Goal: Transaction & Acquisition: Book appointment/travel/reservation

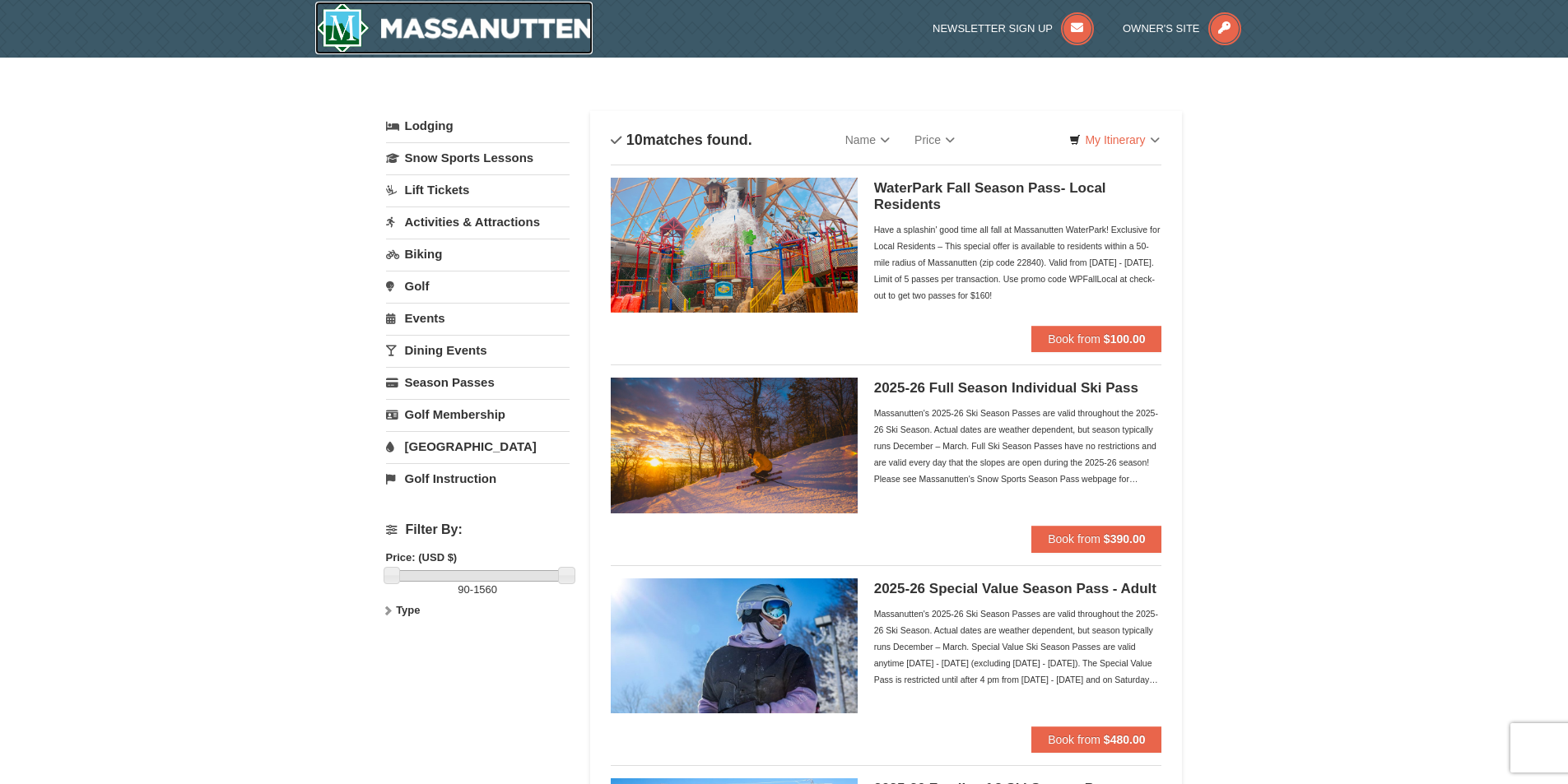
click at [403, 34] on img at bounding box center [454, 27] width 278 height 52
drag, startPoint x: 395, startPoint y: 574, endPoint x: 377, endPoint y: 604, distance: 35.0
click at [443, 192] on link "Lift Tickets" at bounding box center [478, 189] width 183 height 31
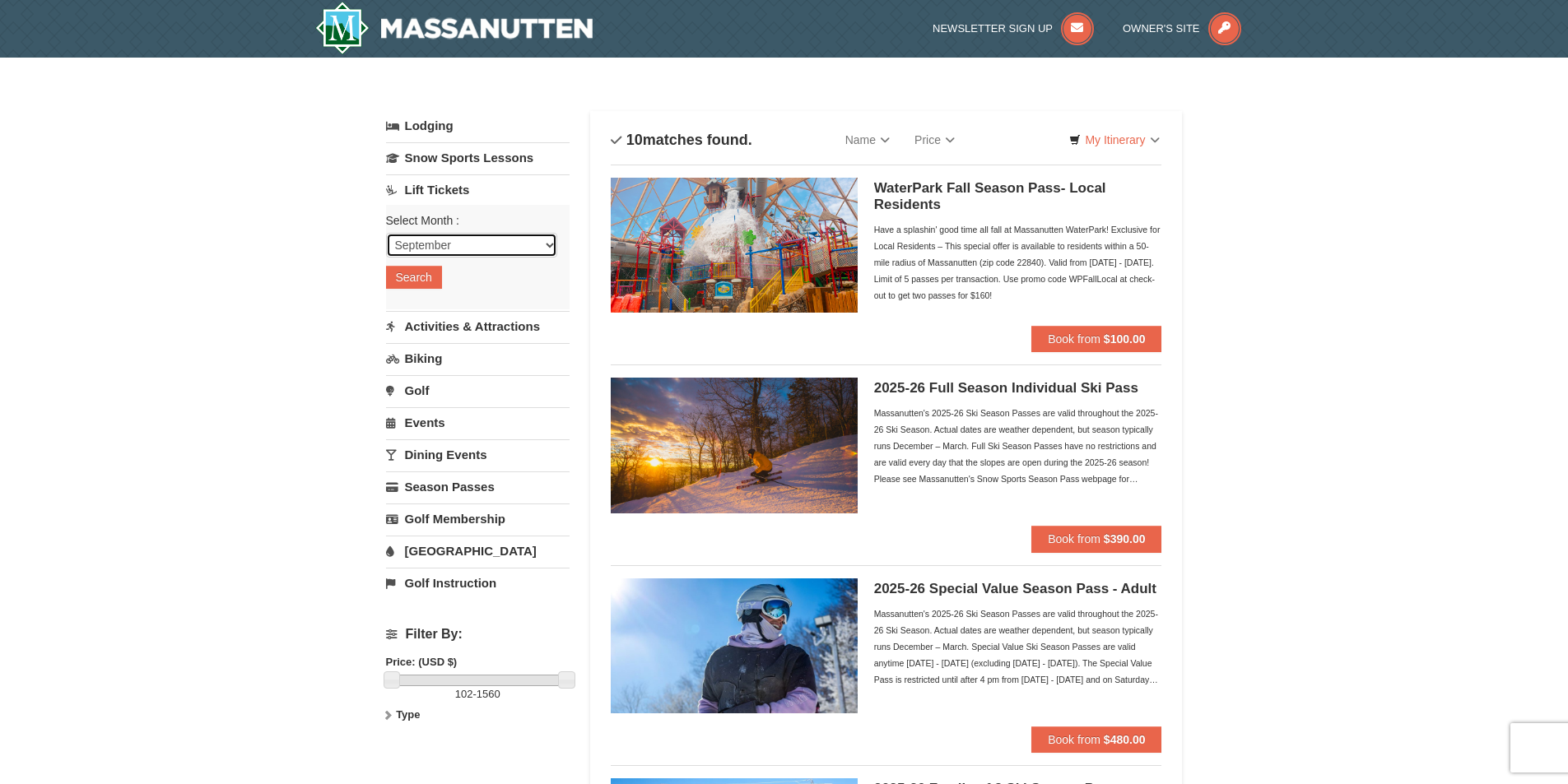
click at [476, 247] on select "September October November December January February March April May June July …" at bounding box center [471, 245] width 171 height 25
click at [483, 240] on select "September October November December January February March April May June July …" at bounding box center [471, 245] width 171 height 25
select select "12"
click at [386, 232] on select "September October November December January February March April May June July …" at bounding box center [471, 245] width 171 height 25
click at [431, 277] on button "Search" at bounding box center [413, 277] width 56 height 23
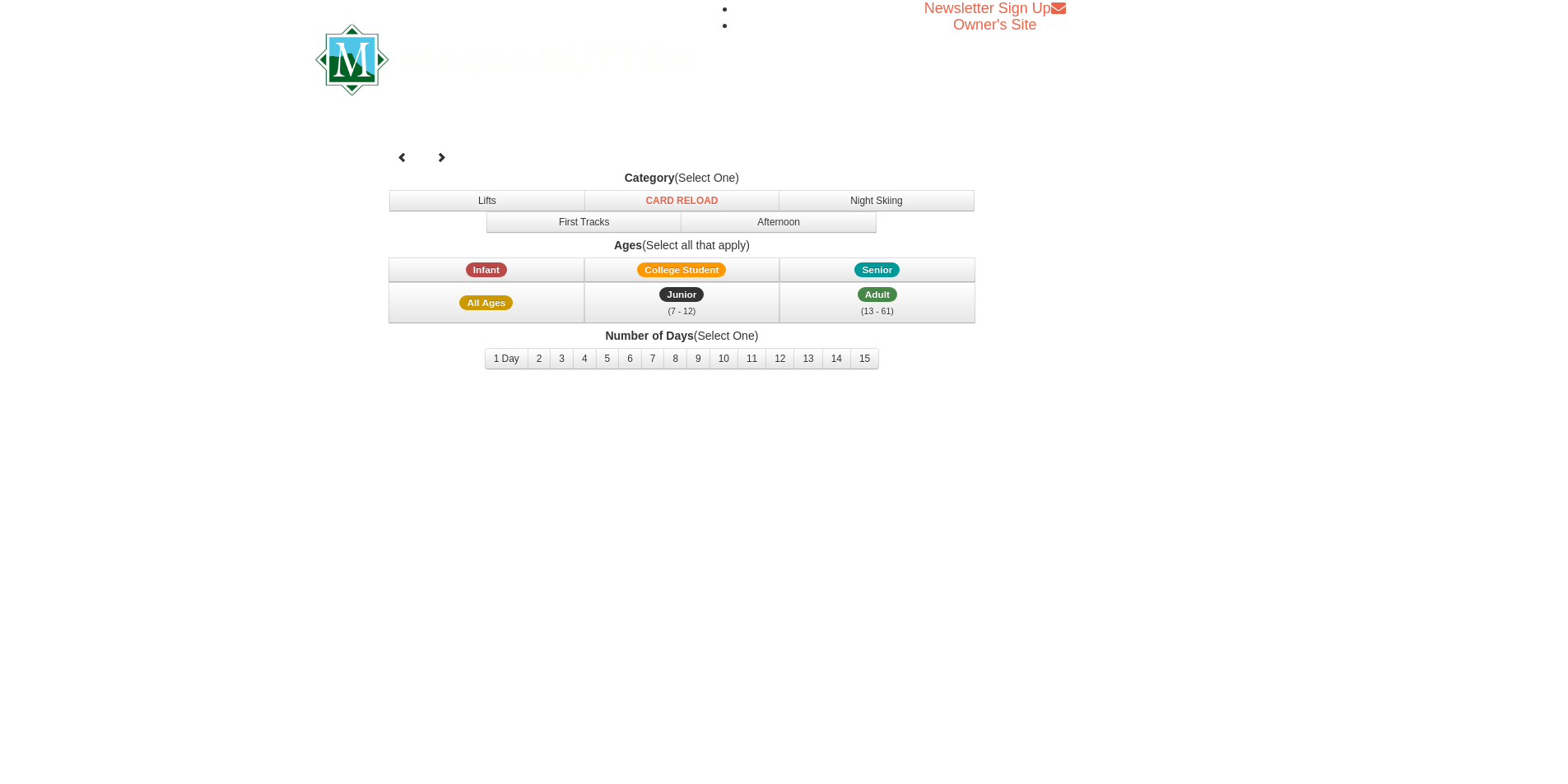
select select "12"
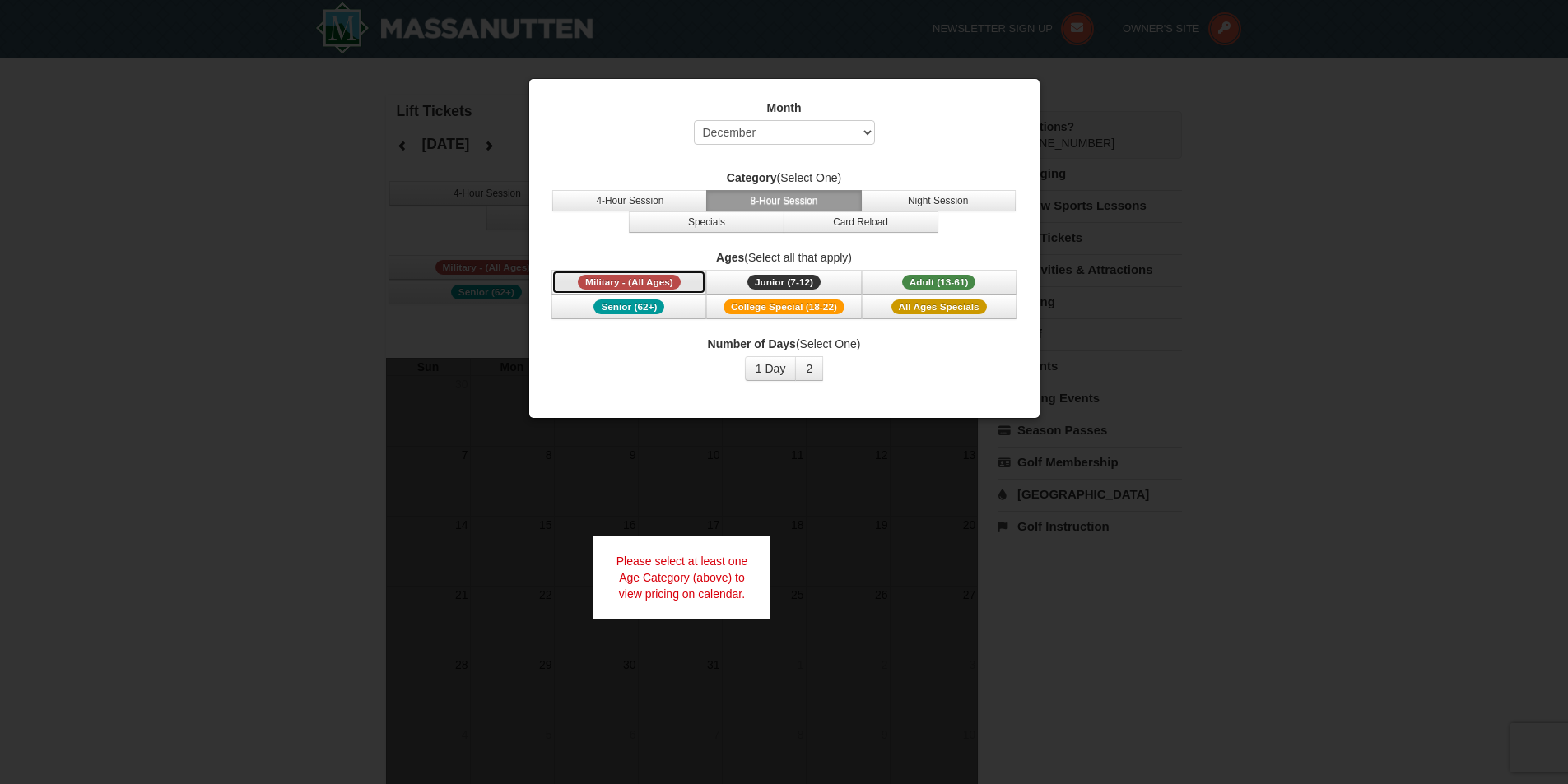
click at [643, 281] on span "Military - (All Ages)" at bounding box center [629, 282] width 103 height 15
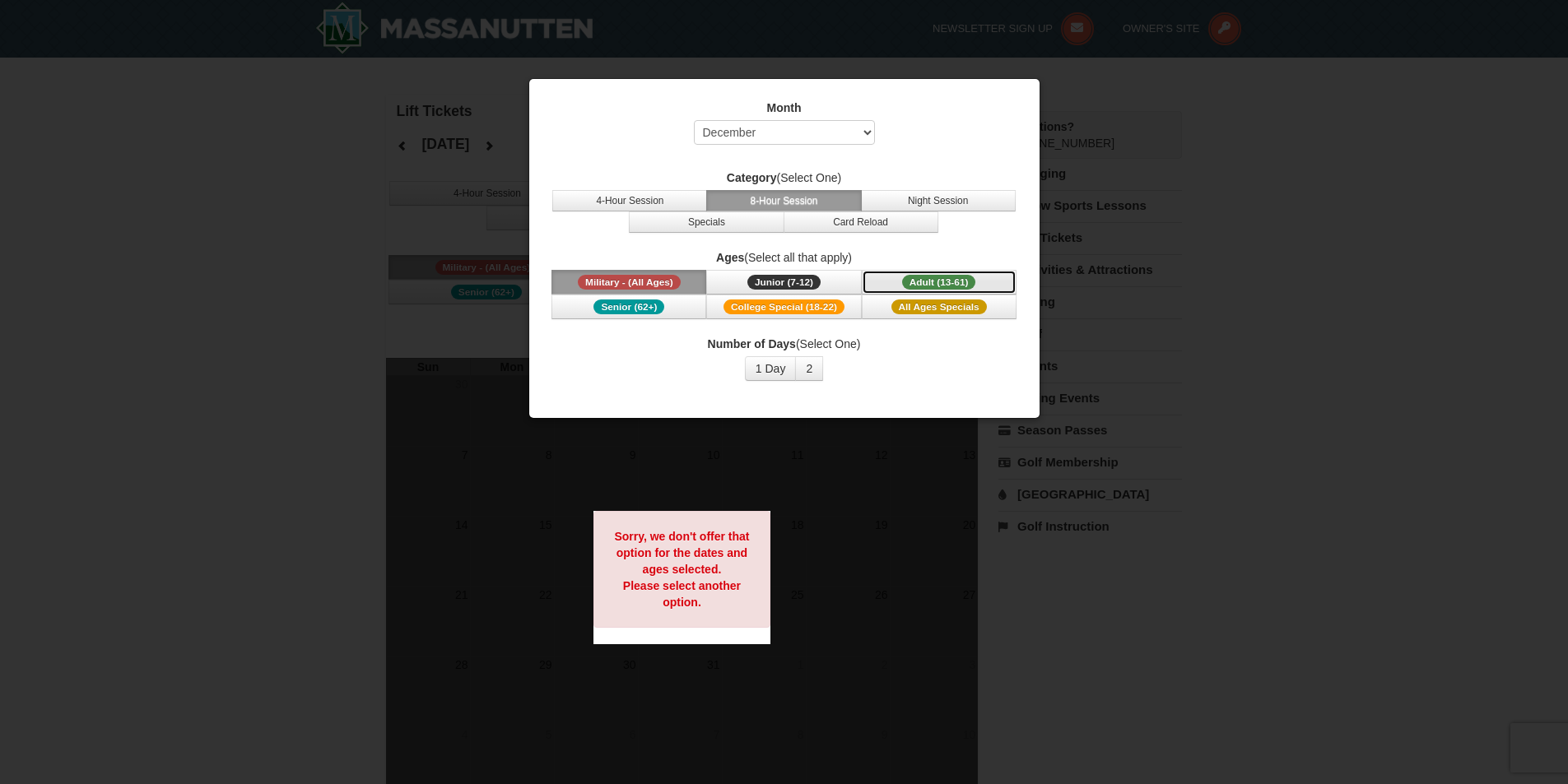
click at [982, 275] on button "Adult (13-61) (13 - 61)" at bounding box center [939, 282] width 155 height 25
click at [811, 370] on button "2" at bounding box center [809, 369] width 28 height 25
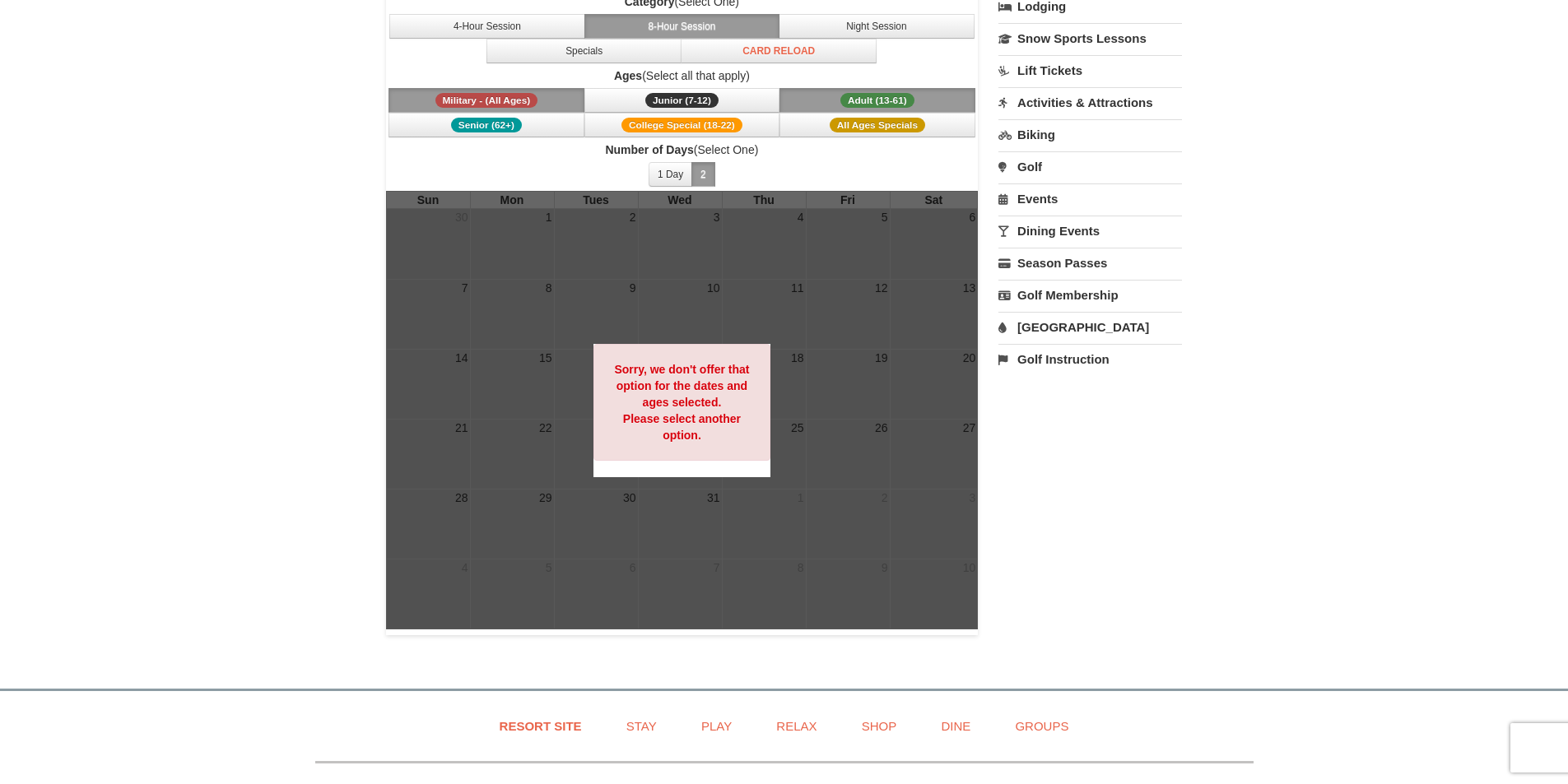
scroll to position [247, 0]
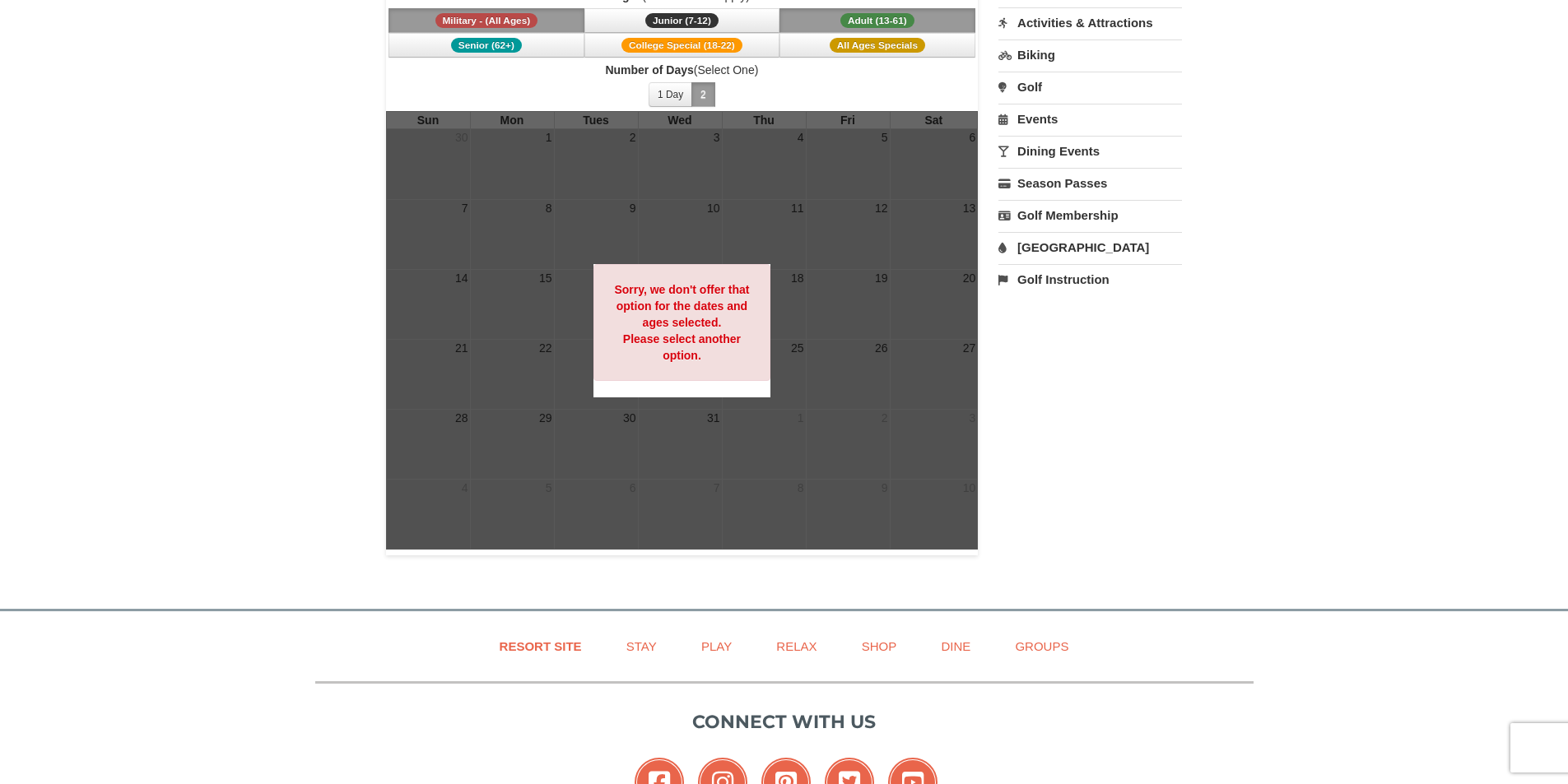
click at [713, 361] on div "Sorry, we don't offer that option for the dates and ages selected. Please selec…" at bounding box center [682, 322] width 178 height 117
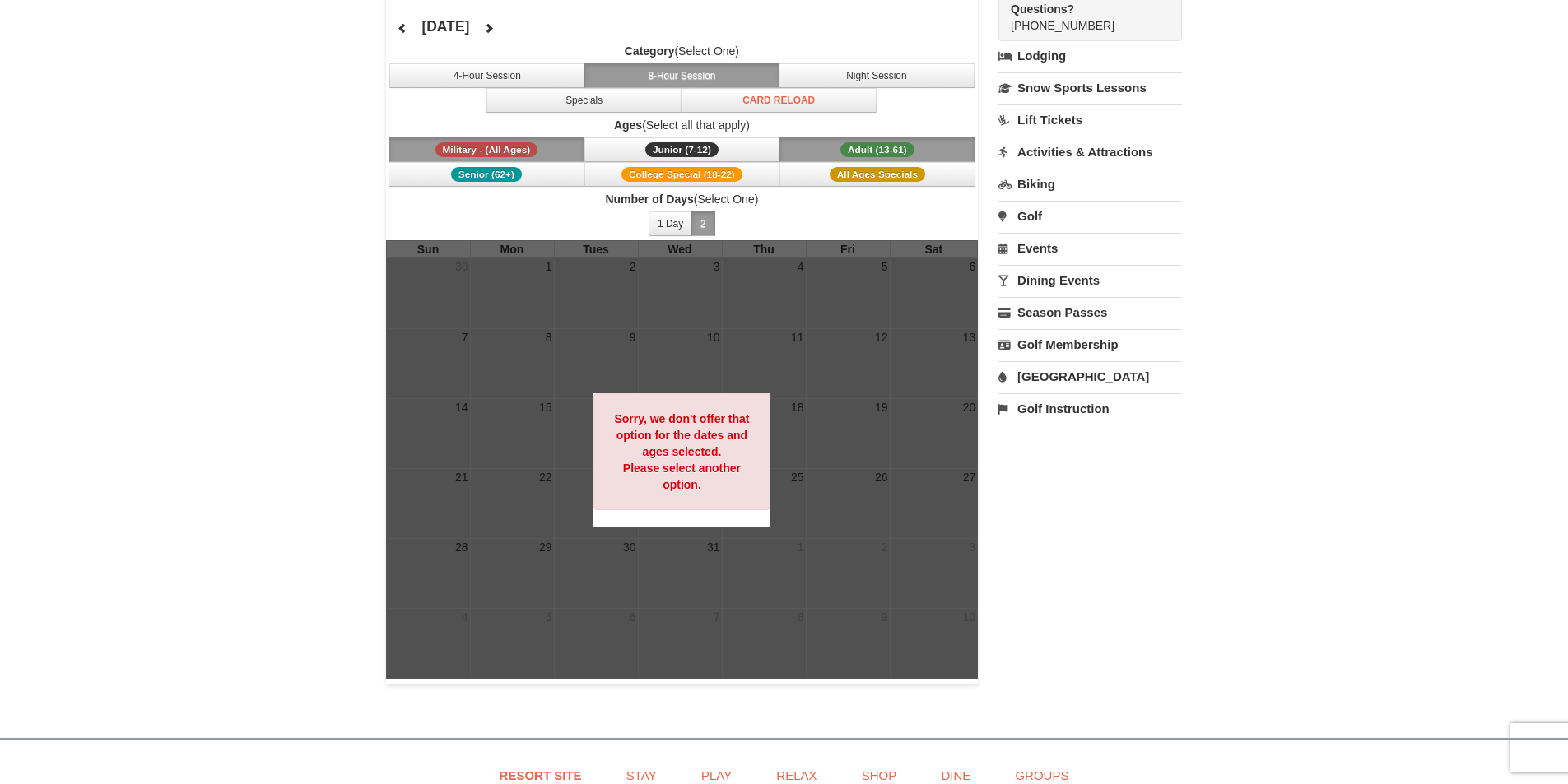
scroll to position [82, 0]
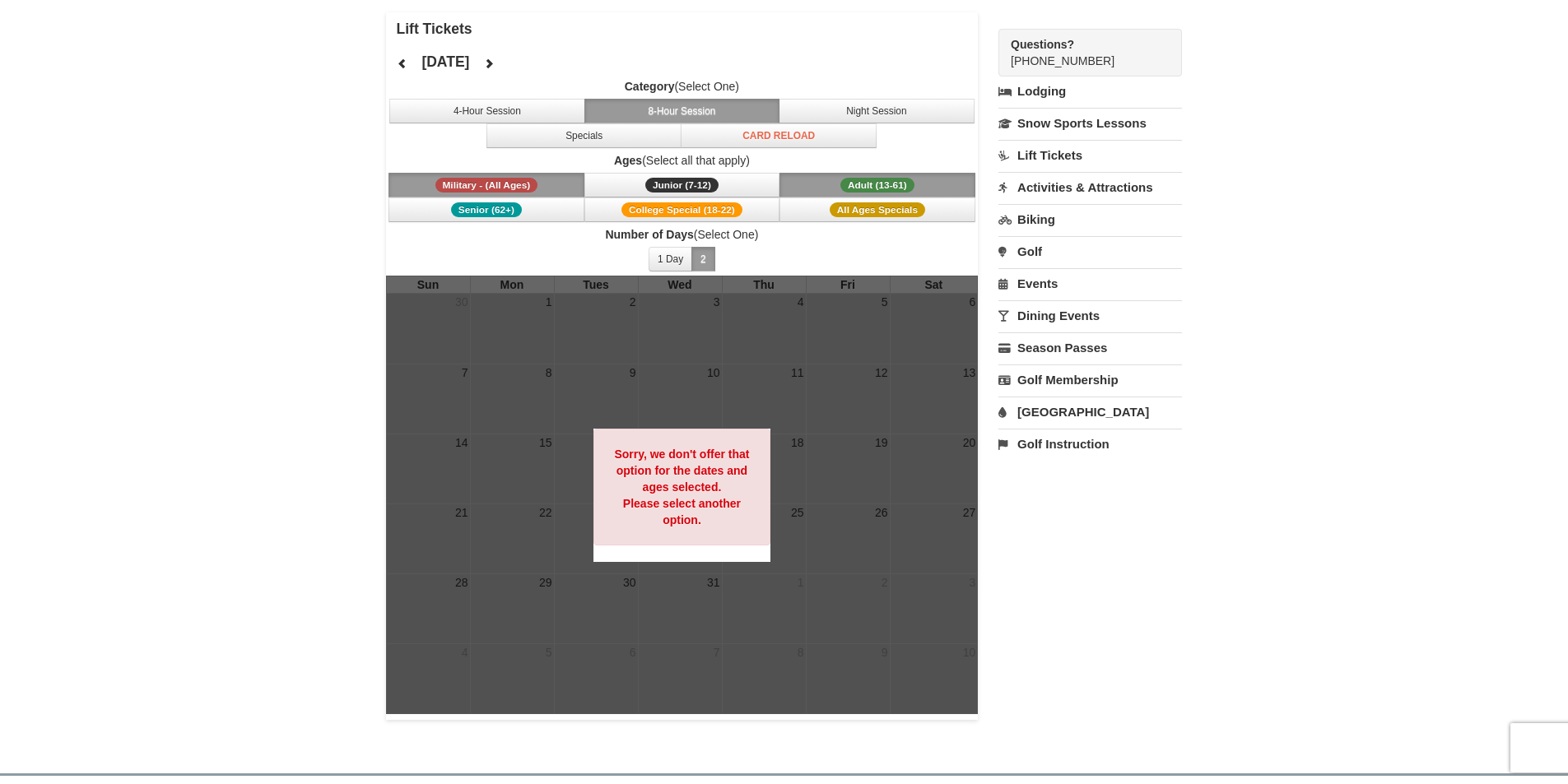
click at [517, 182] on span "Military - (All Ages)" at bounding box center [486, 185] width 103 height 15
click at [852, 182] on span "Adult (13-61)" at bounding box center [877, 185] width 74 height 15
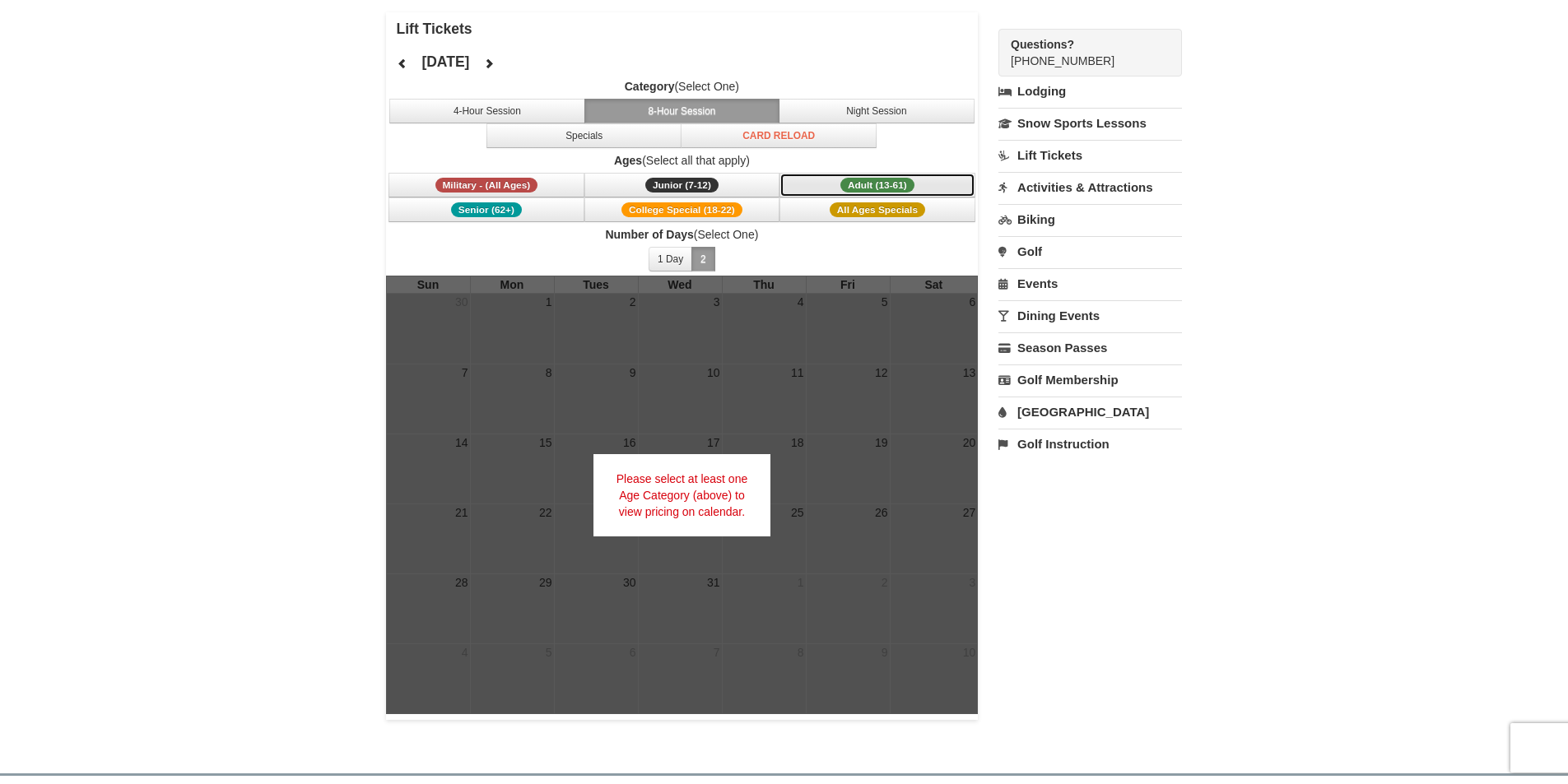
click at [852, 182] on span "Adult (13-61)" at bounding box center [877, 185] width 74 height 15
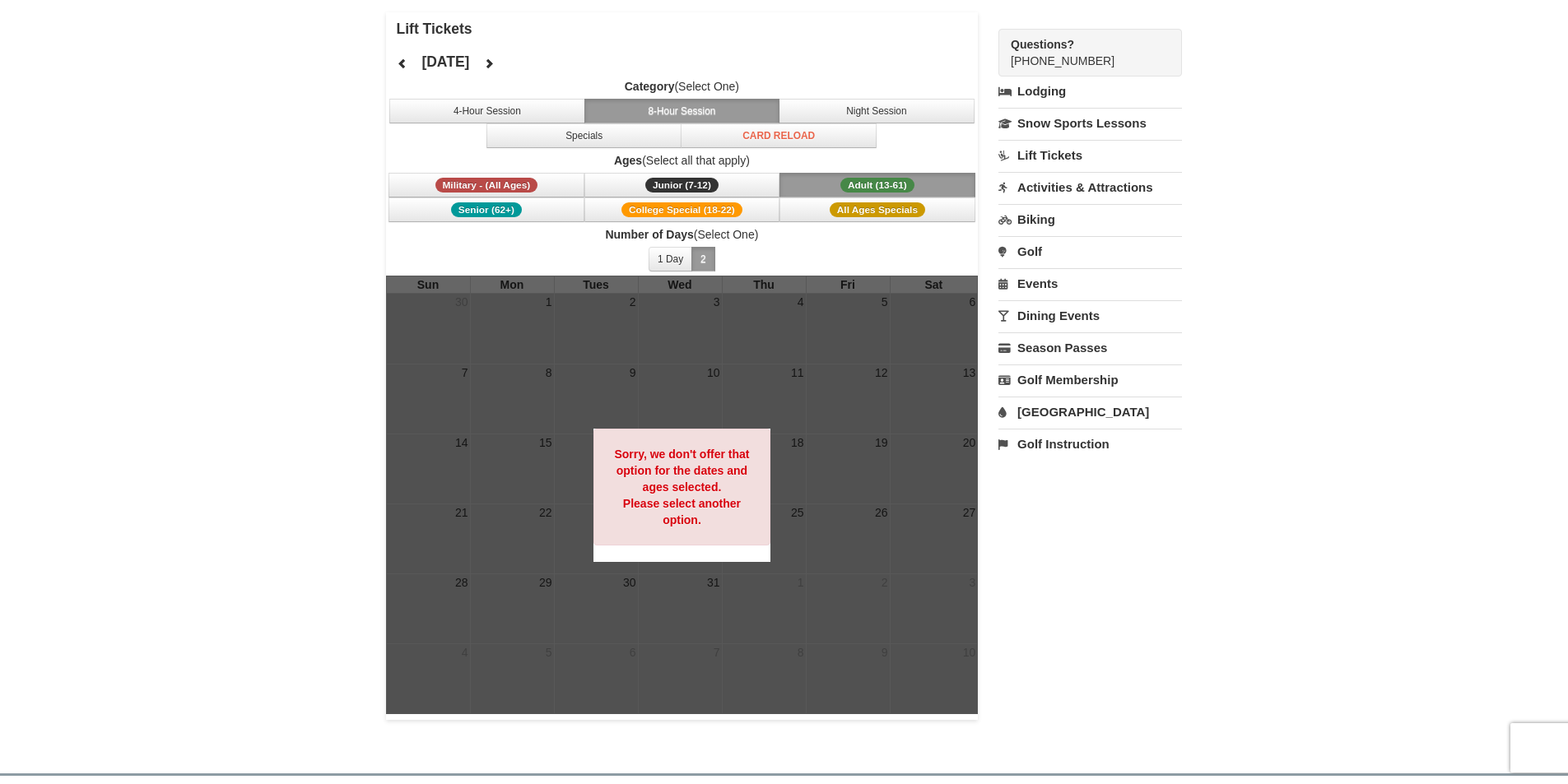
click at [854, 182] on span "Adult (13-61)" at bounding box center [877, 185] width 74 height 15
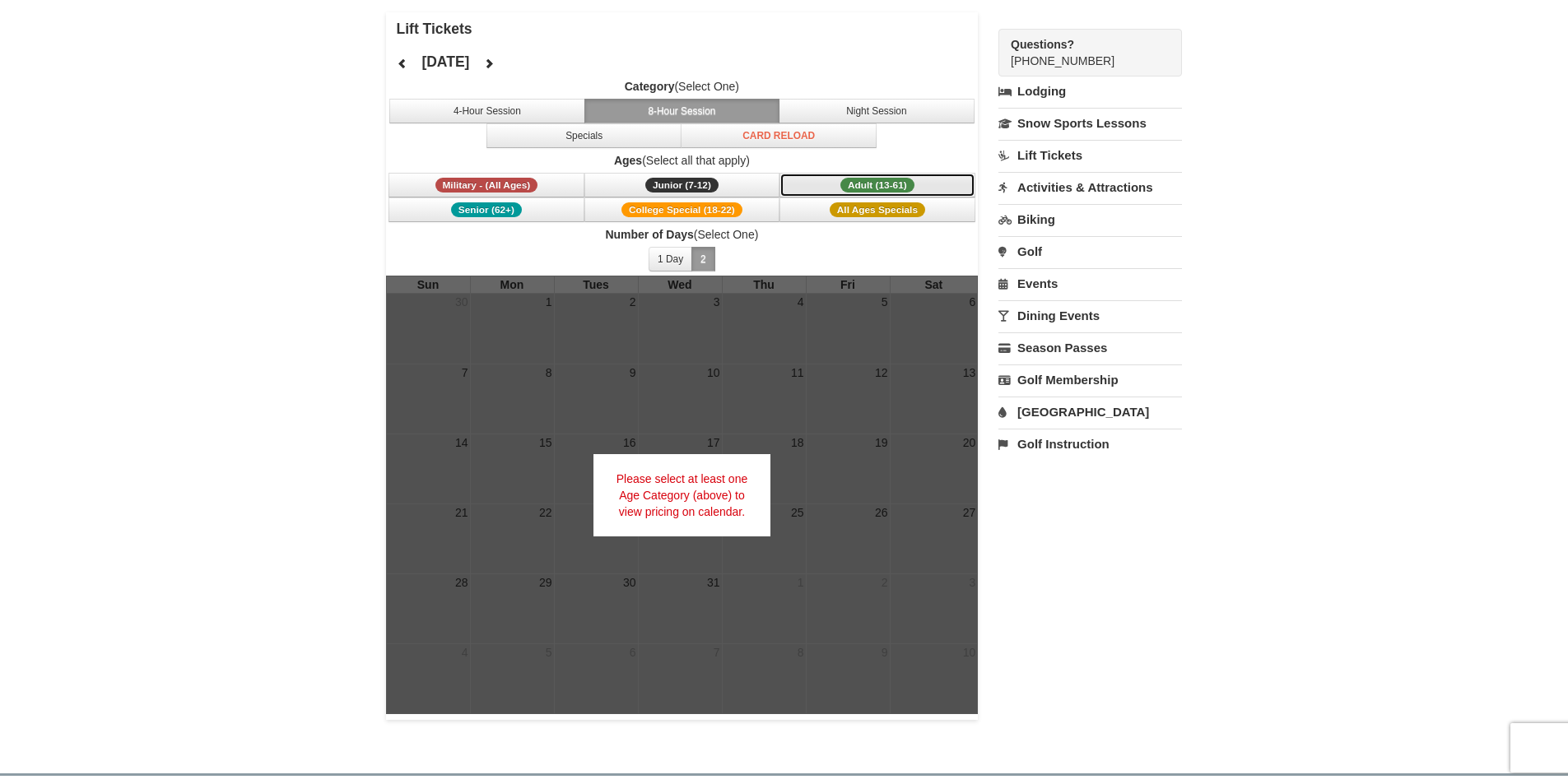
click at [834, 195] on button "Adult (13-61) (13 - 61)" at bounding box center [877, 185] width 196 height 25
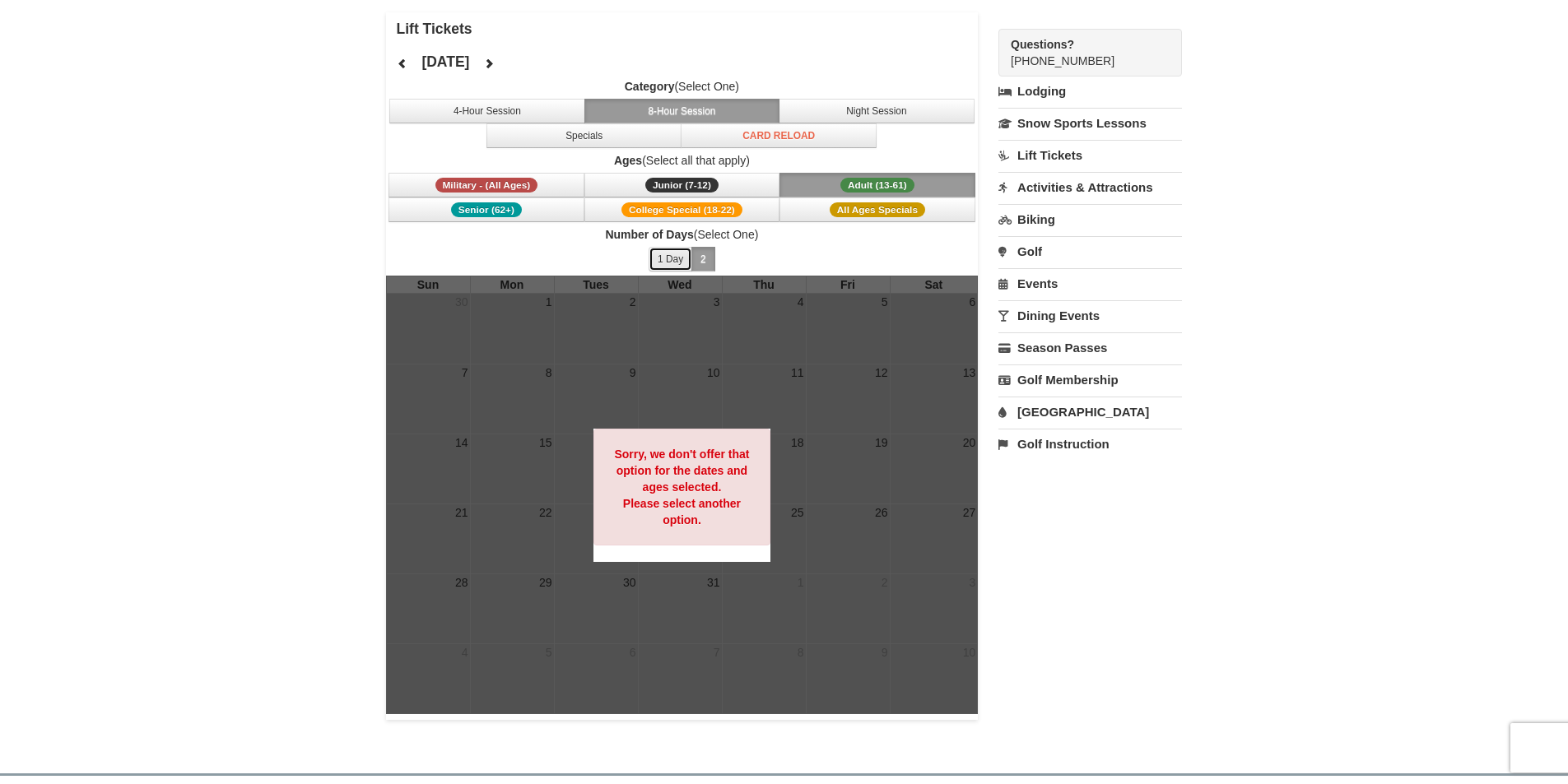
click at [680, 260] on button "1 Day" at bounding box center [670, 259] width 43 height 25
click at [619, 136] on button "Specials" at bounding box center [584, 136] width 196 height 25
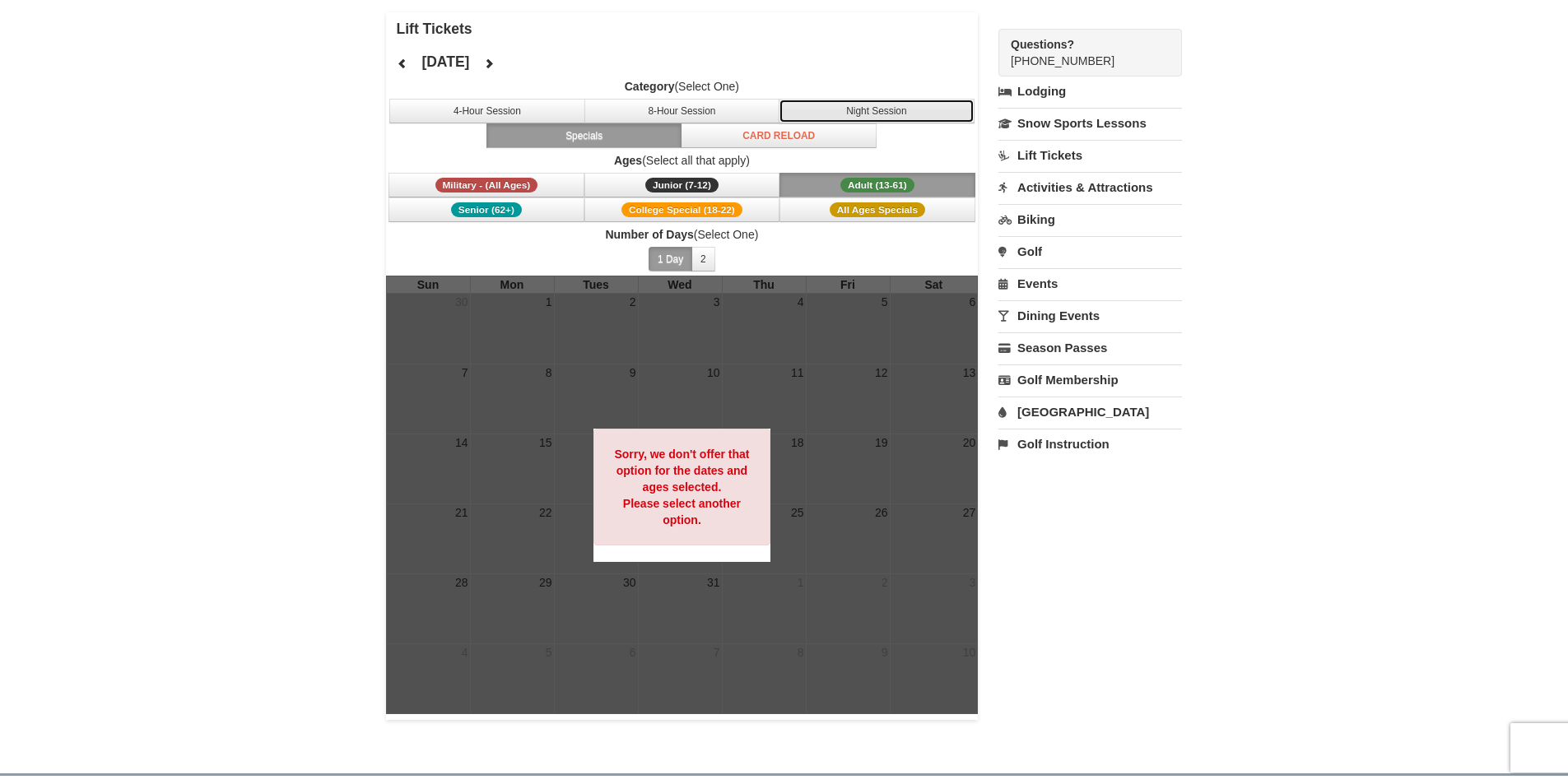
click at [909, 107] on button "Night Session" at bounding box center [876, 112] width 196 height 25
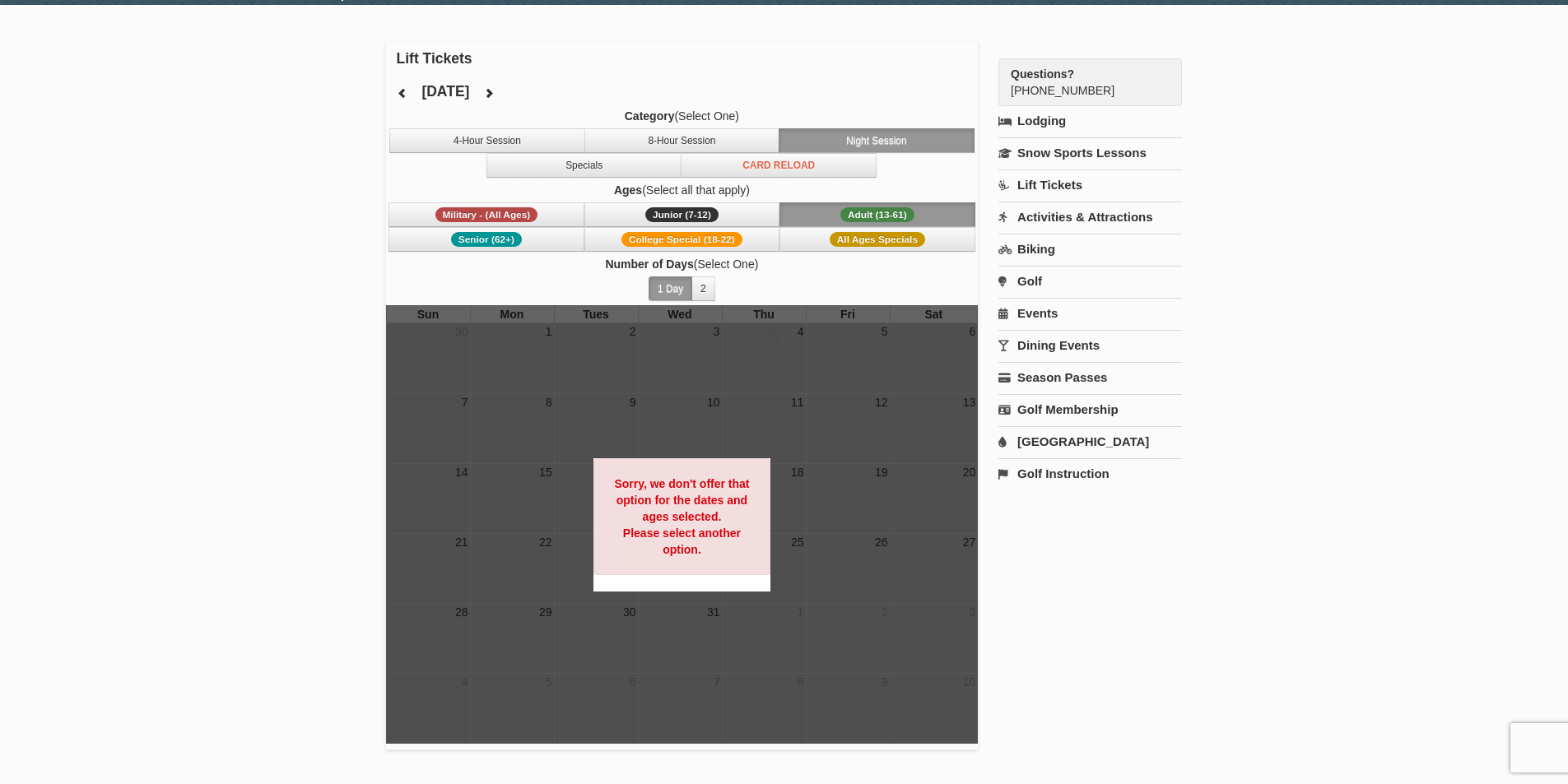
scroll to position [0, 0]
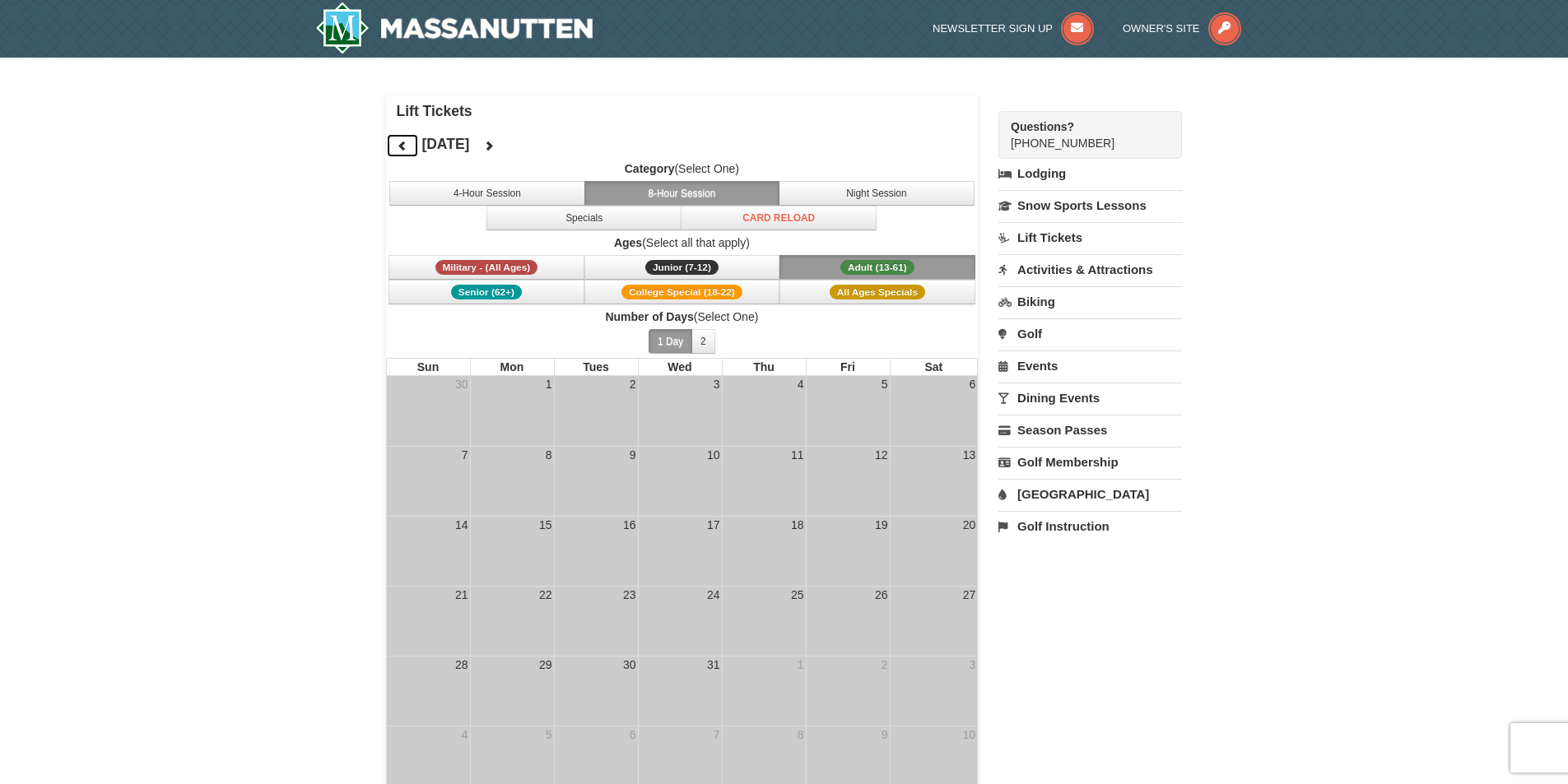
click at [399, 140] on icon at bounding box center [403, 146] width 12 height 12
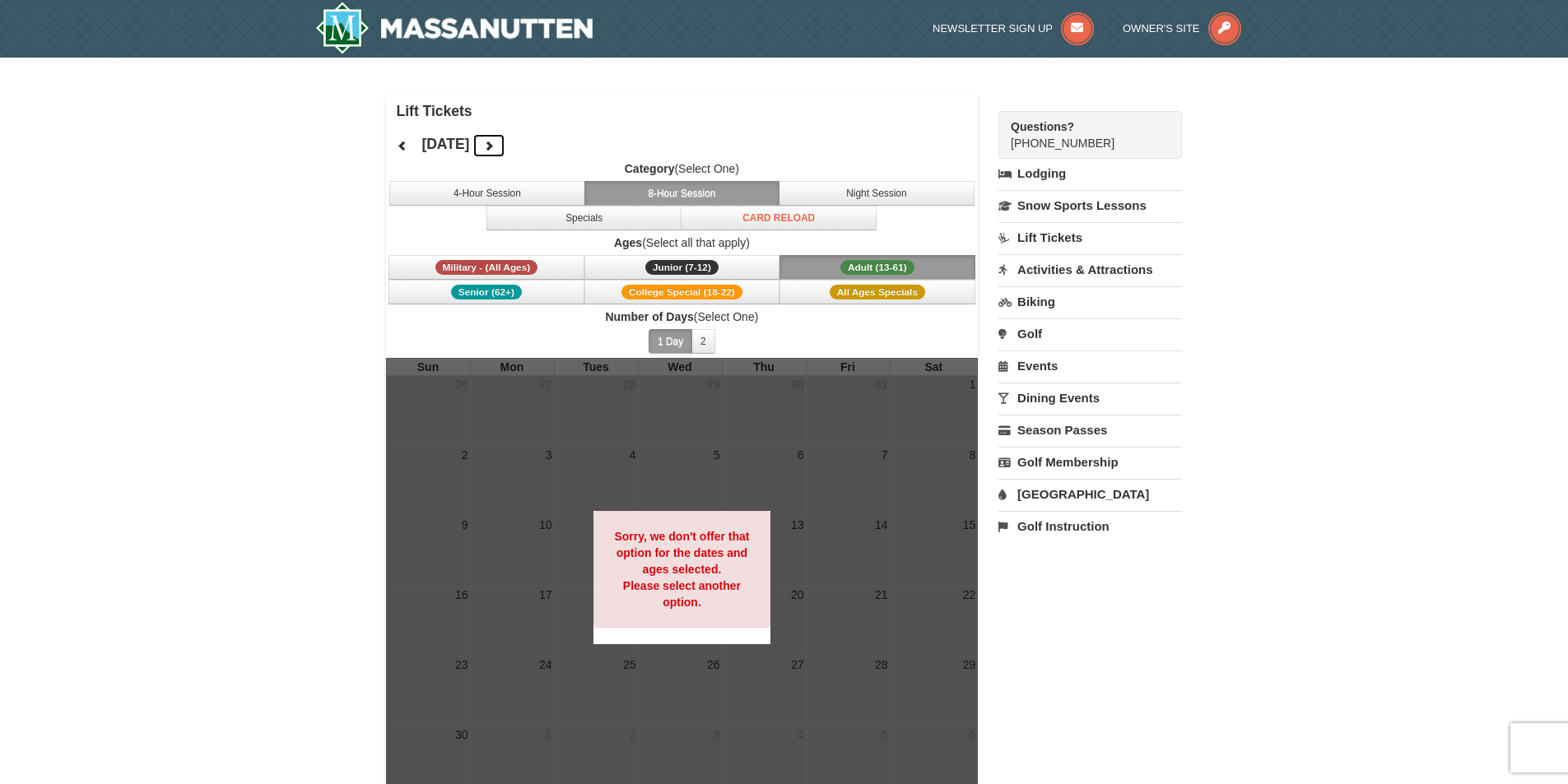
click at [495, 146] on icon at bounding box center [489, 146] width 12 height 12
click at [505, 147] on button at bounding box center [489, 146] width 33 height 25
click at [394, 152] on button at bounding box center [403, 146] width 33 height 25
click at [704, 337] on button "2" at bounding box center [704, 342] width 24 height 25
click at [811, 268] on button "Adult (13-61) (13 - 61)" at bounding box center [877, 267] width 196 height 25
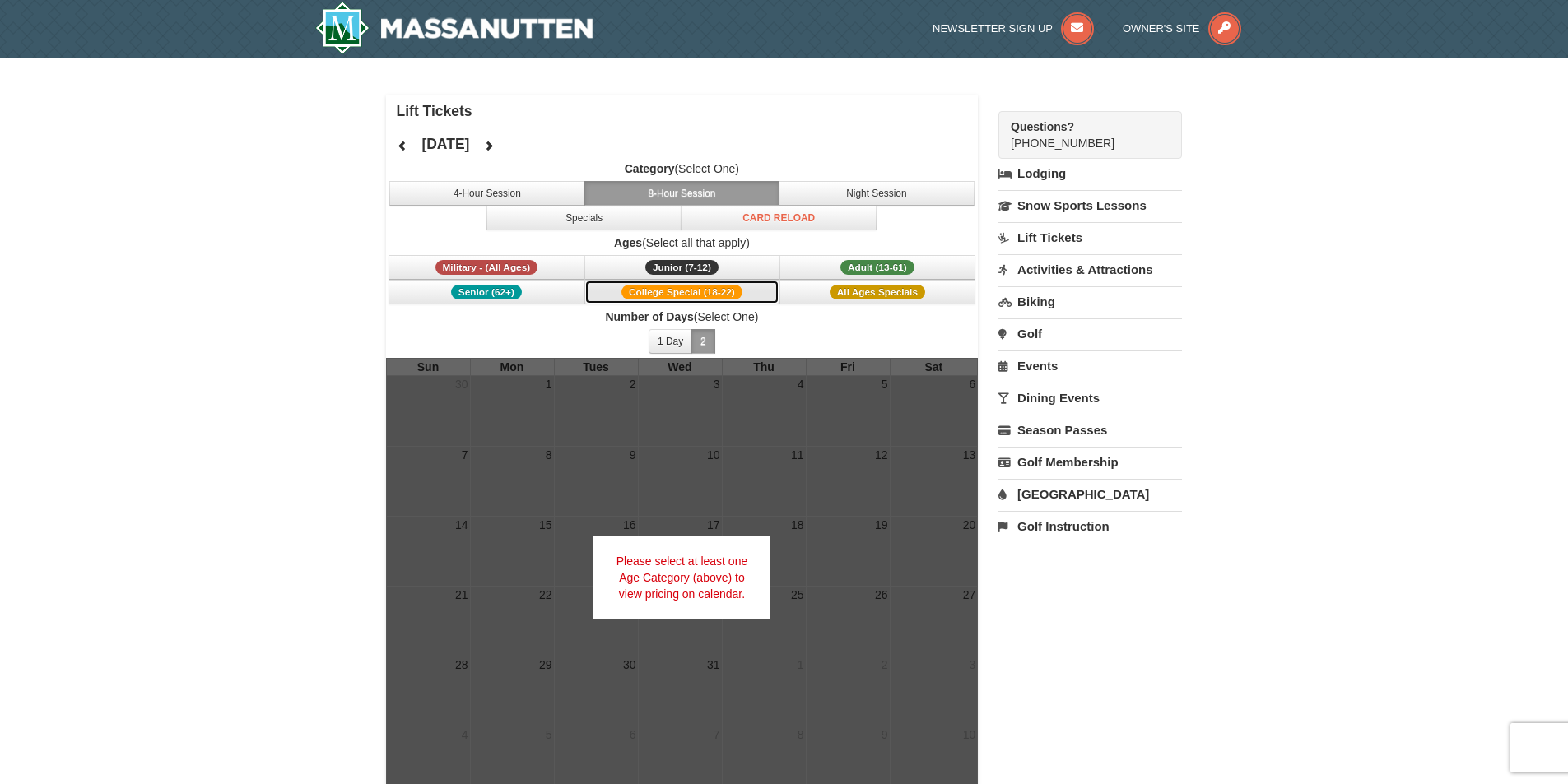
click at [741, 287] on span "College Special (18-22)" at bounding box center [682, 292] width 121 height 15
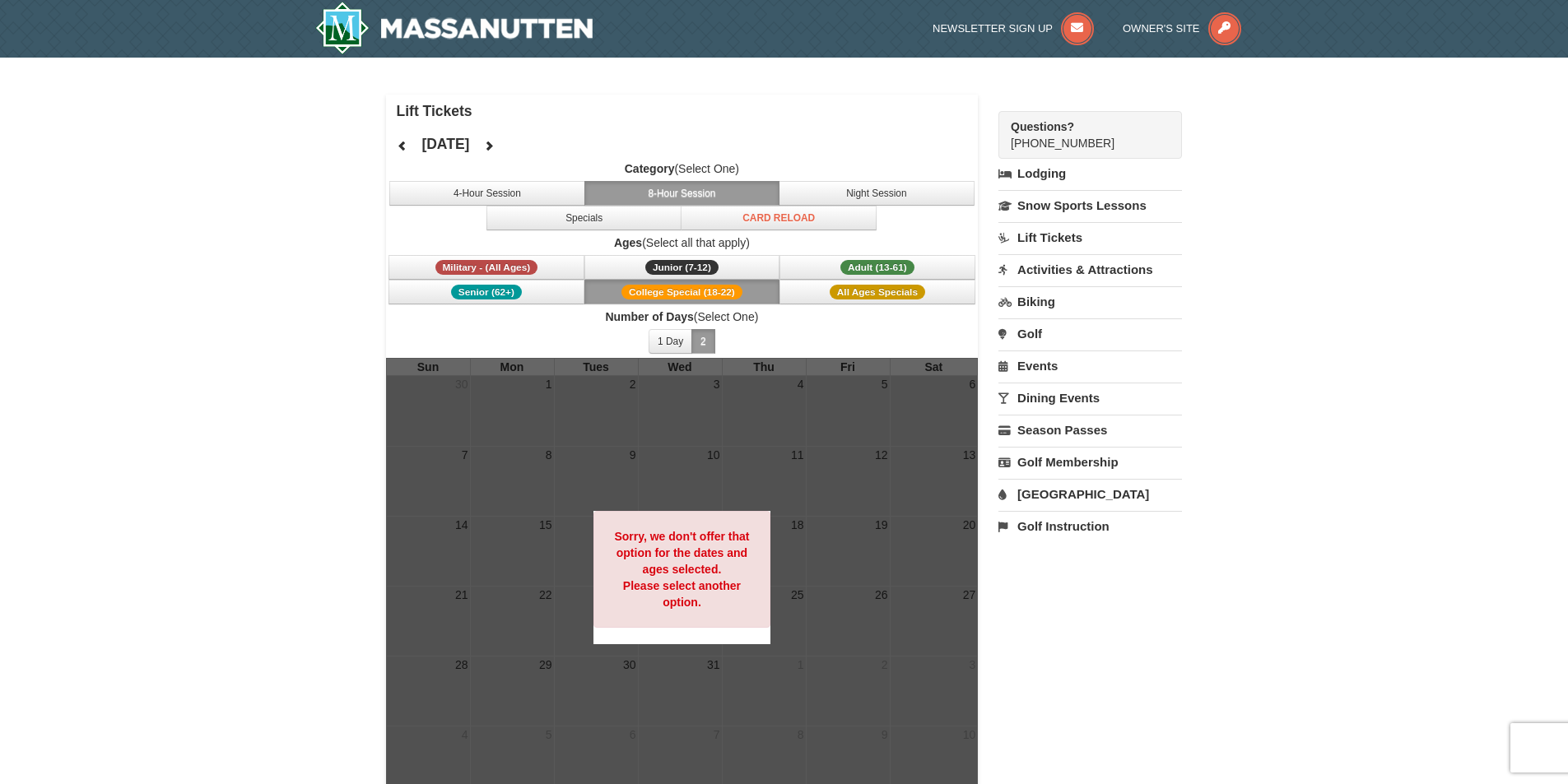
click at [734, 298] on span "College Special (18-22)" at bounding box center [682, 292] width 121 height 15
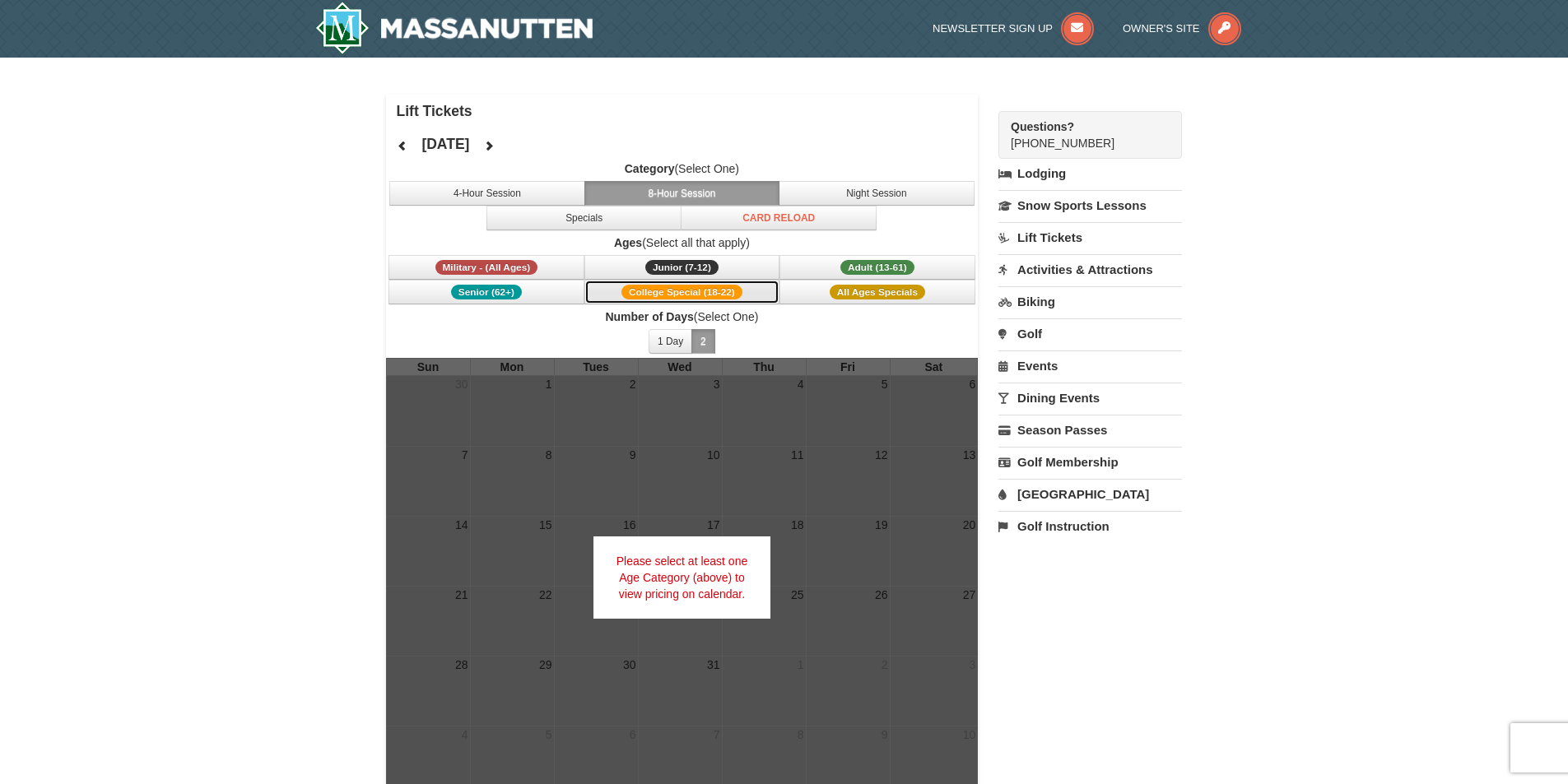
click at [734, 298] on span "College Special (18-22)" at bounding box center [682, 292] width 121 height 15
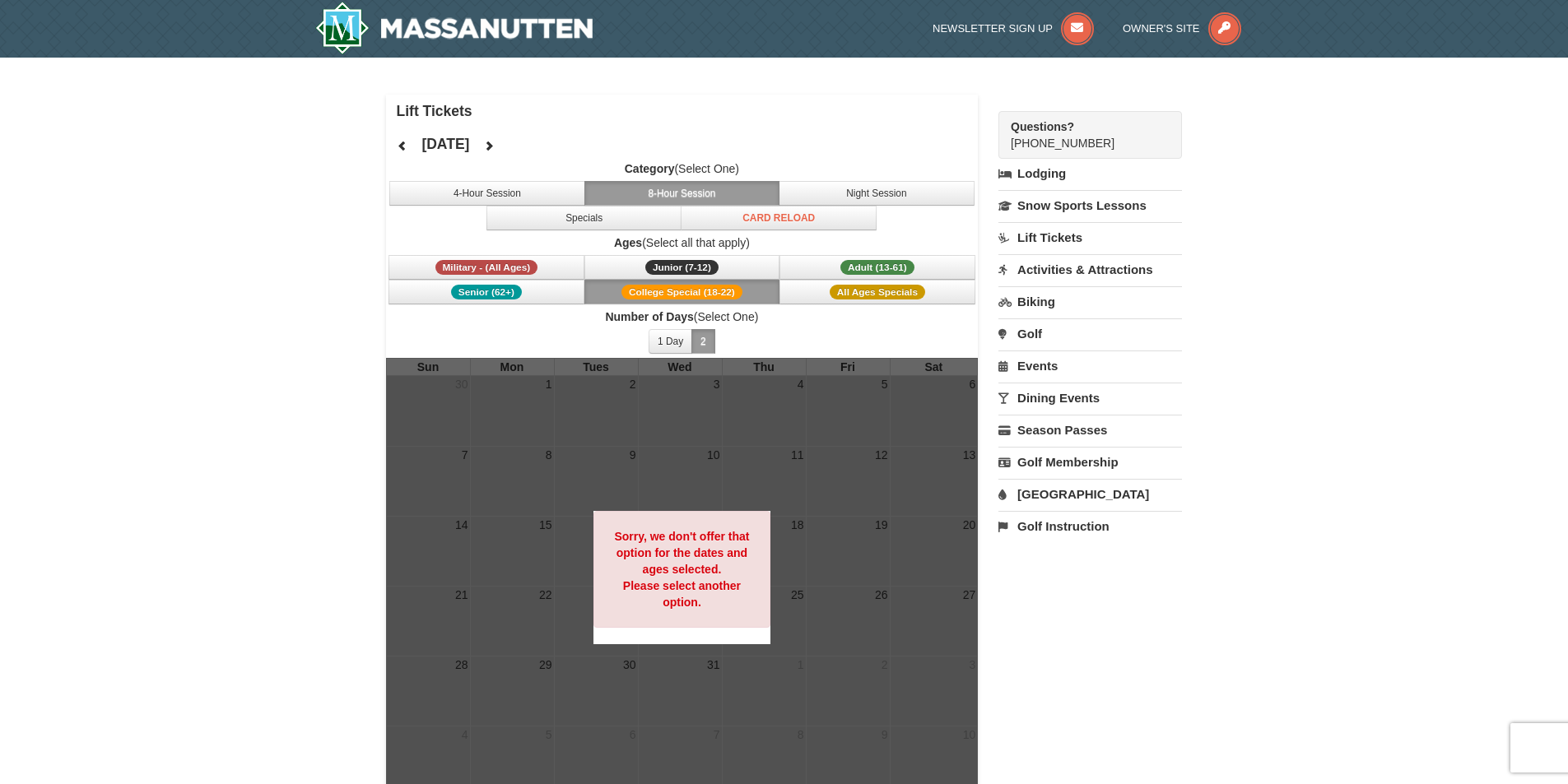
click at [711, 289] on span "College Special (18-22)" at bounding box center [682, 292] width 121 height 15
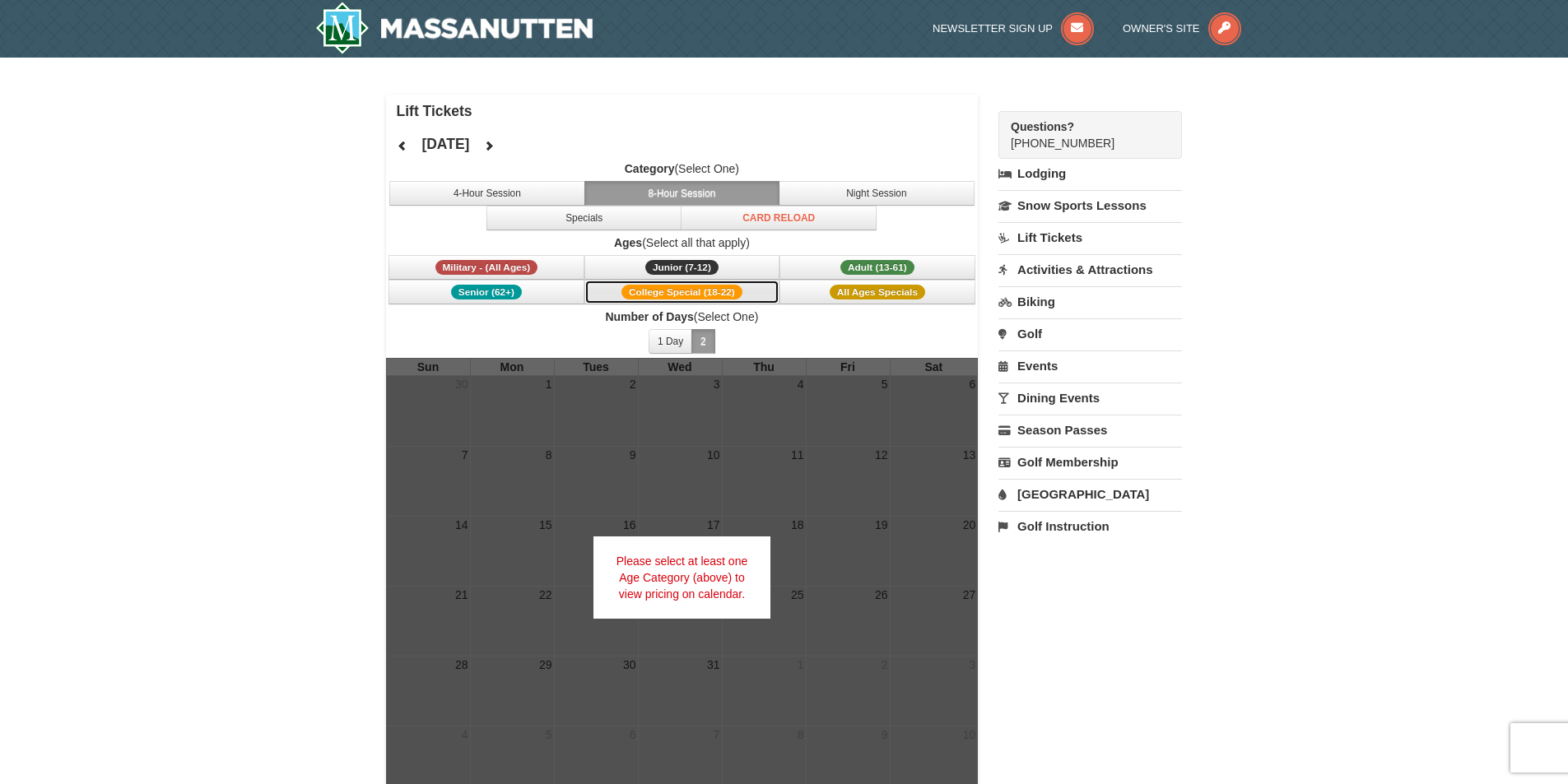
click at [711, 289] on span "College Special (18-22)" at bounding box center [682, 292] width 121 height 15
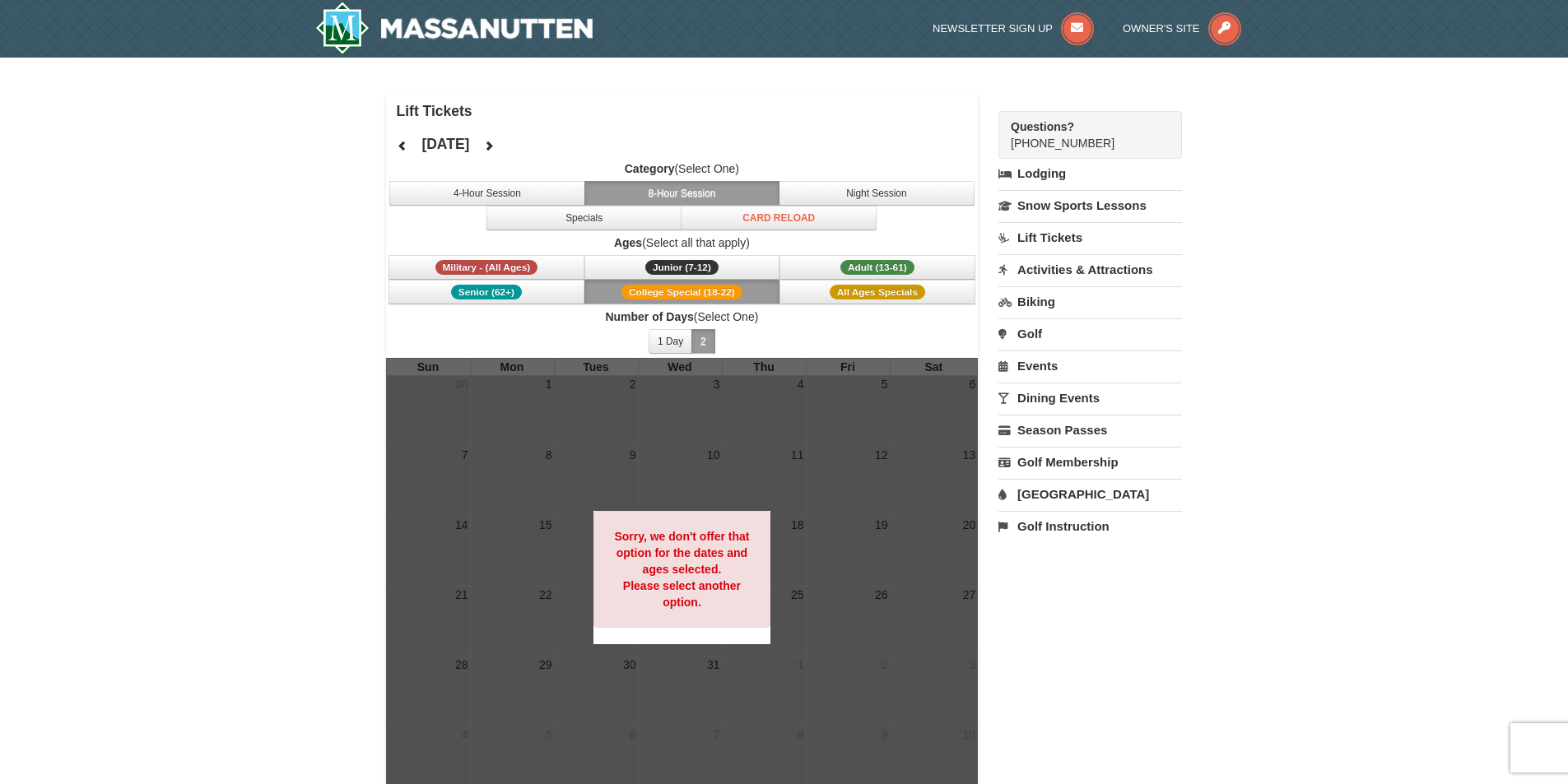
click at [849, 343] on span "Number of Days (Select One) 1 Day 2 3 4 5 6 7 8 9 10 11 12 13 14 15" at bounding box center [682, 332] width 593 height 49
click at [1072, 209] on link "Snow Sports Lessons" at bounding box center [1090, 205] width 183 height 31
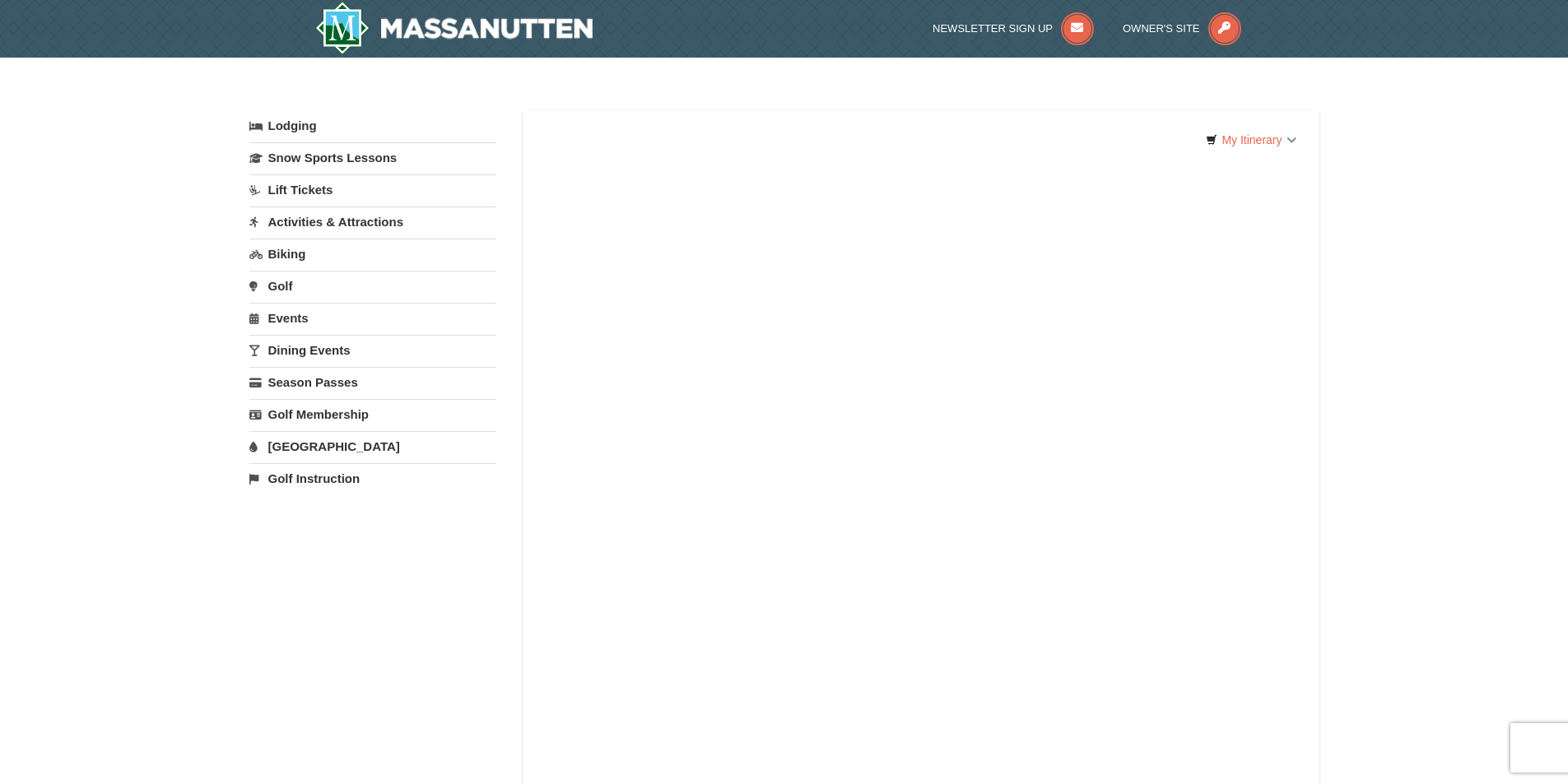
click at [302, 190] on link "Lift Tickets" at bounding box center [373, 189] width 247 height 31
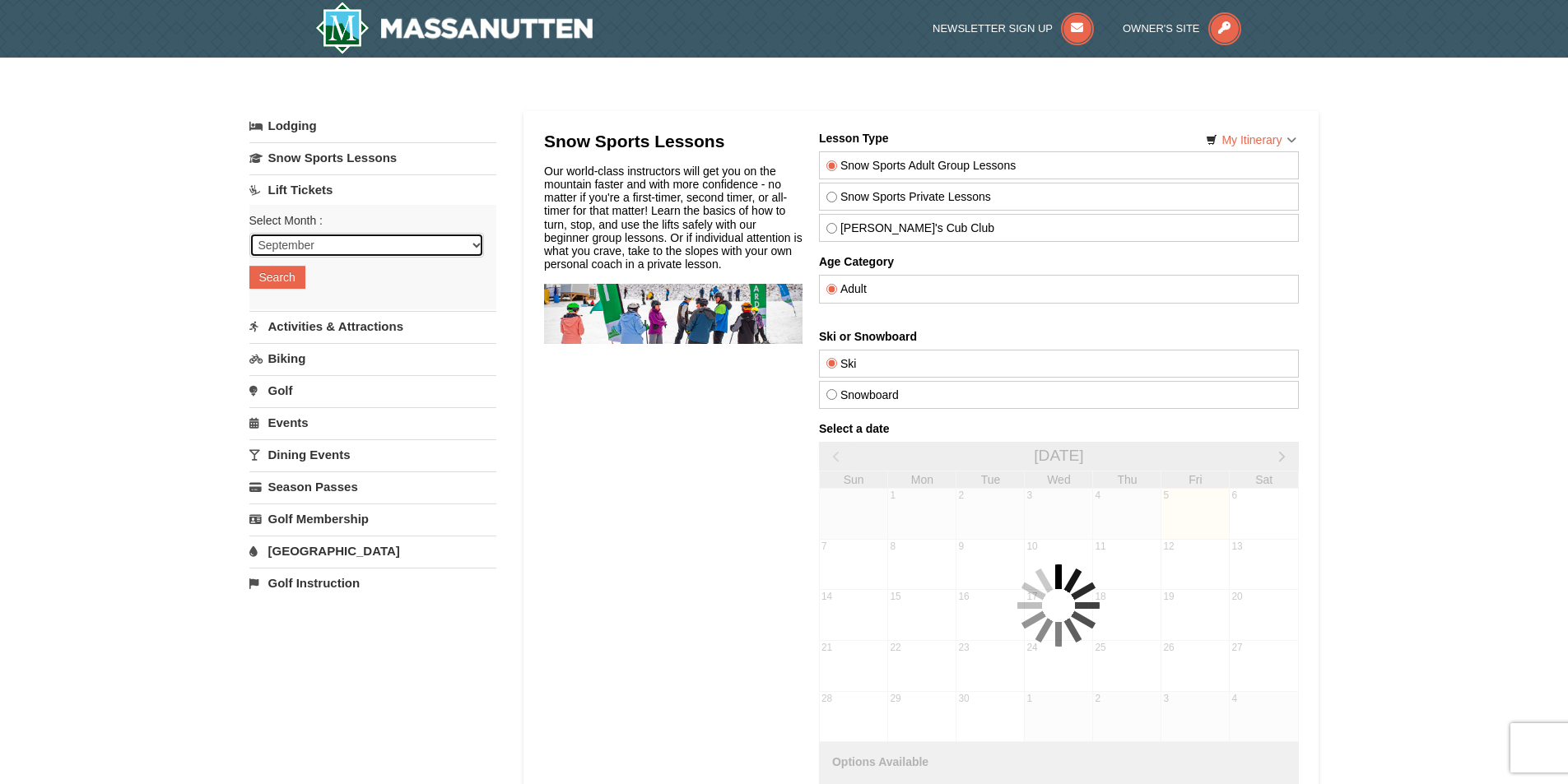
click at [293, 248] on select "September October November December January February March April May June July …" at bounding box center [366, 245] width 234 height 25
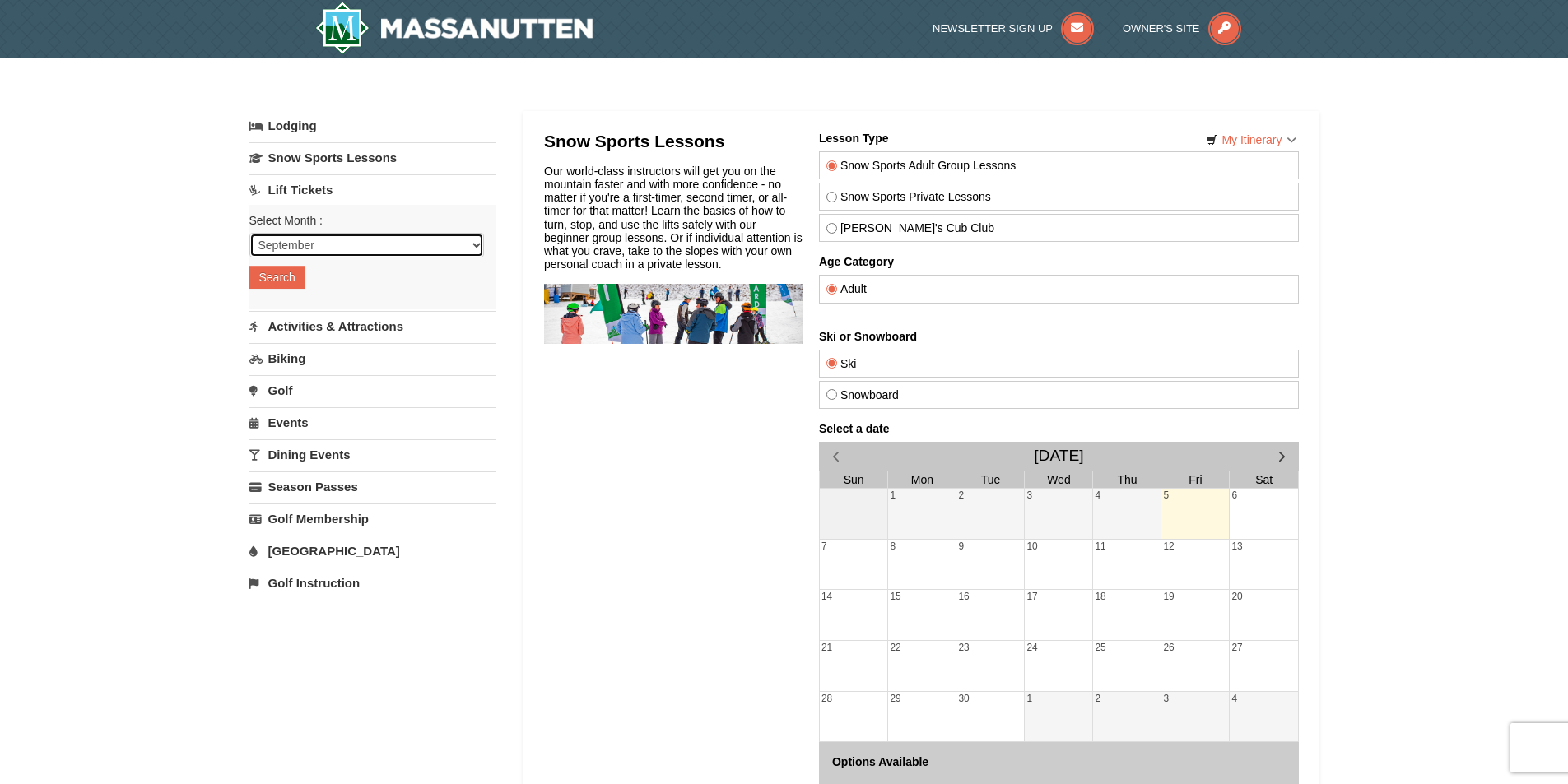
select select "12"
click at [249, 232] on select "September October November December January February March April May June July …" at bounding box center [366, 245] width 234 height 25
click at [285, 278] on button "Search" at bounding box center [277, 277] width 56 height 23
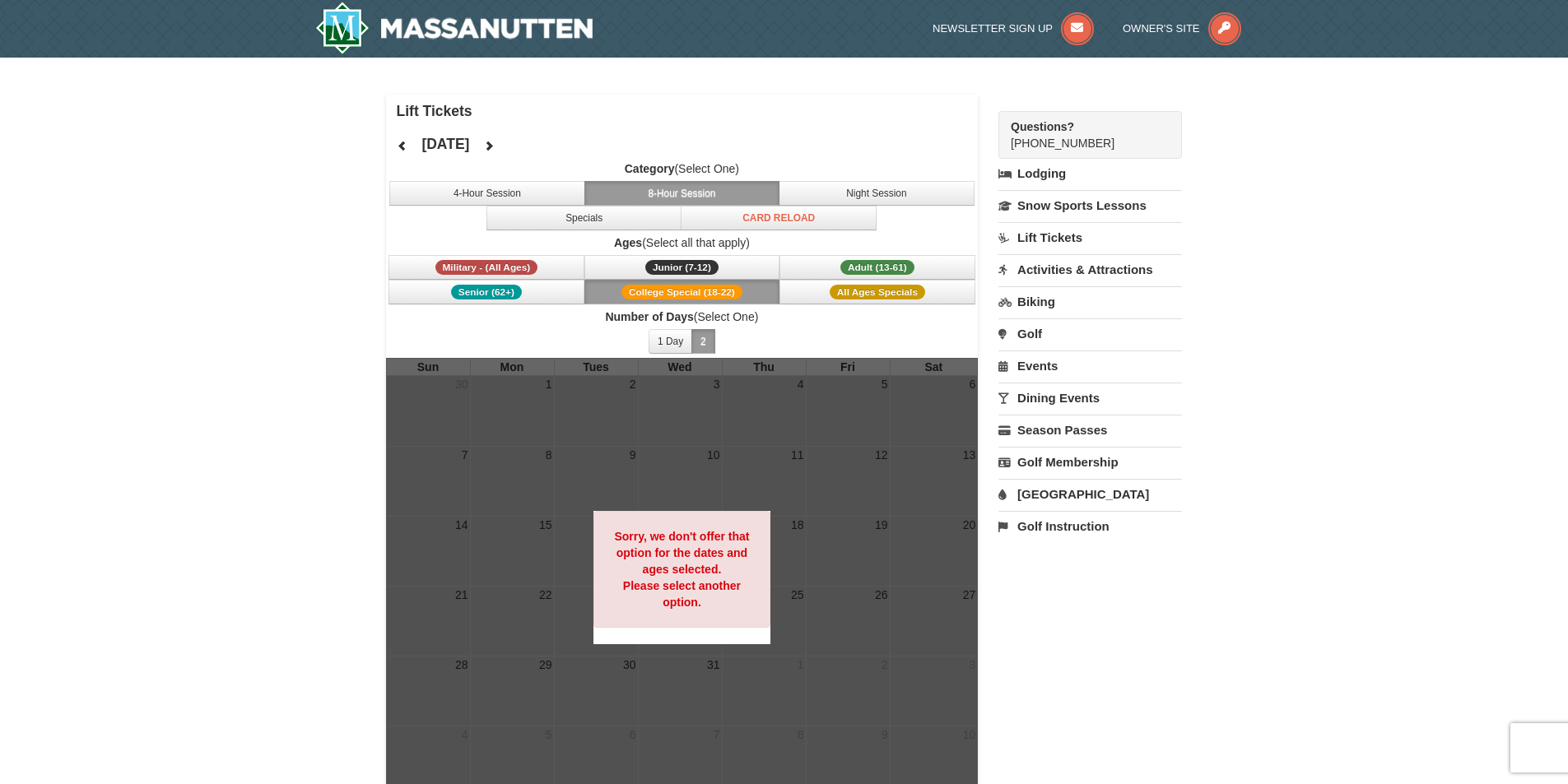
click at [693, 614] on div "Sorry, we don't offer that option for the dates and ages selected. Please selec…" at bounding box center [682, 569] width 178 height 117
click at [691, 600] on strong "Sorry, we don't offer that option for the dates and ages selected. Please selec…" at bounding box center [682, 569] width 135 height 79
click at [668, 192] on button "8-Hour Session" at bounding box center [682, 193] width 196 height 25
click at [822, 292] on button "All Ages Specials" at bounding box center [877, 292] width 196 height 25
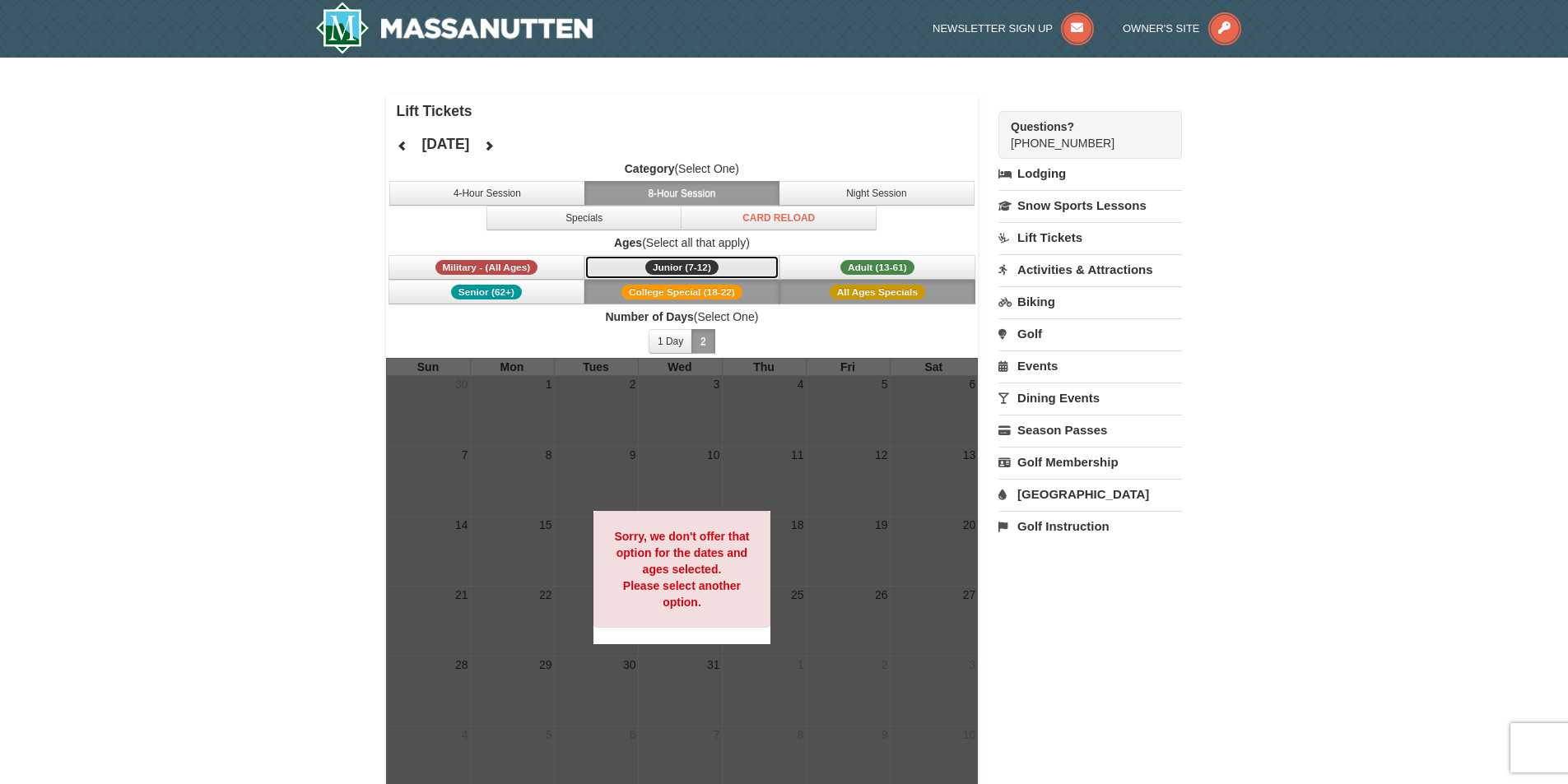
click at [670, 262] on span "Junior (7-12)" at bounding box center [682, 267] width 73 height 15
click at [522, 269] on span "Military - (All Ages)" at bounding box center [486, 267] width 103 height 15
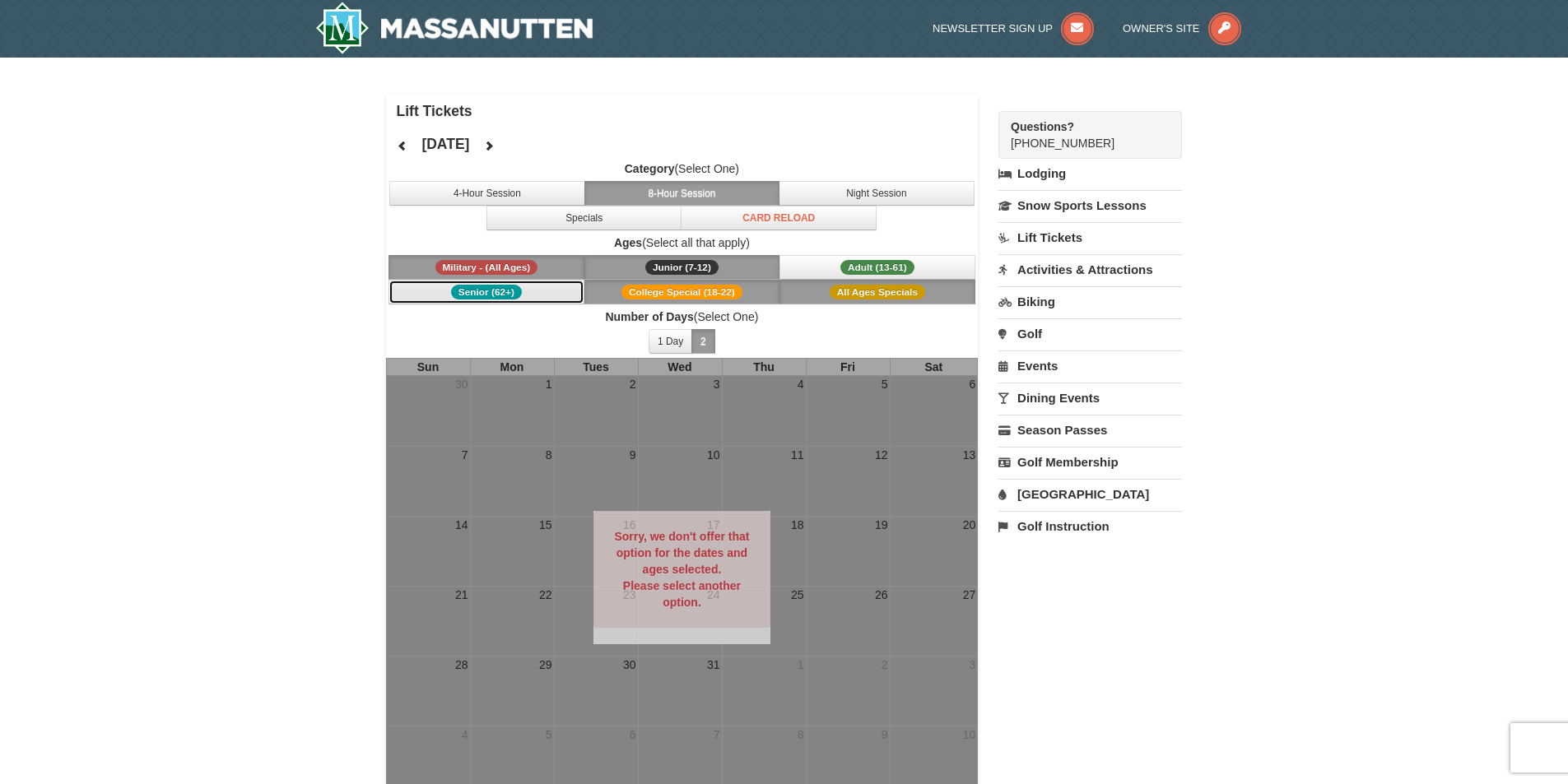
click at [512, 292] on span "Senior (62+)" at bounding box center [486, 292] width 71 height 15
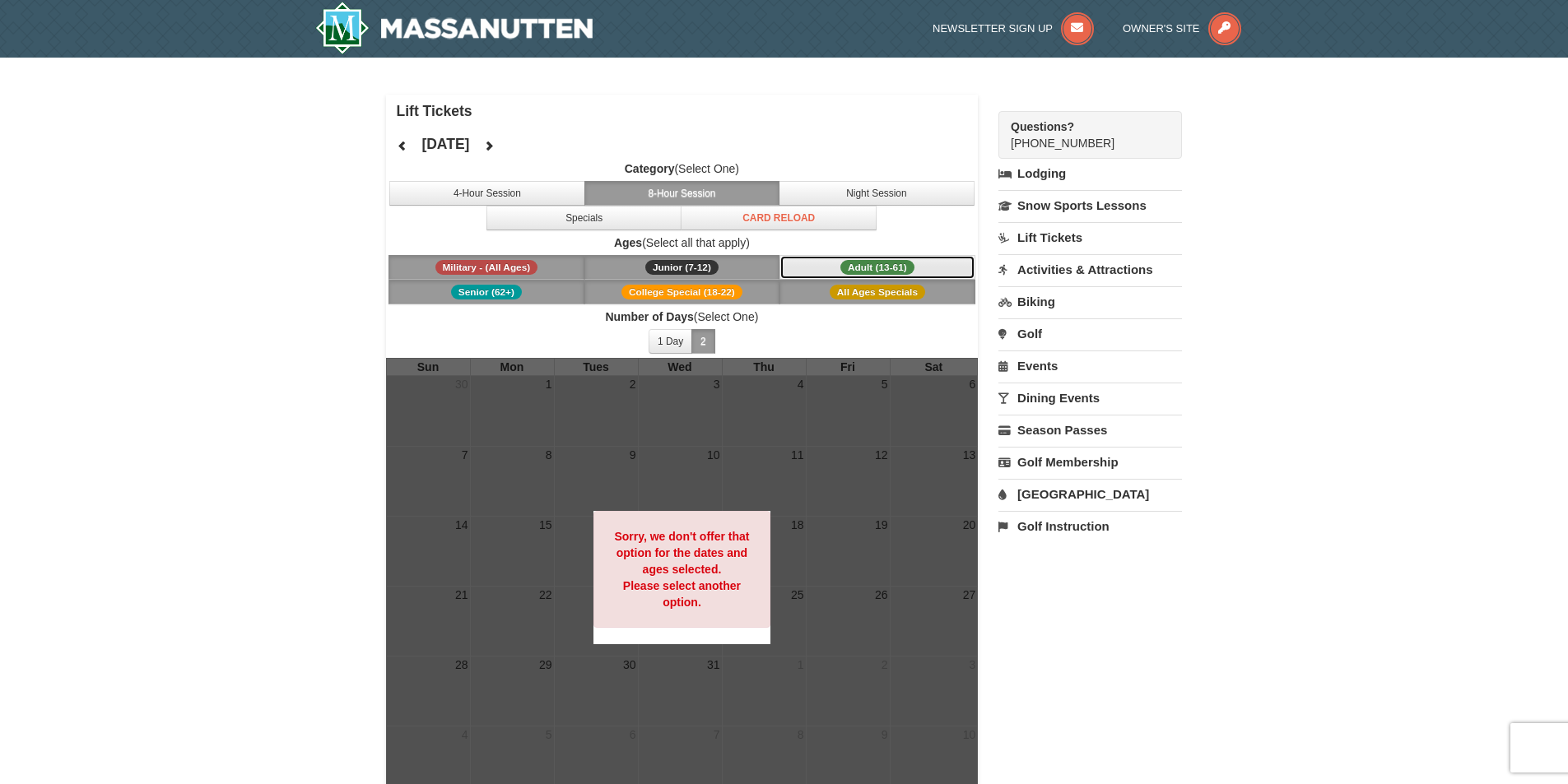
click at [785, 276] on button "Adult (13-61) (13 - 61)" at bounding box center [877, 267] width 196 height 25
click at [564, 189] on button "4-Hour Session" at bounding box center [487, 193] width 196 height 25
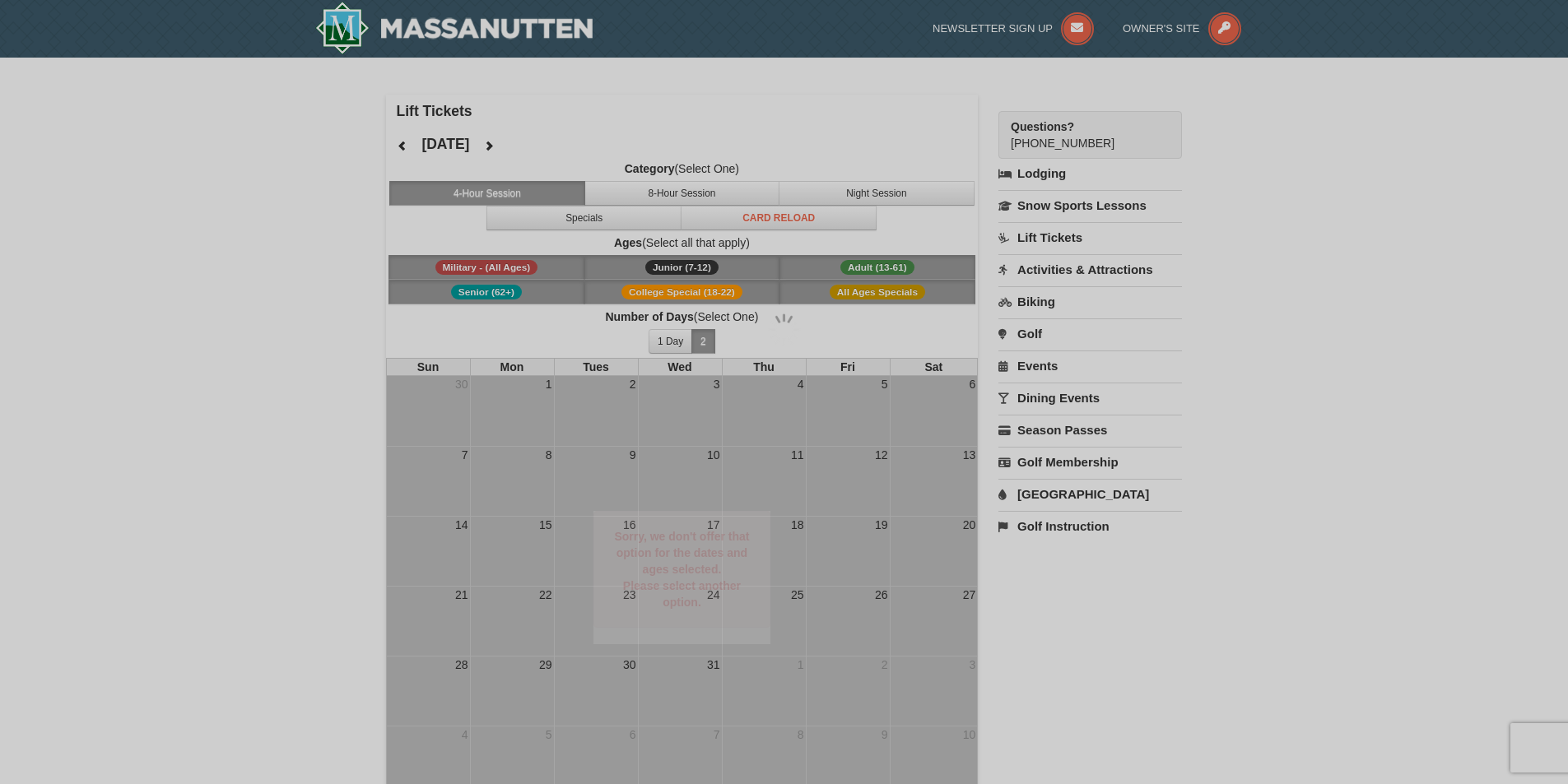
click at [578, 212] on div at bounding box center [784, 392] width 1568 height 784
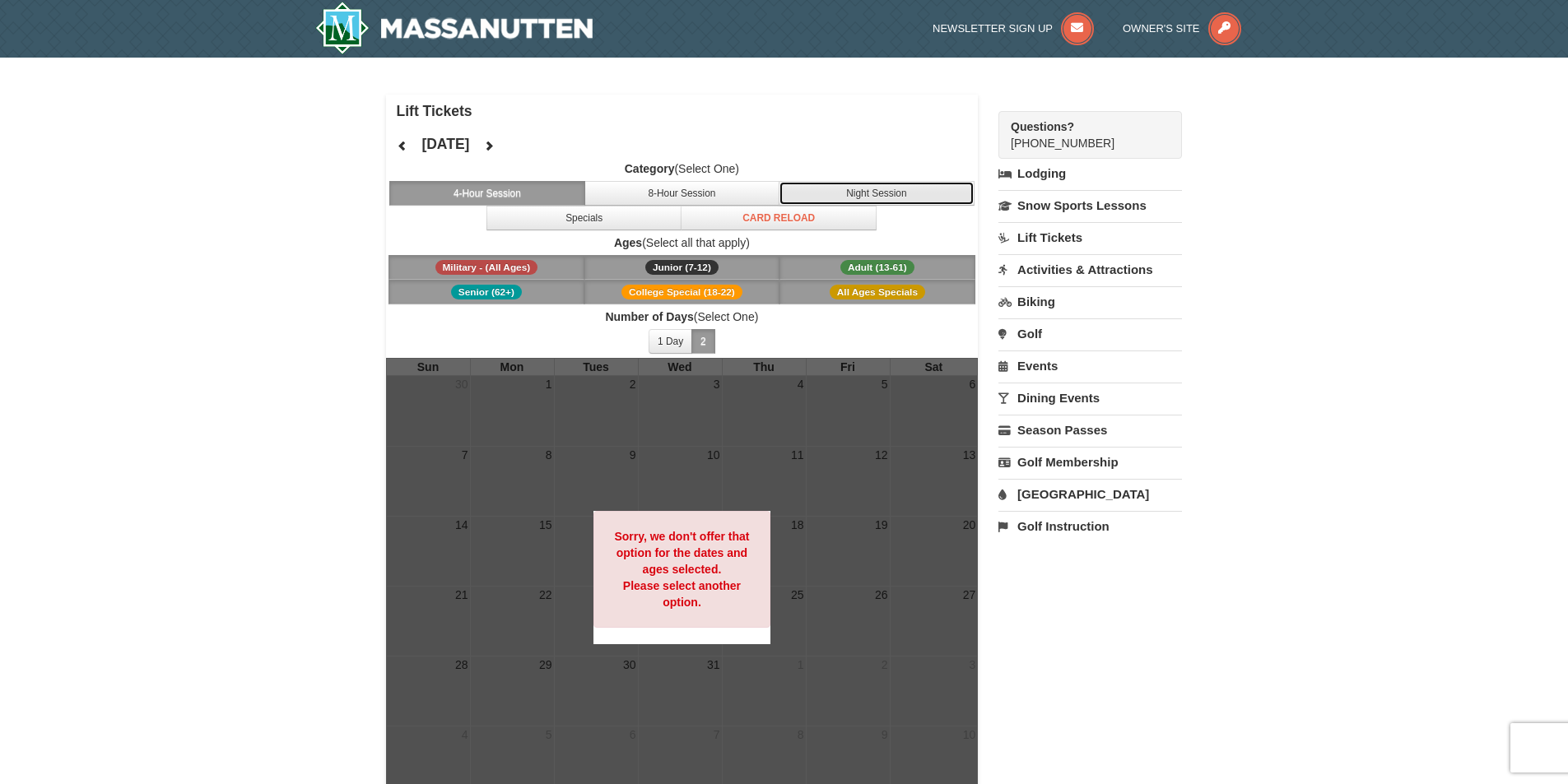
click at [835, 201] on button "Night Session" at bounding box center [876, 193] width 196 height 25
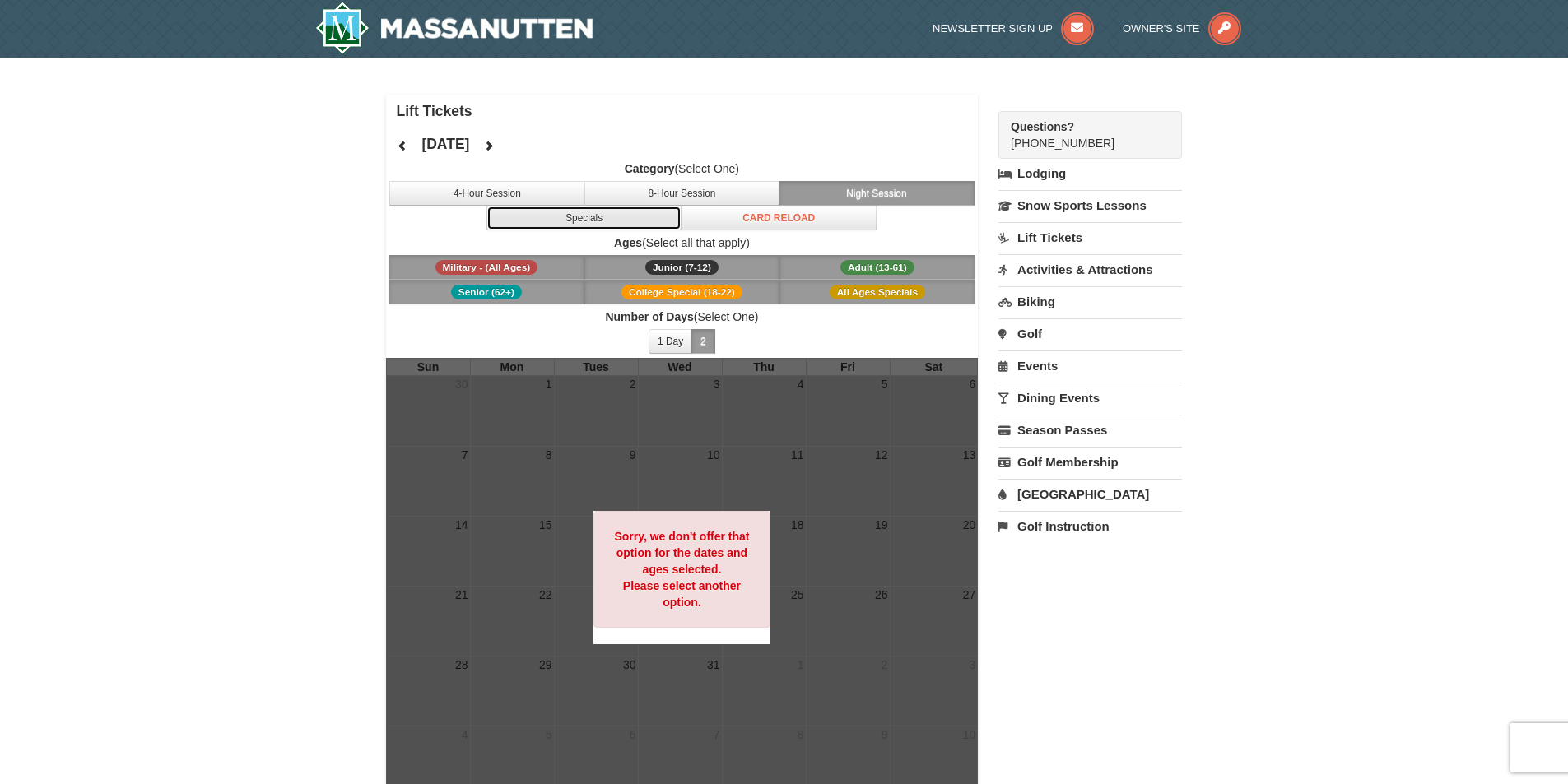
click at [651, 223] on button "Specials" at bounding box center [584, 218] width 196 height 25
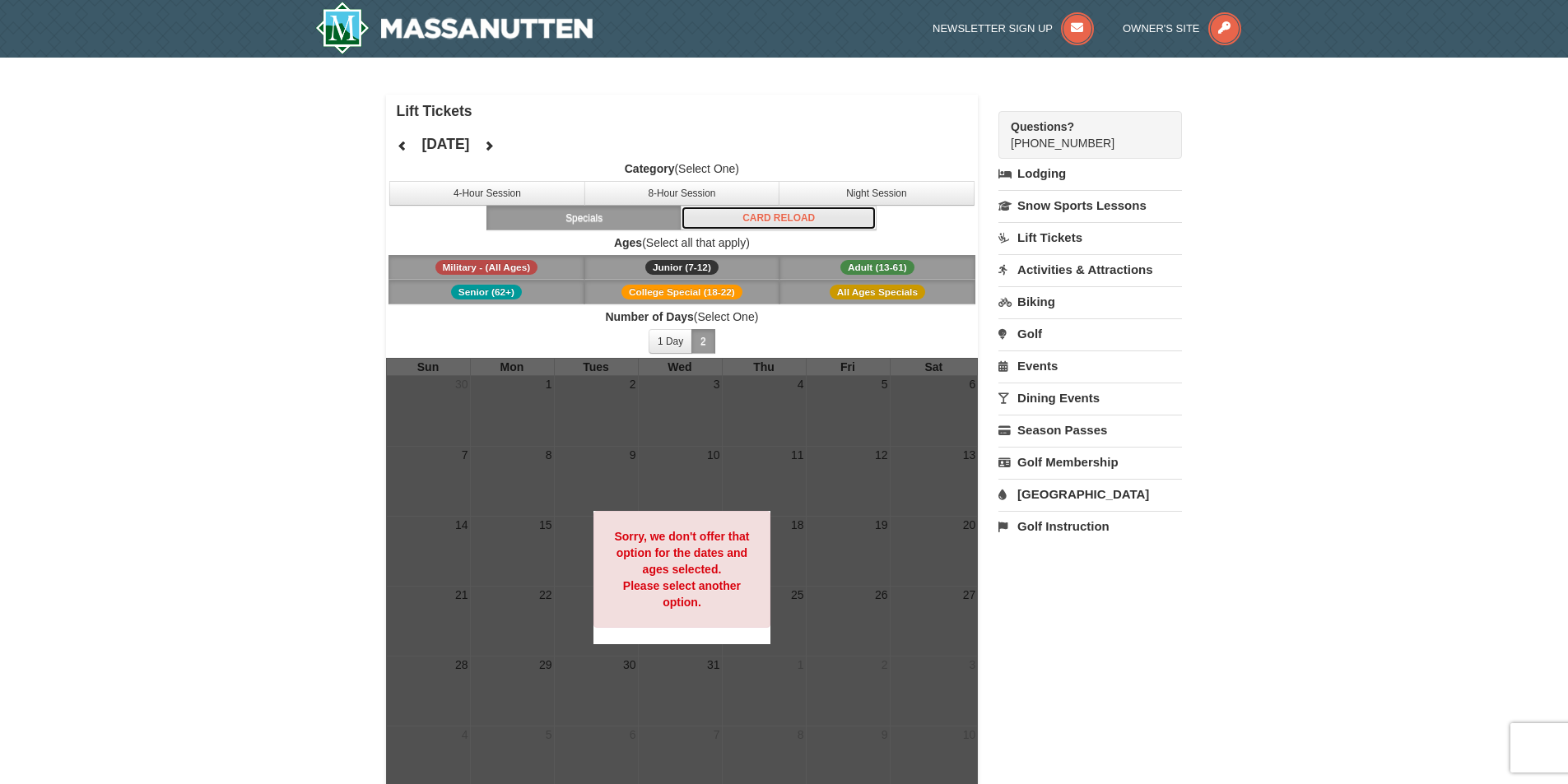
click at [774, 222] on button "Card Reload" at bounding box center [779, 218] width 196 height 25
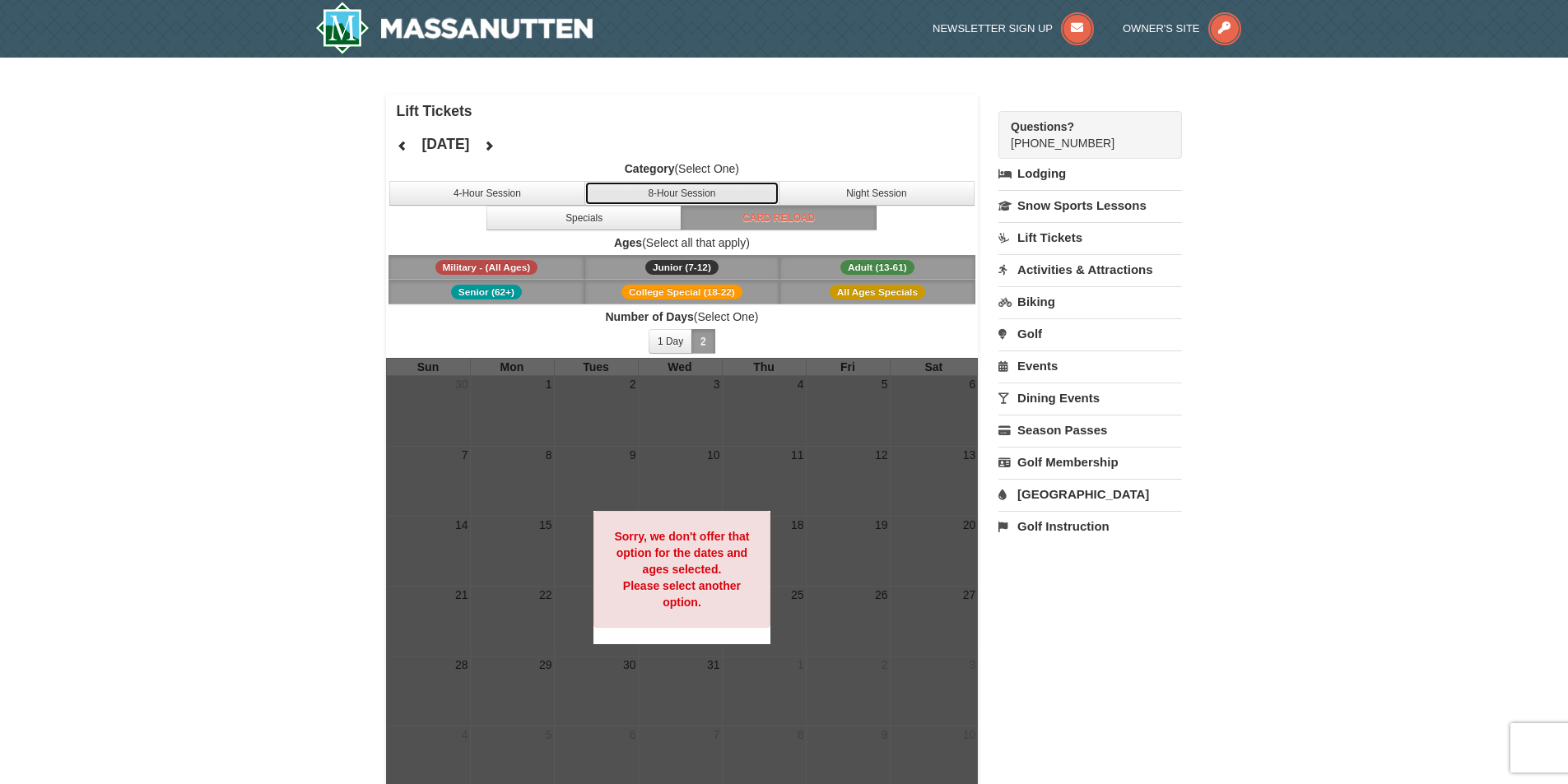
click at [687, 201] on button "8-Hour Session" at bounding box center [682, 193] width 196 height 25
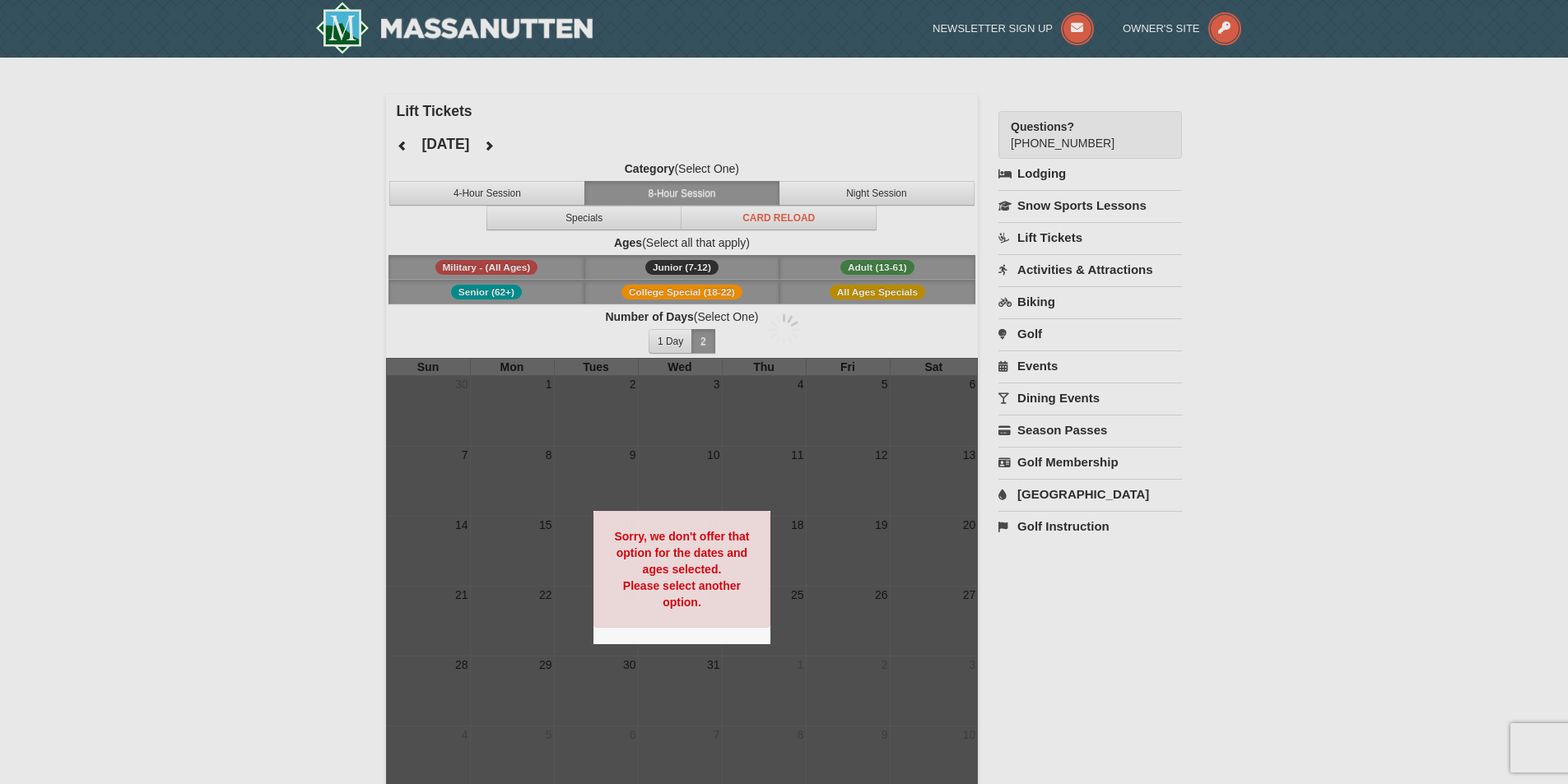
click at [561, 196] on div at bounding box center [784, 392] width 1568 height 784
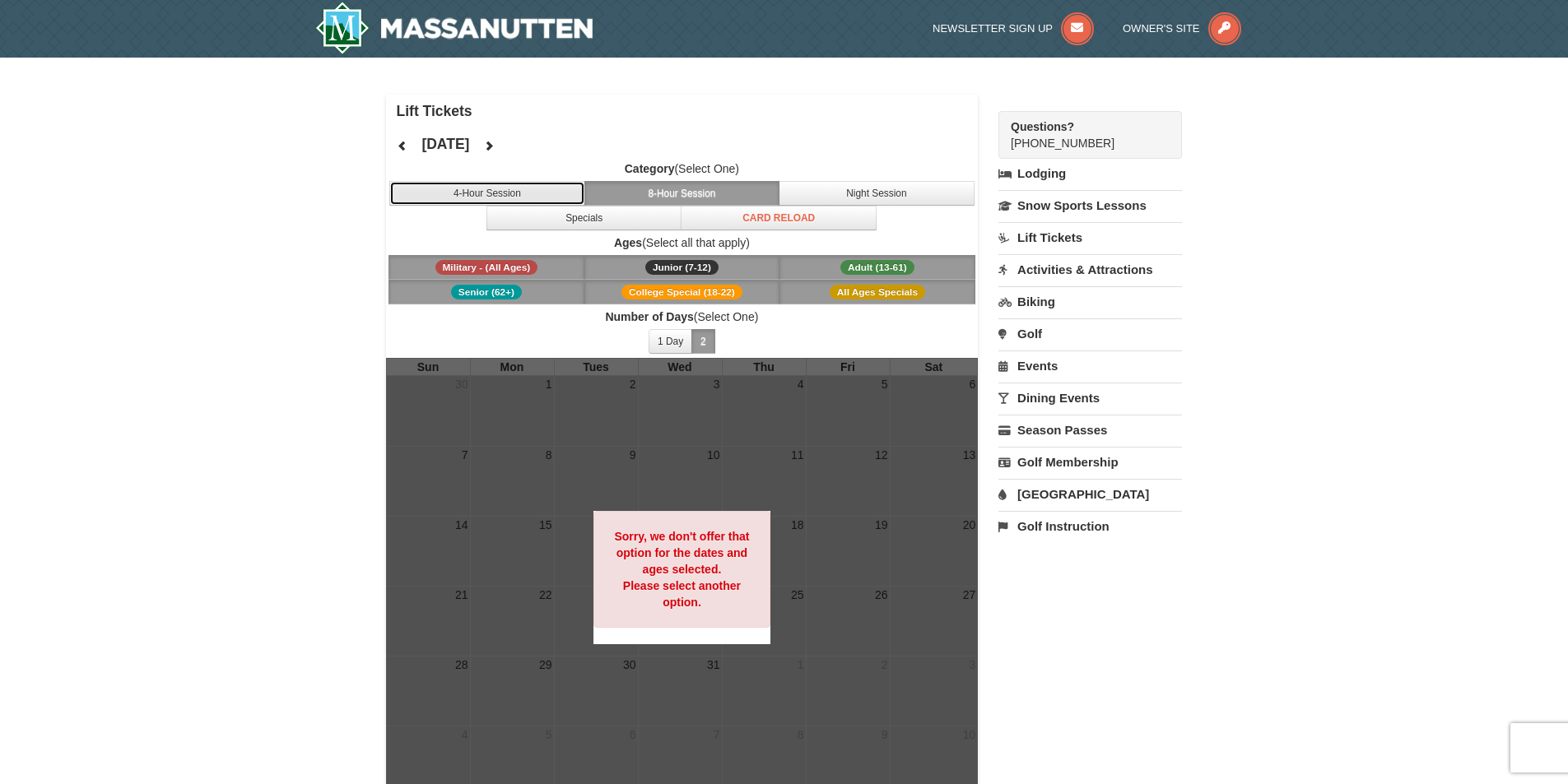
click at [535, 189] on button "4-Hour Session" at bounding box center [487, 193] width 196 height 25
click at [363, 18] on img at bounding box center [454, 27] width 278 height 52
click at [349, 22] on img at bounding box center [454, 27] width 278 height 52
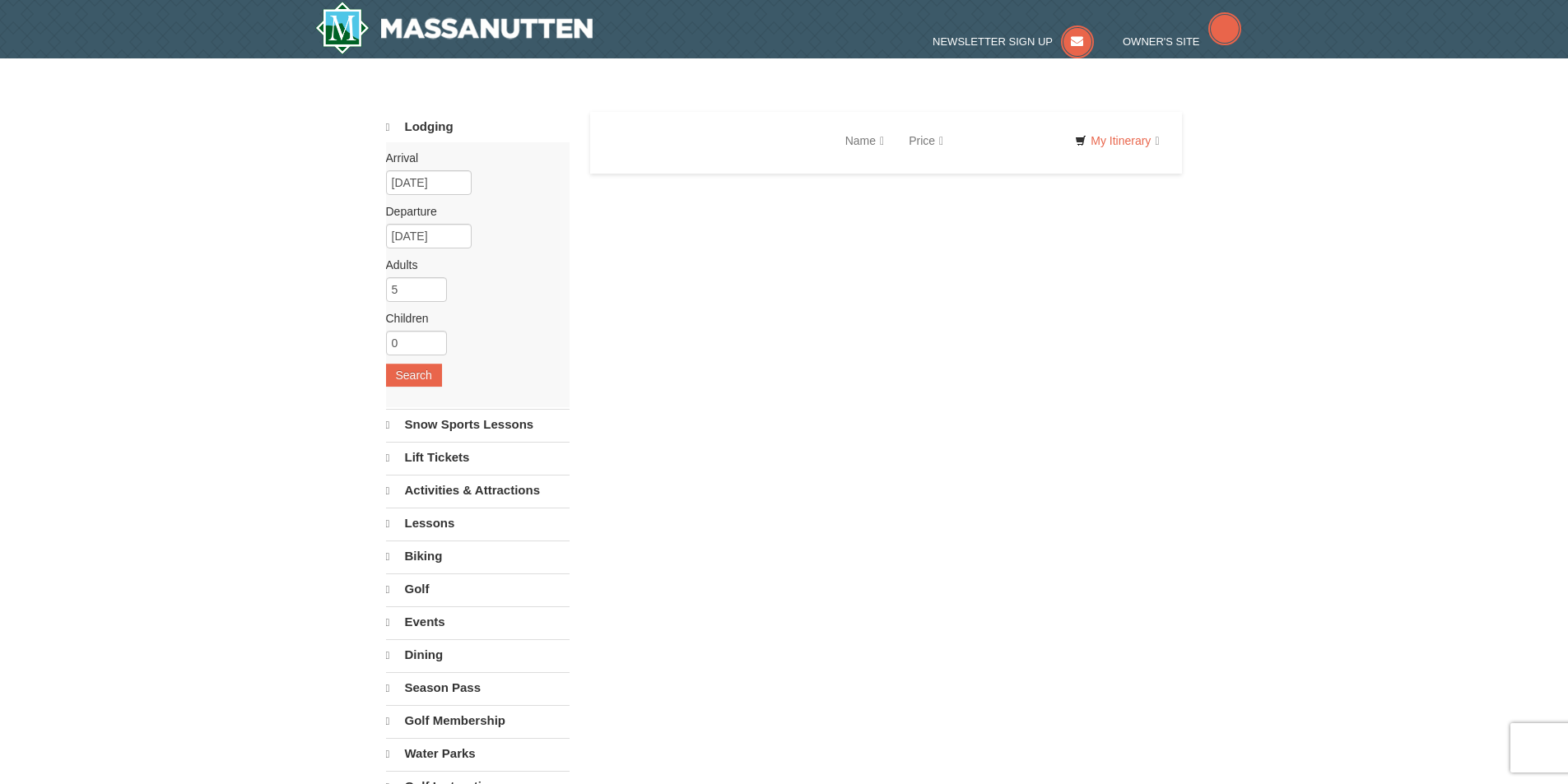
select select "9"
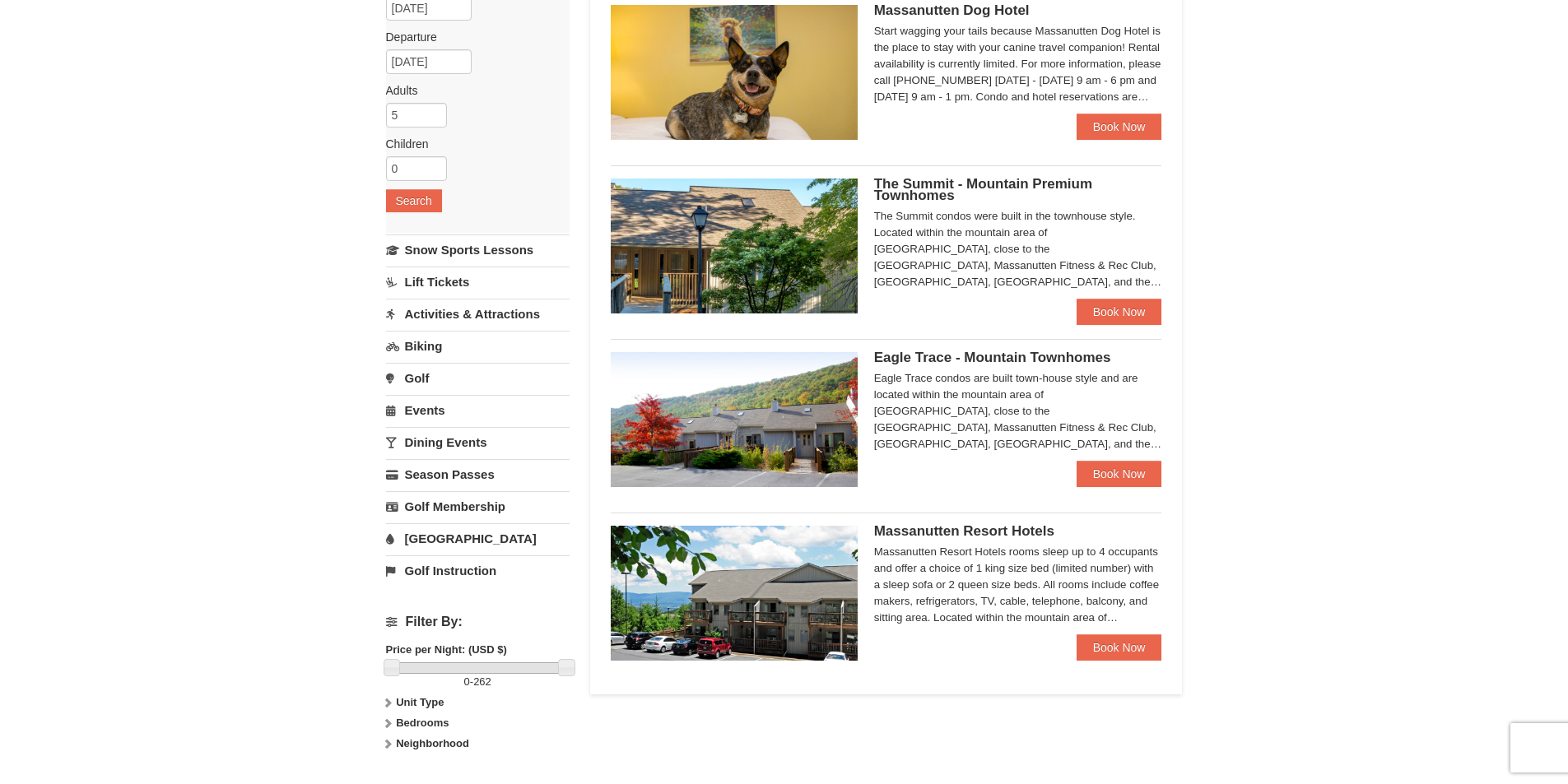
scroll to position [165, 0]
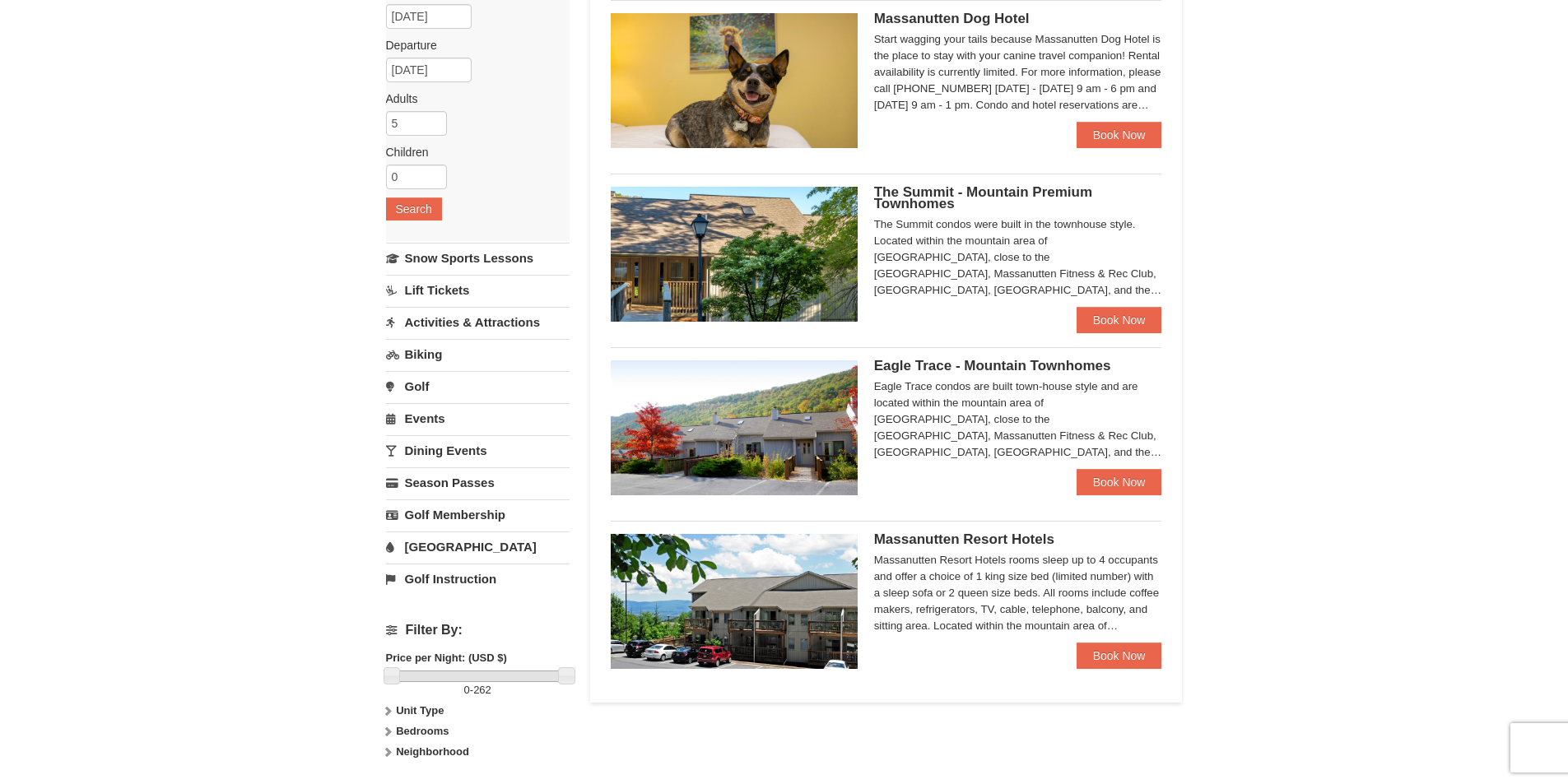
click at [818, 412] on img at bounding box center [734, 428] width 247 height 135
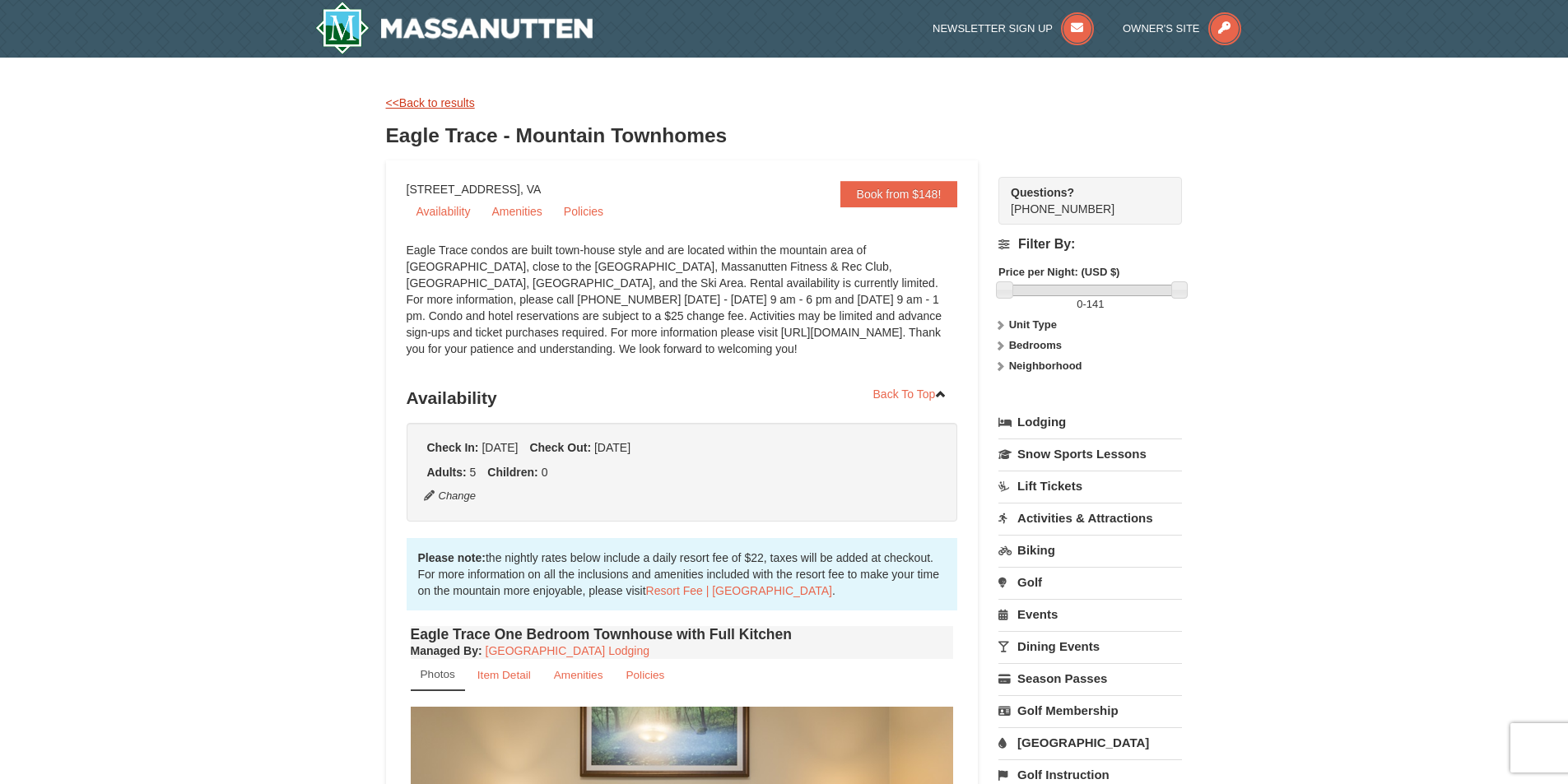
click at [407, 108] on link "<<Back to results" at bounding box center [430, 103] width 89 height 13
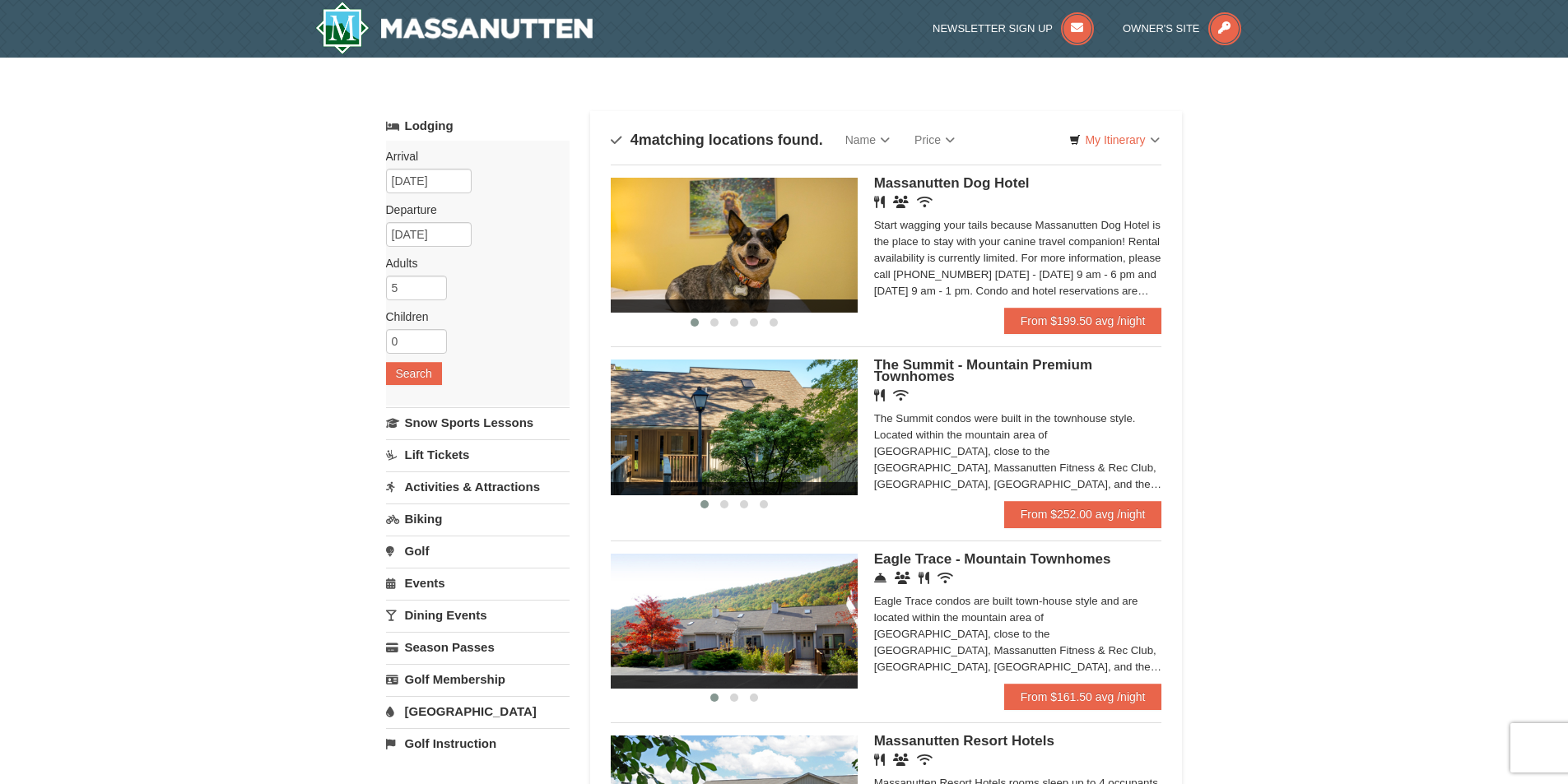
click at [781, 418] on img at bounding box center [734, 427] width 247 height 135
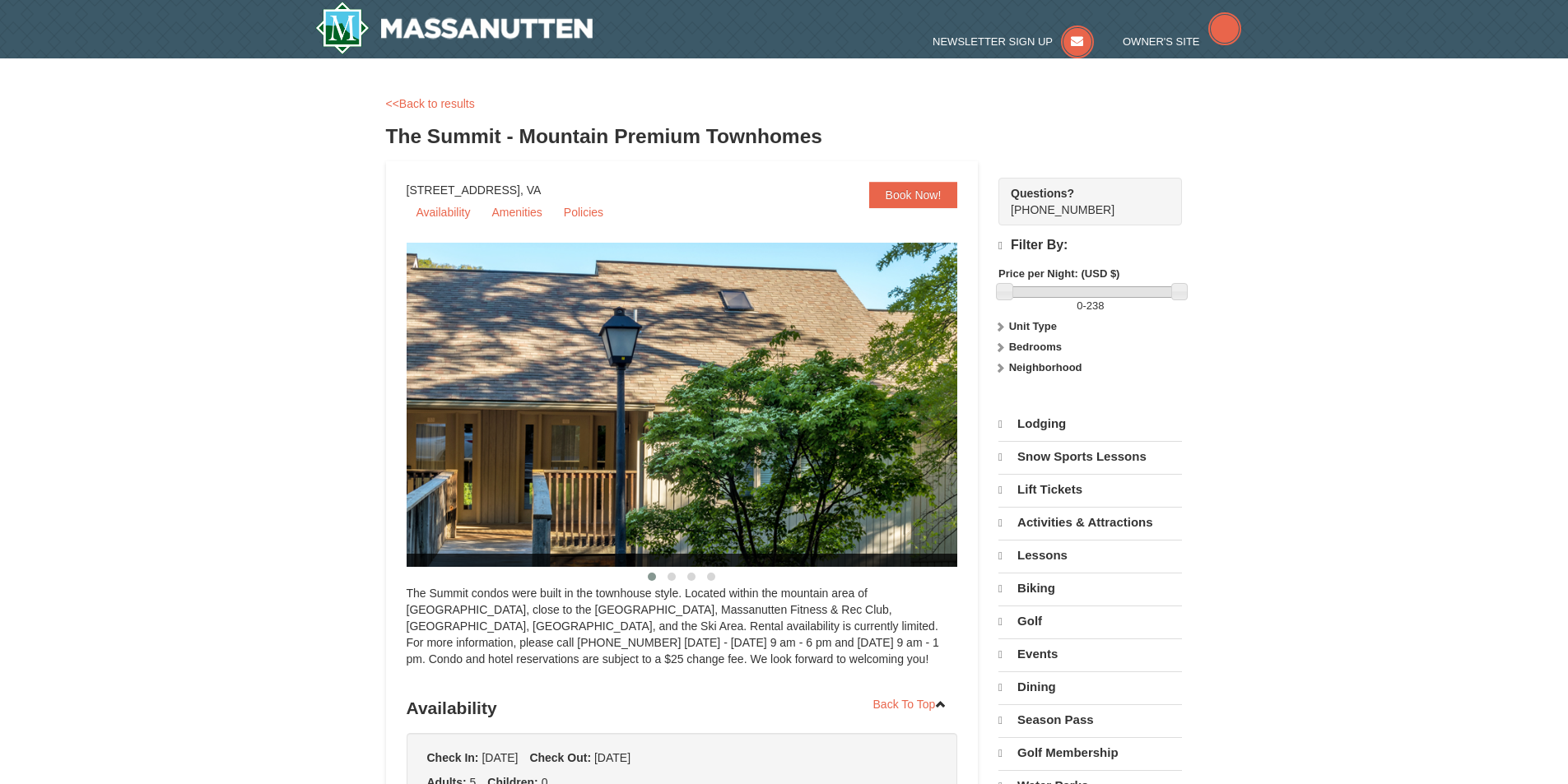
select select "9"
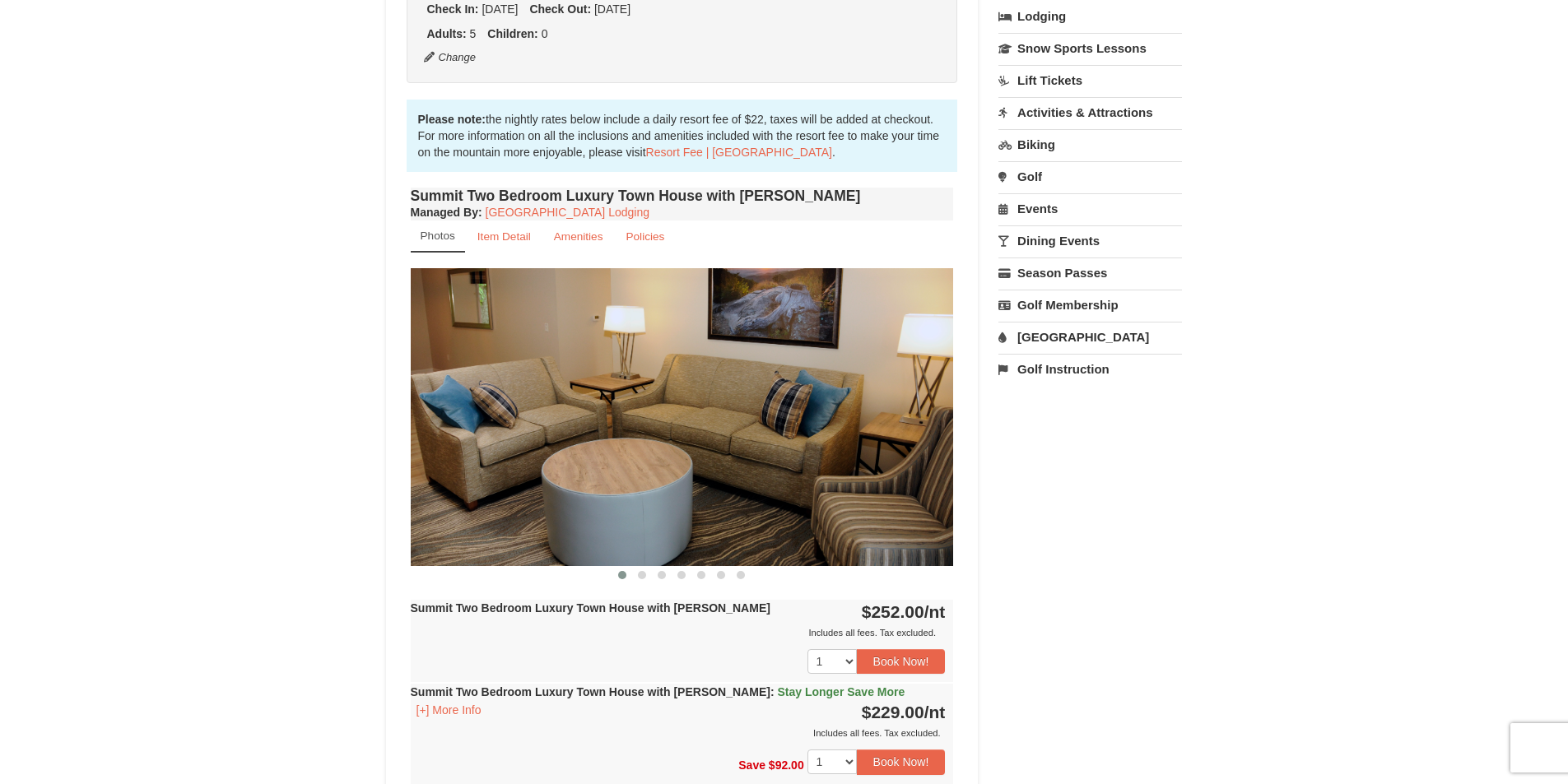
scroll to position [412, 0]
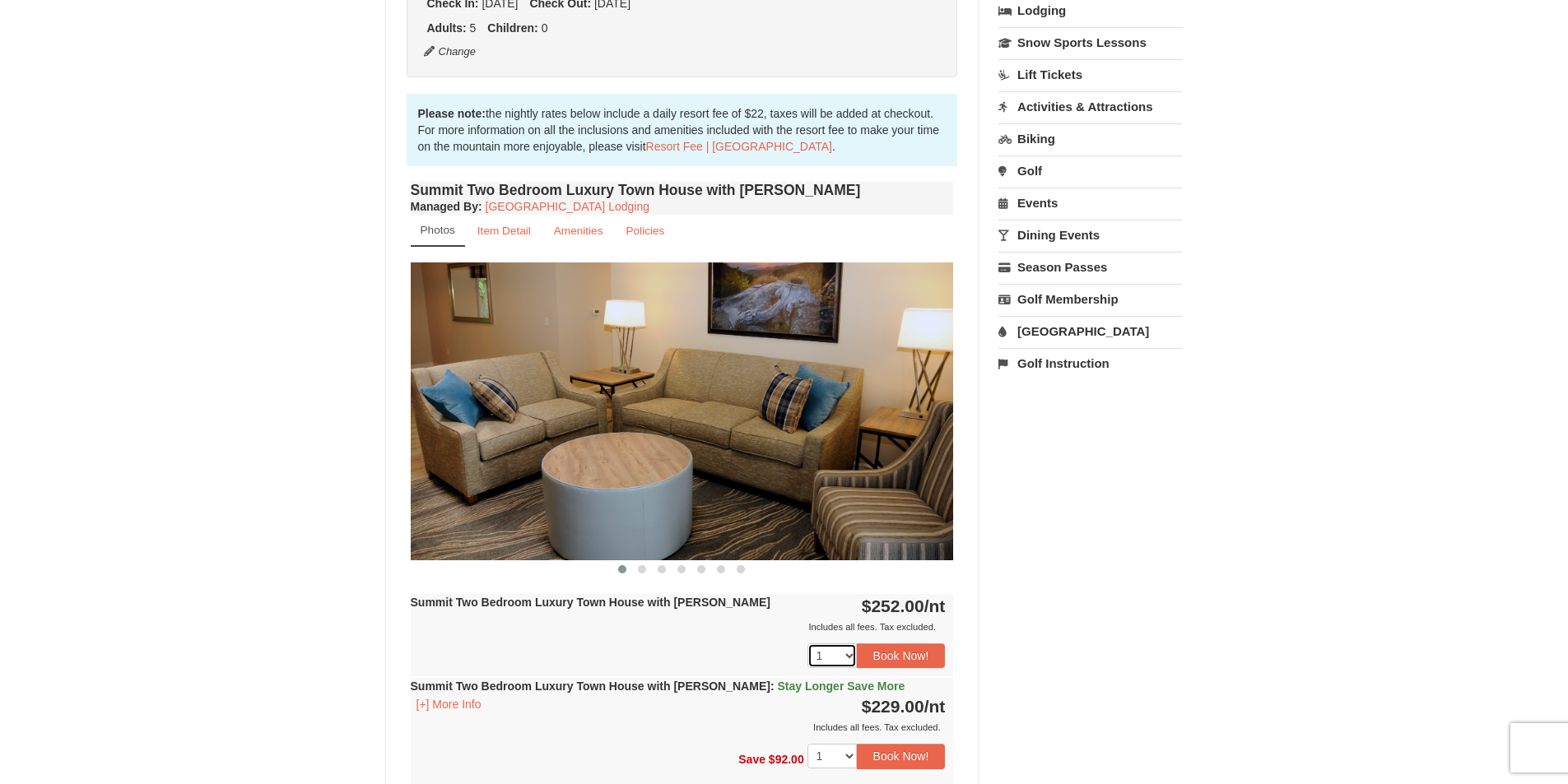
click at [822, 652] on select "1 2 3 4 5 6" at bounding box center [832, 656] width 49 height 25
click at [808, 643] on select "1 2 3 4 5 6" at bounding box center [832, 656] width 49 height 25
click at [840, 649] on select "1 2 3 4 5 6" at bounding box center [832, 656] width 49 height 25
click at [808, 643] on select "1 2 3 4 5 6" at bounding box center [832, 656] width 49 height 25
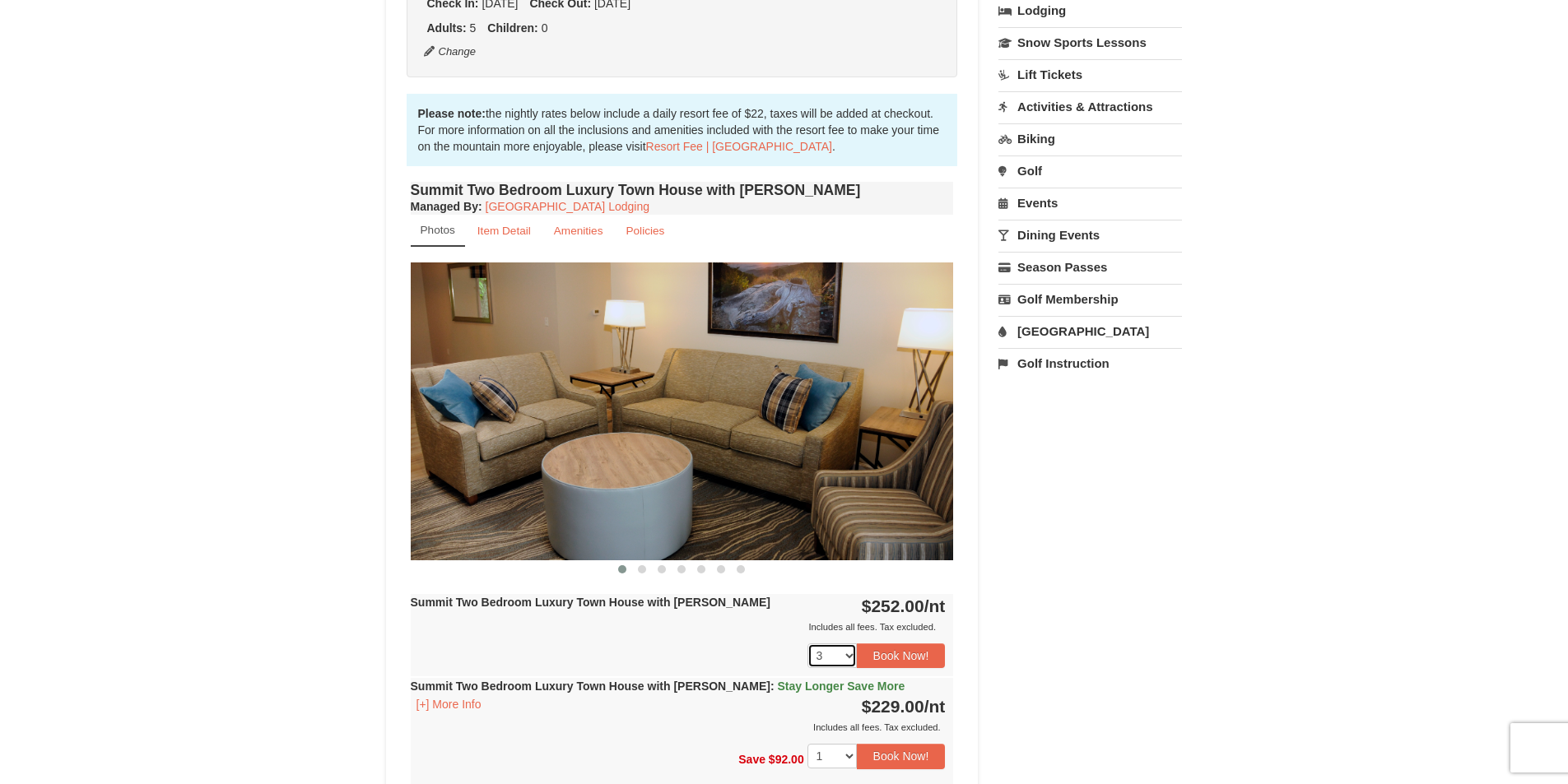
click at [829, 649] on select "1 2 3 4 5 6" at bounding box center [832, 656] width 49 height 25
select select "2"
click at [808, 643] on select "1 2 3 4 5 6" at bounding box center [832, 656] width 49 height 25
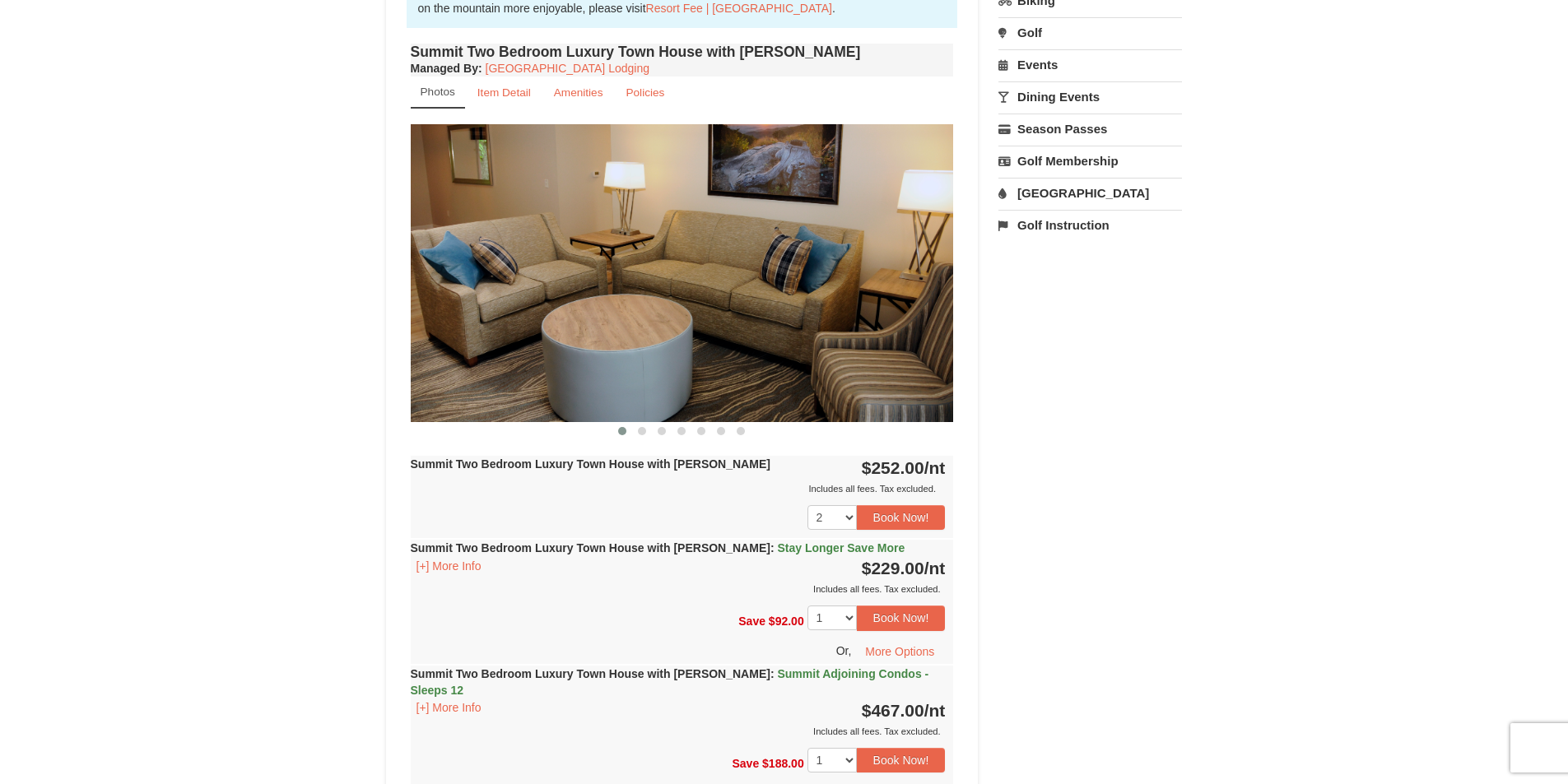
scroll to position [576, 0]
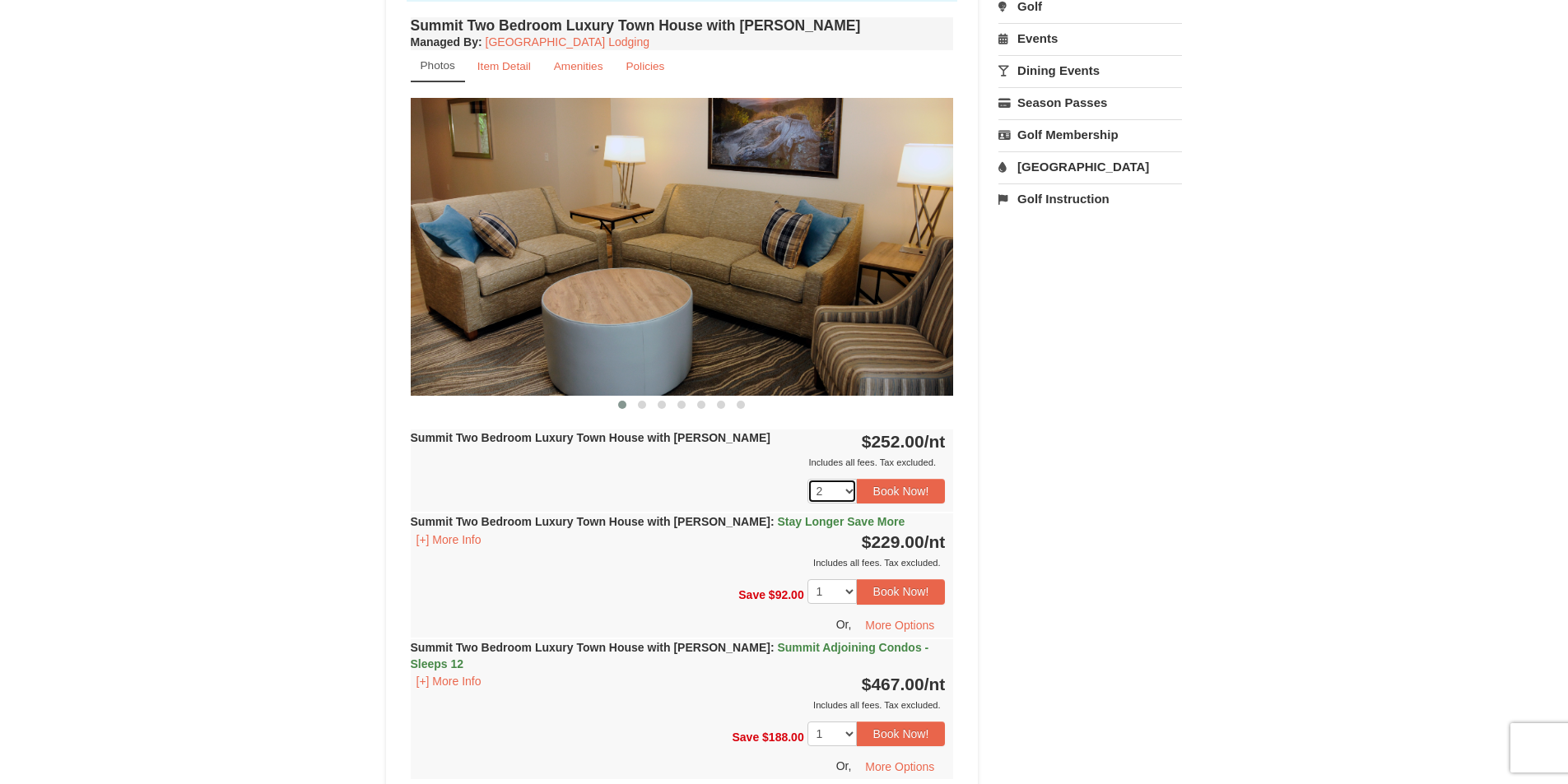
click at [841, 495] on select "1 2 3 4 5 6" at bounding box center [832, 492] width 49 height 25
click at [808, 479] on select "1 2 3 4 5 6" at bounding box center [832, 492] width 49 height 25
drag, startPoint x: 1111, startPoint y: 474, endPoint x: 1121, endPoint y: 477, distance: 10.4
click at [1114, 474] on div "Book from $229! 1822 Resort Drive, Massanutten, VA Availability Amenities Polic…" at bounding box center [784, 762] width 797 height 2357
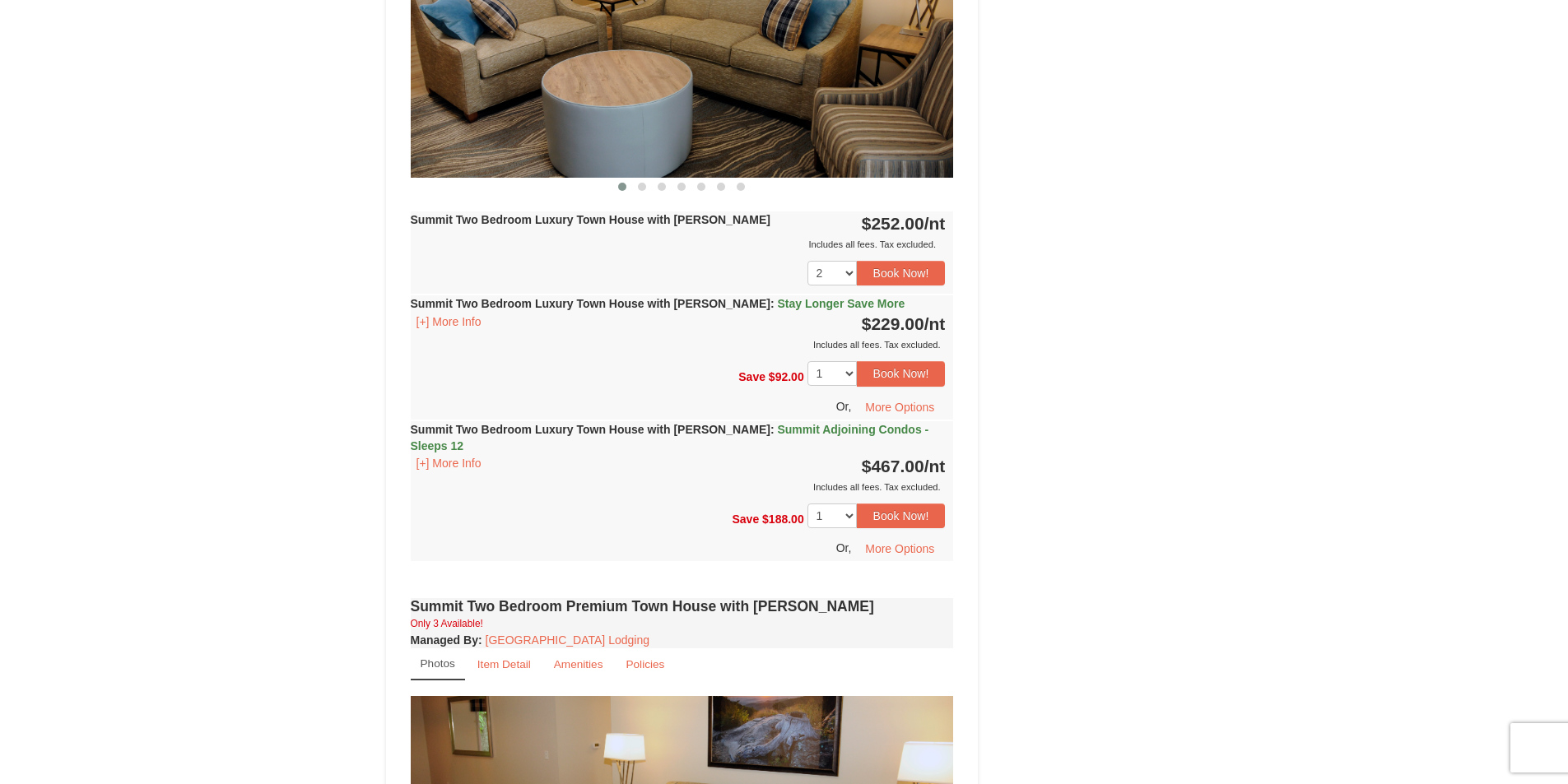
scroll to position [741, 0]
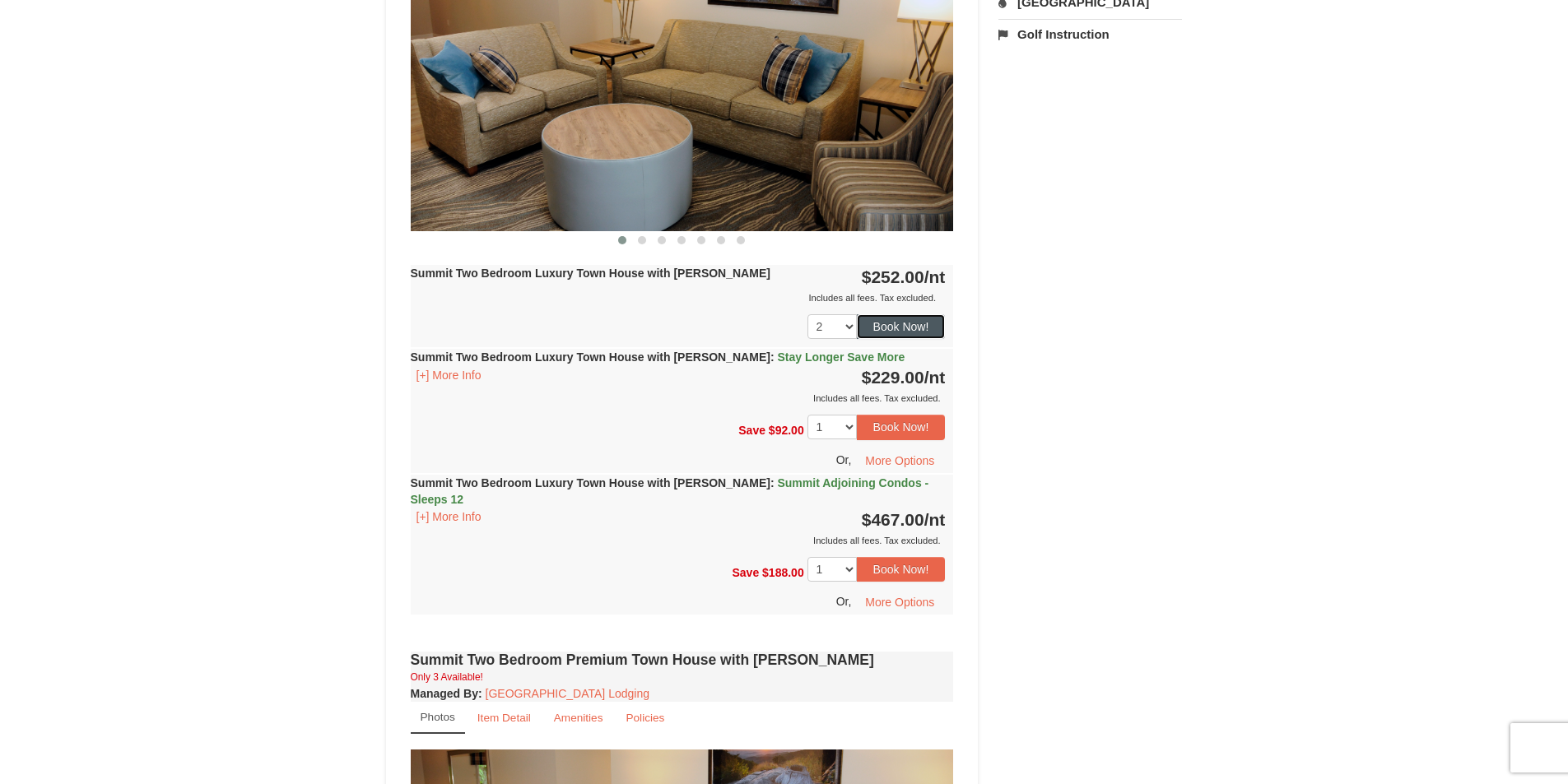
click at [908, 334] on button "Book Now!" at bounding box center [901, 327] width 89 height 25
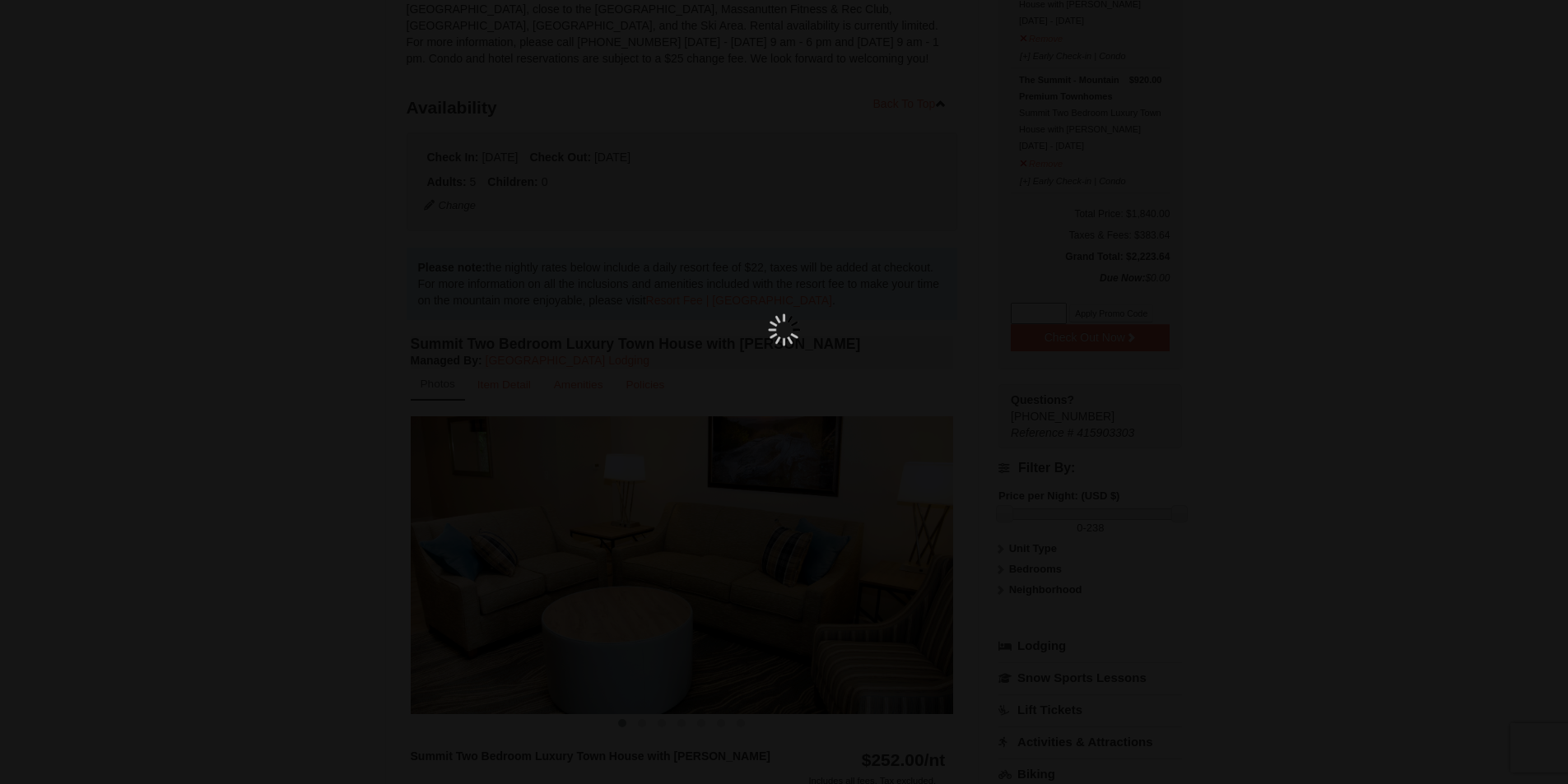
scroll to position [161, 0]
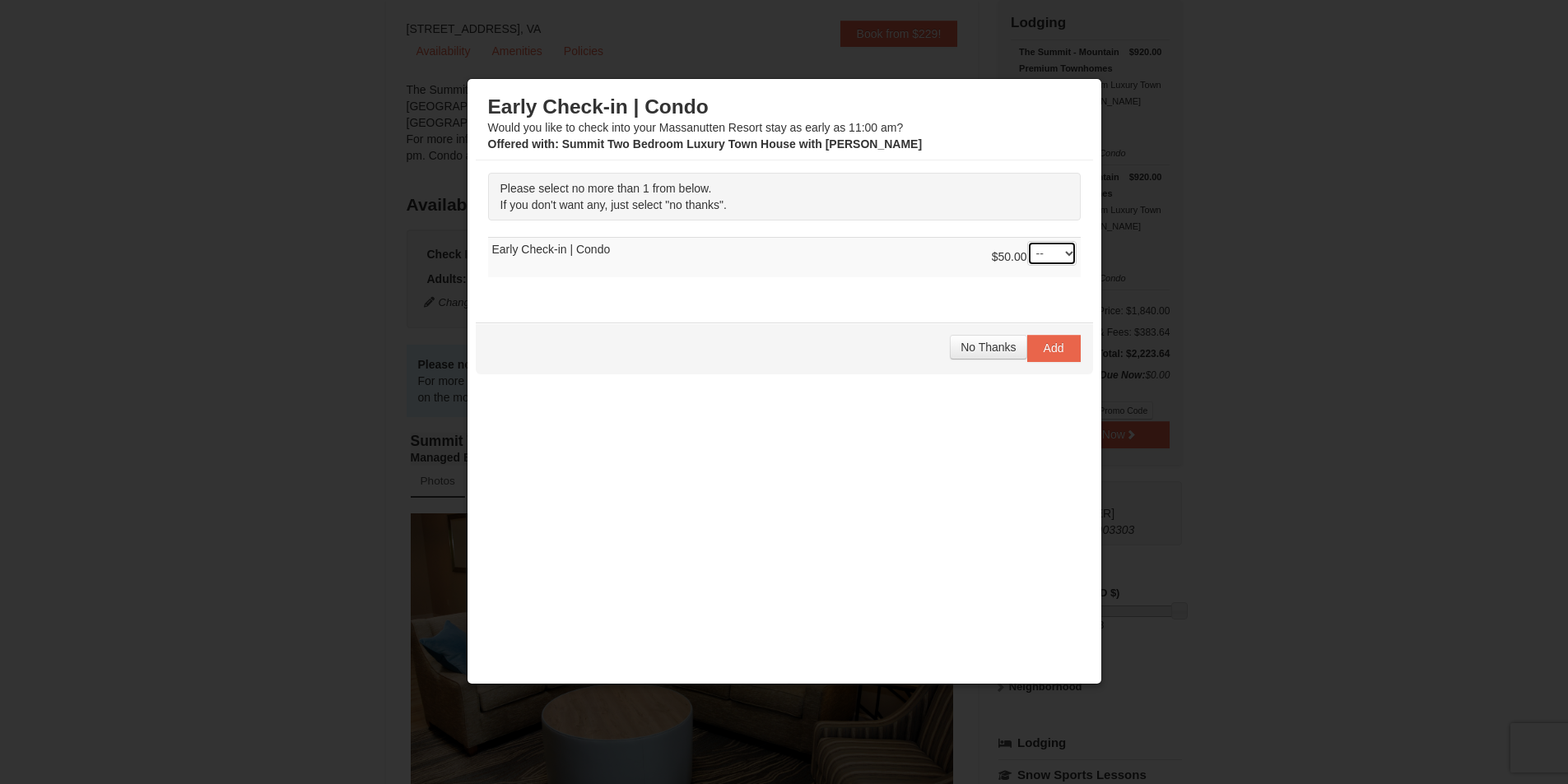
click at [1058, 254] on select "-- 01" at bounding box center [1051, 253] width 49 height 25
click at [1027, 241] on select "-- 01" at bounding box center [1051, 253] width 49 height 25
click at [983, 350] on span "No Thanks" at bounding box center [988, 347] width 55 height 13
click at [983, 346] on span "No Thanks" at bounding box center [988, 347] width 55 height 13
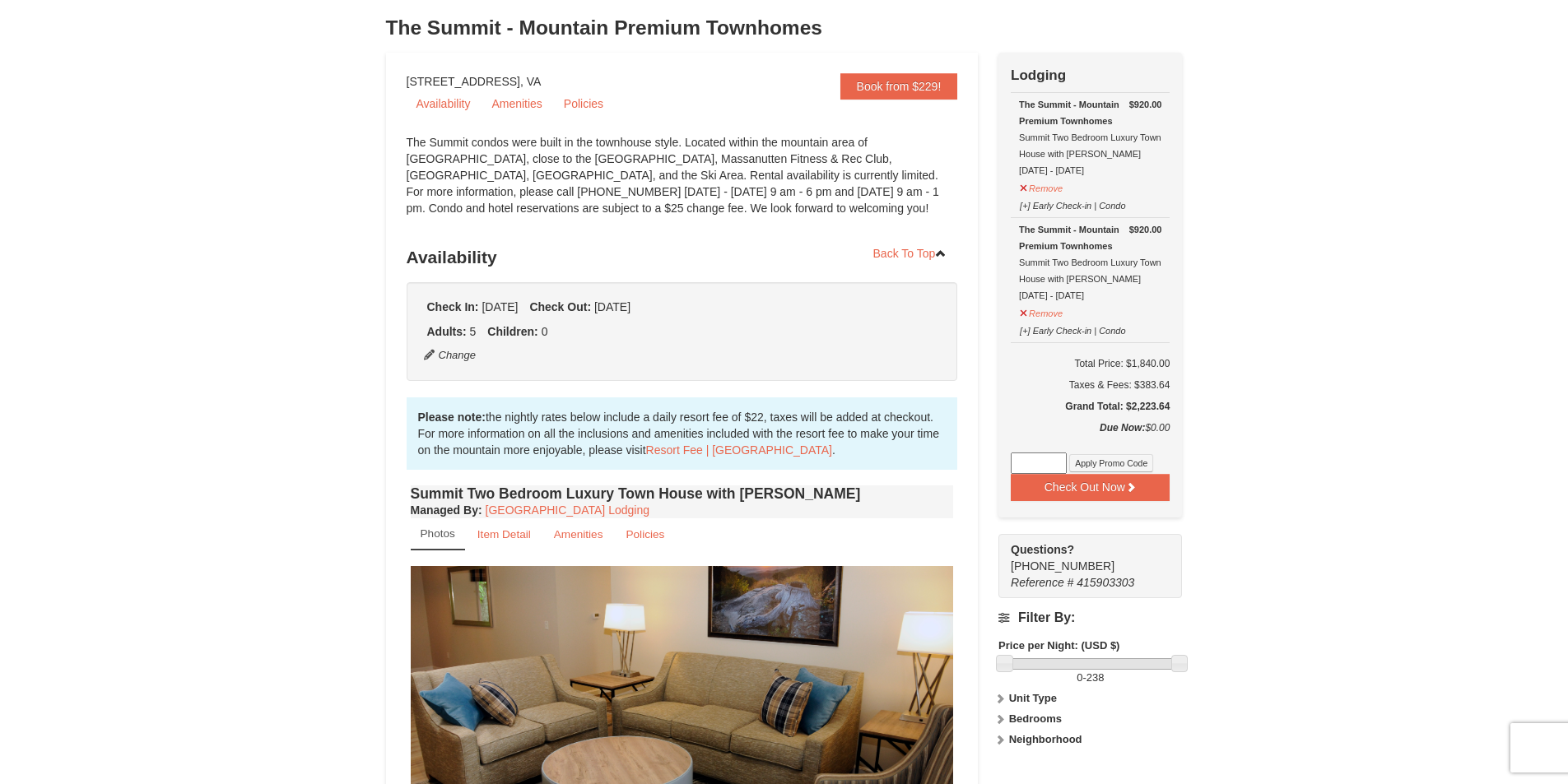
scroll to position [0, 0]
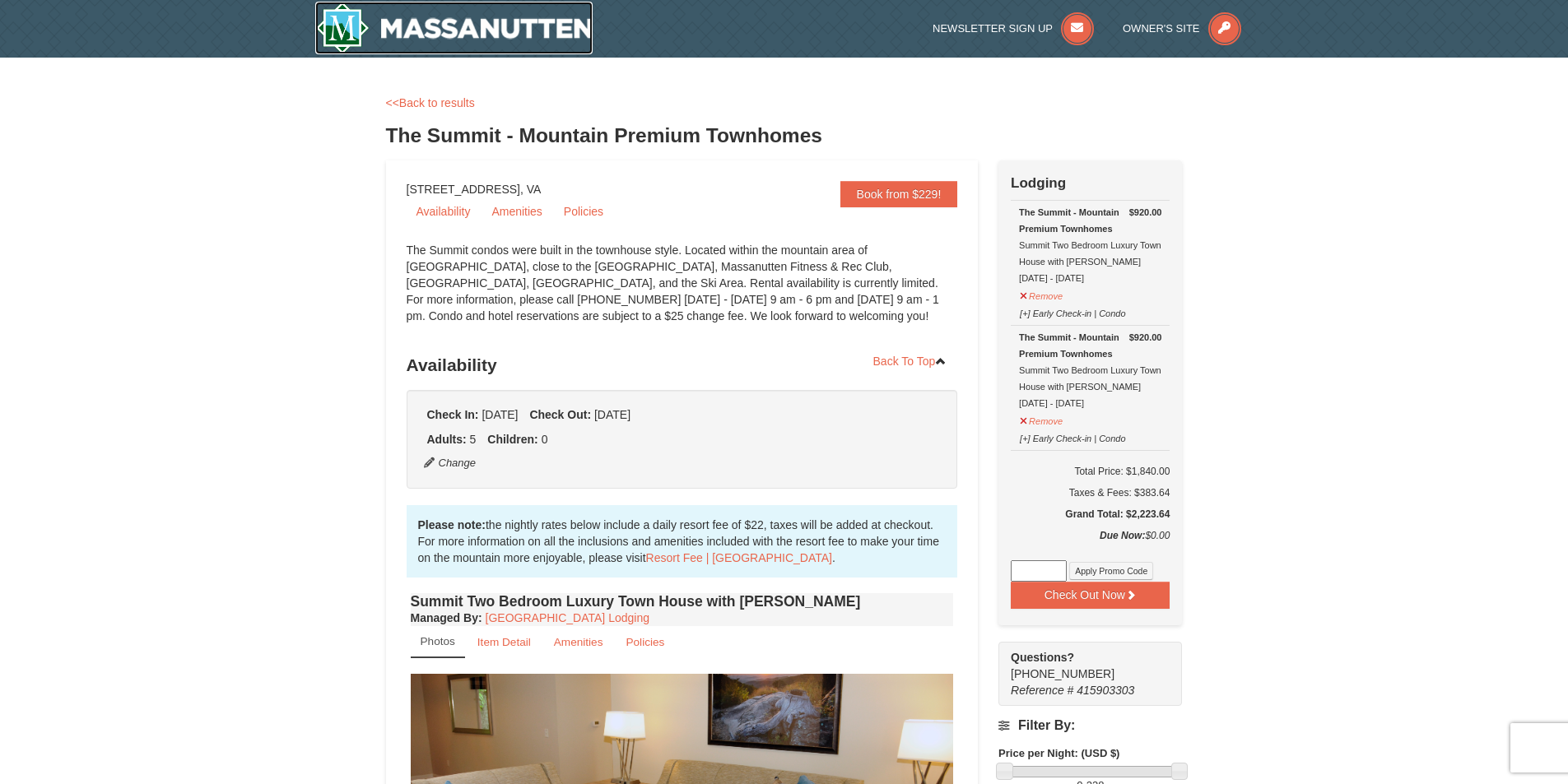
click at [502, 29] on img at bounding box center [454, 27] width 278 height 52
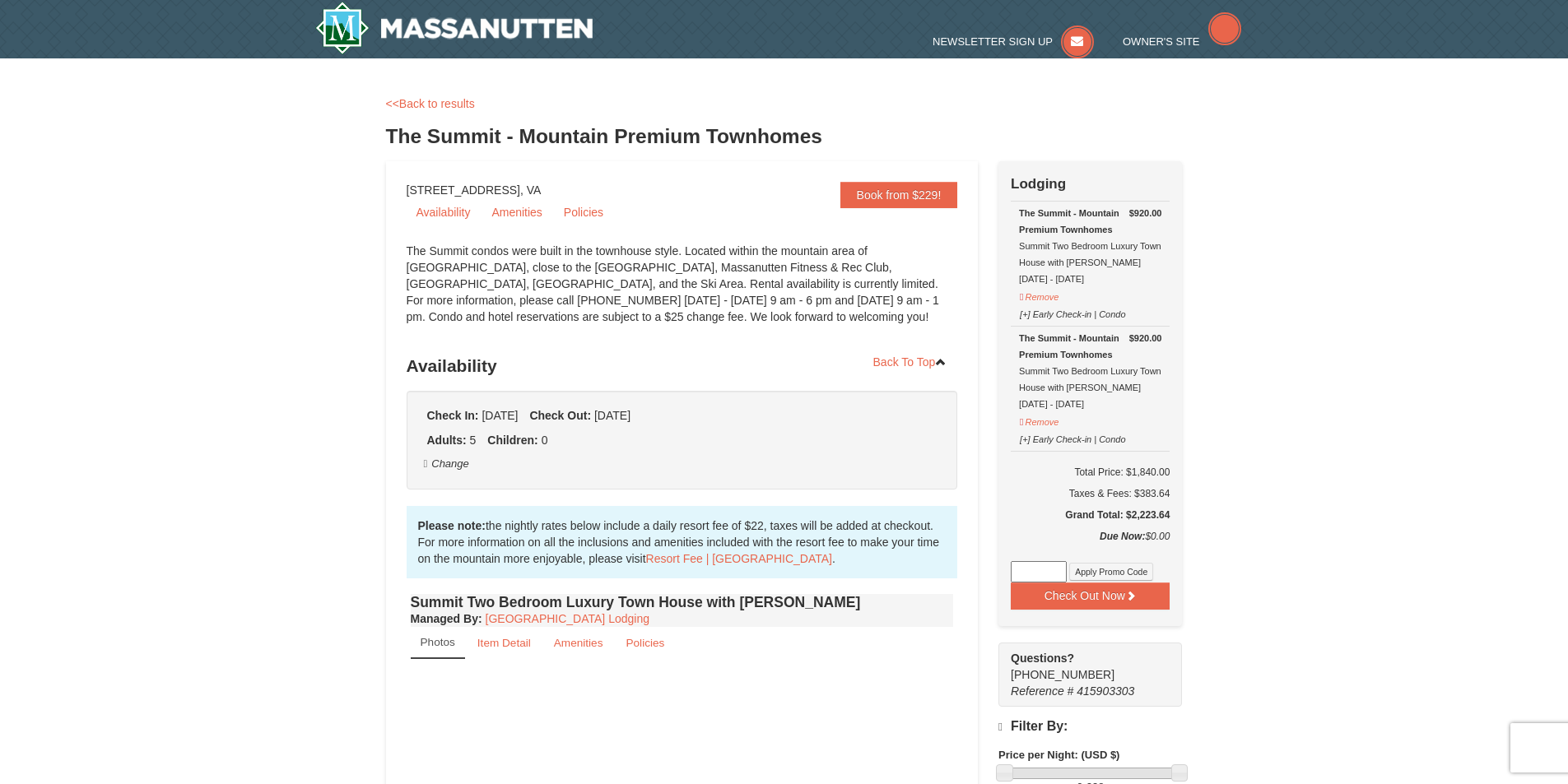
select select "2"
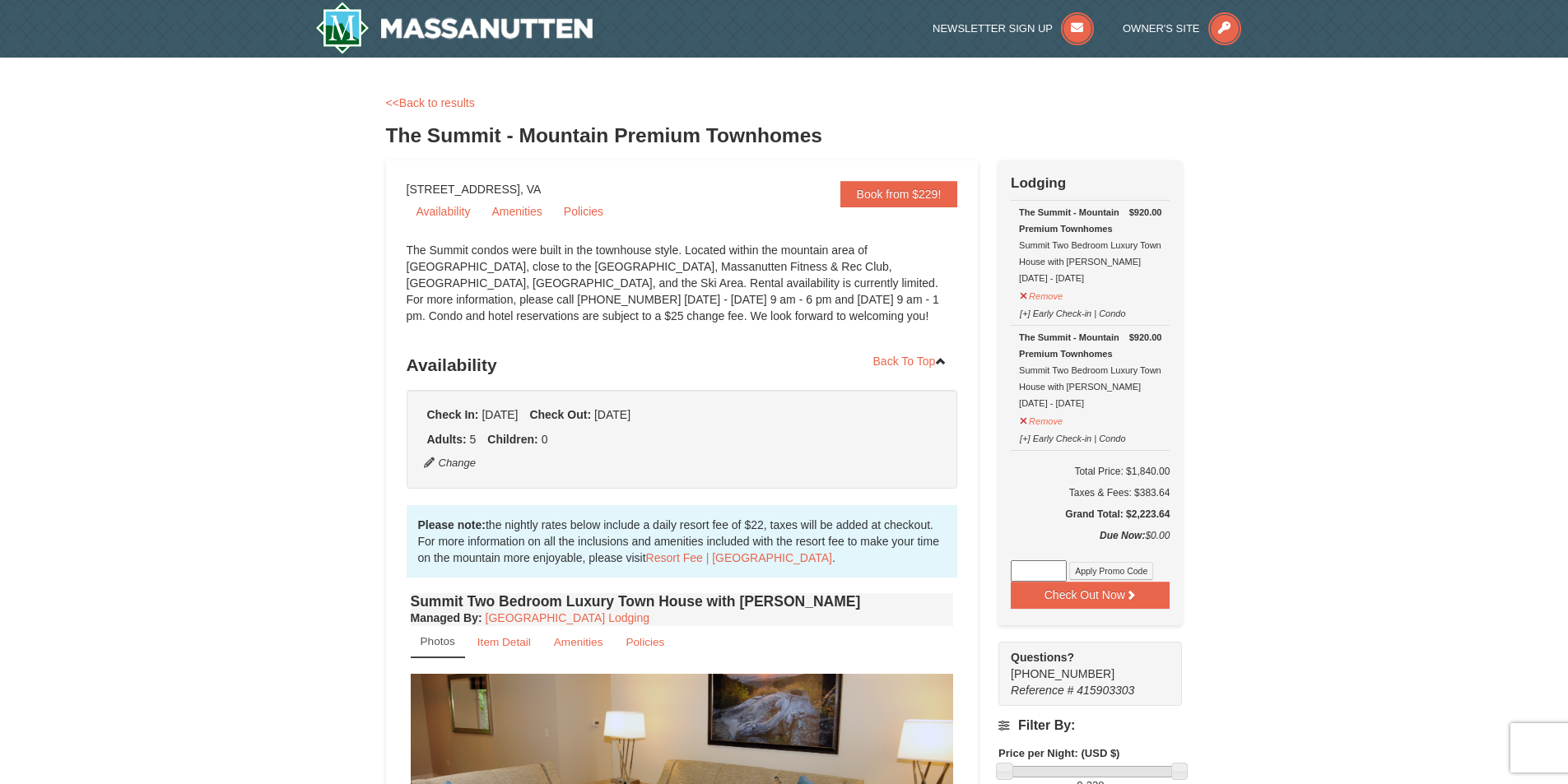
drag, startPoint x: 1147, startPoint y: 517, endPoint x: 1182, endPoint y: 528, distance: 36.7
click at [1182, 528] on div "Check Out Now Lodging $920.00 The Summit - Mountain Premium Townhomes Summit Tw…" at bounding box center [1090, 393] width 183 height 465
drag, startPoint x: 1120, startPoint y: 512, endPoint x: 1209, endPoint y: 527, distance: 90.3
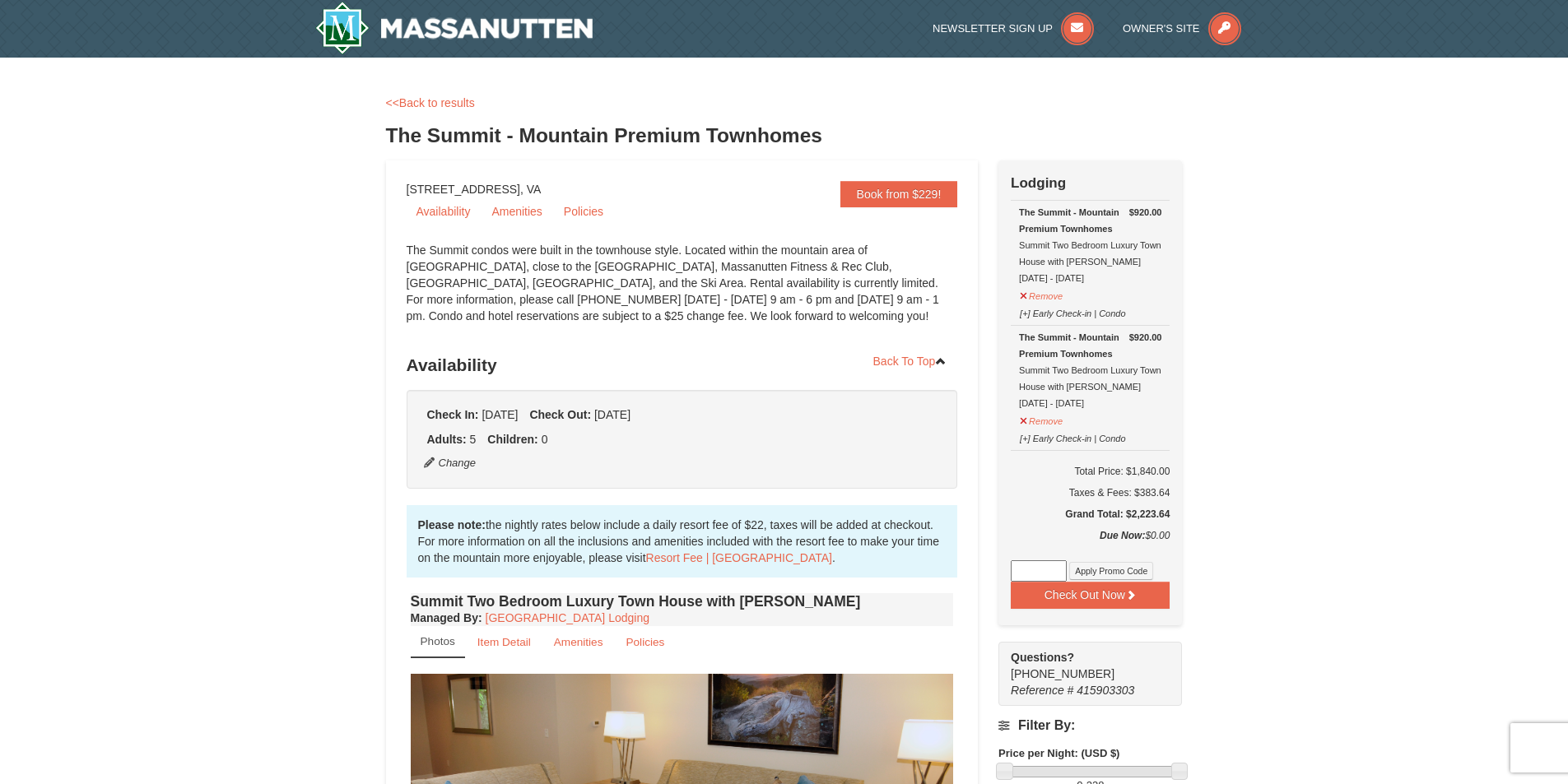
click at [1048, 572] on input at bounding box center [1039, 572] width 56 height 22
click at [1055, 542] on div "Due Now: $0.00" at bounding box center [1090, 544] width 159 height 33
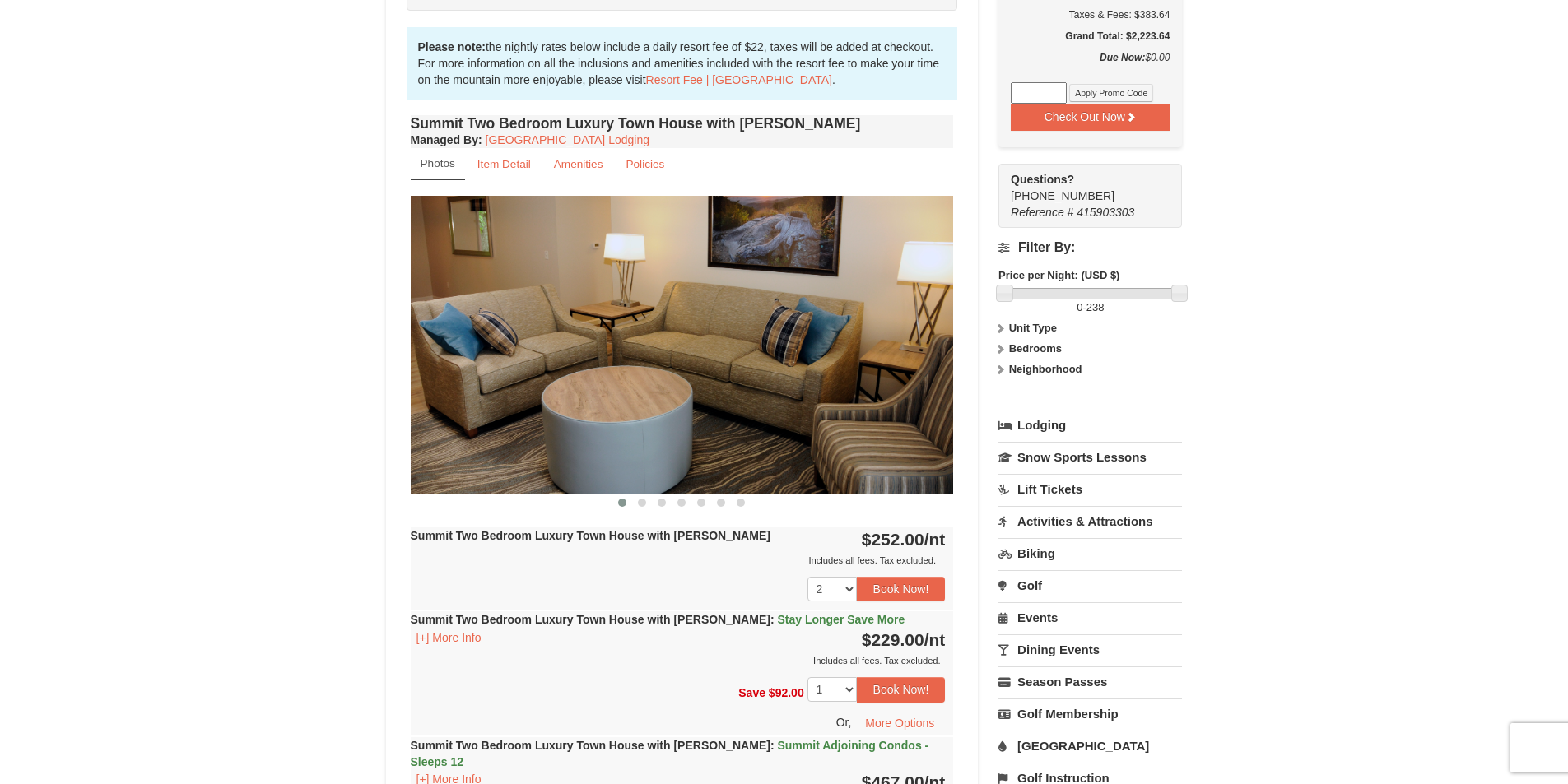
scroll to position [494, 0]
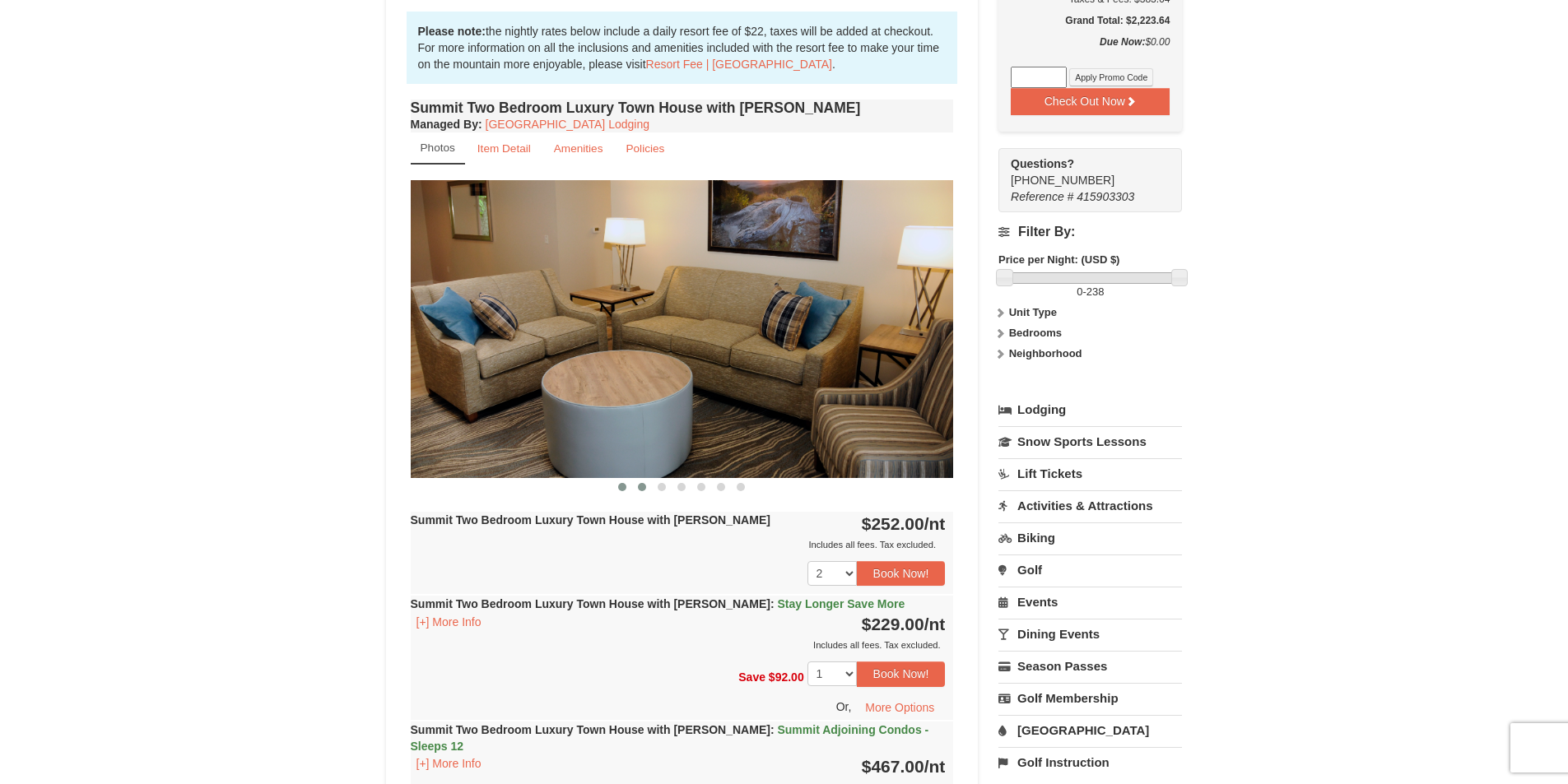
click at [640, 484] on span at bounding box center [642, 487] width 8 height 8
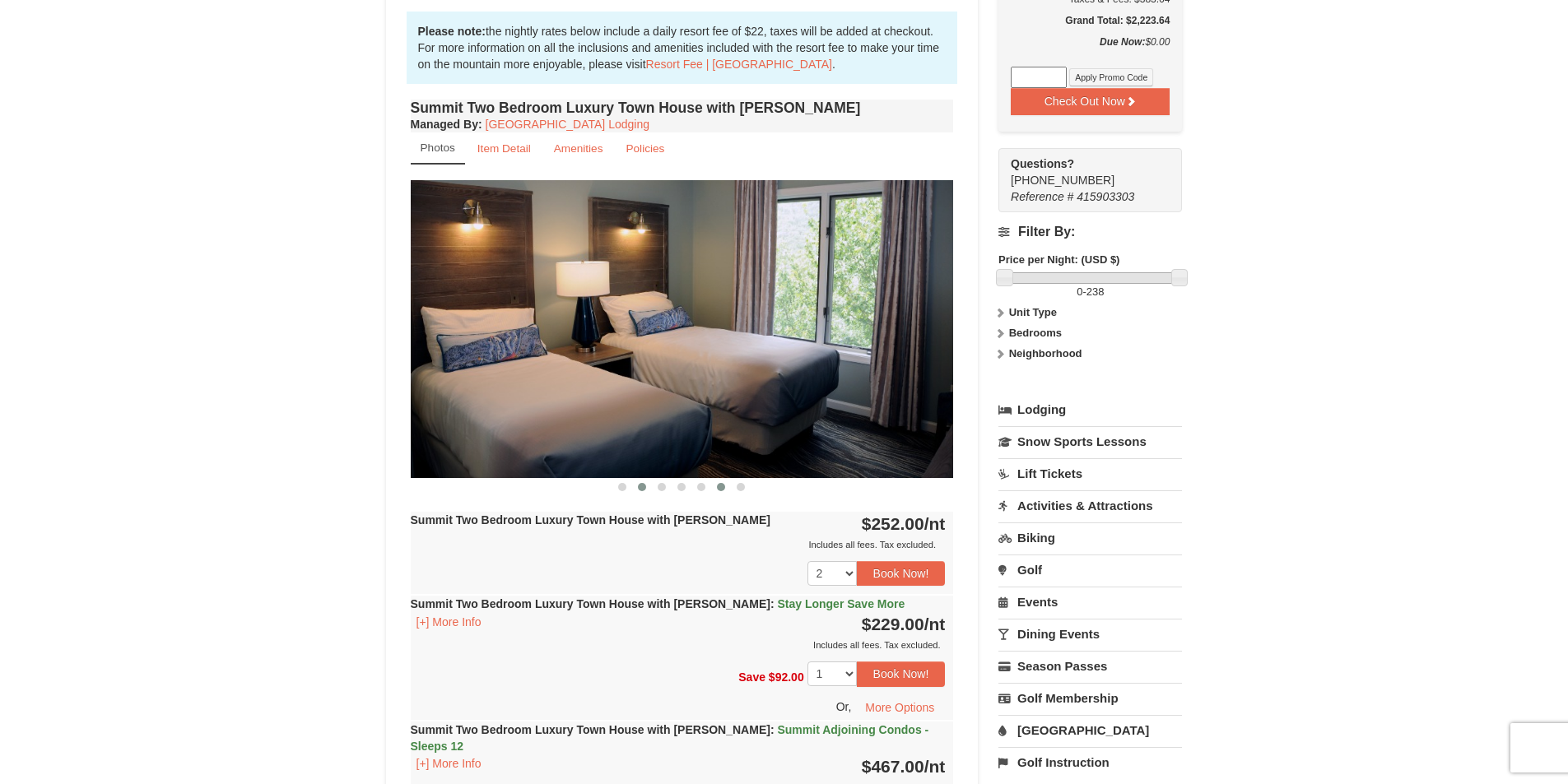
drag, startPoint x: 661, startPoint y: 483, endPoint x: 717, endPoint y: 487, distance: 56.1
click at [662, 483] on span at bounding box center [662, 487] width 8 height 8
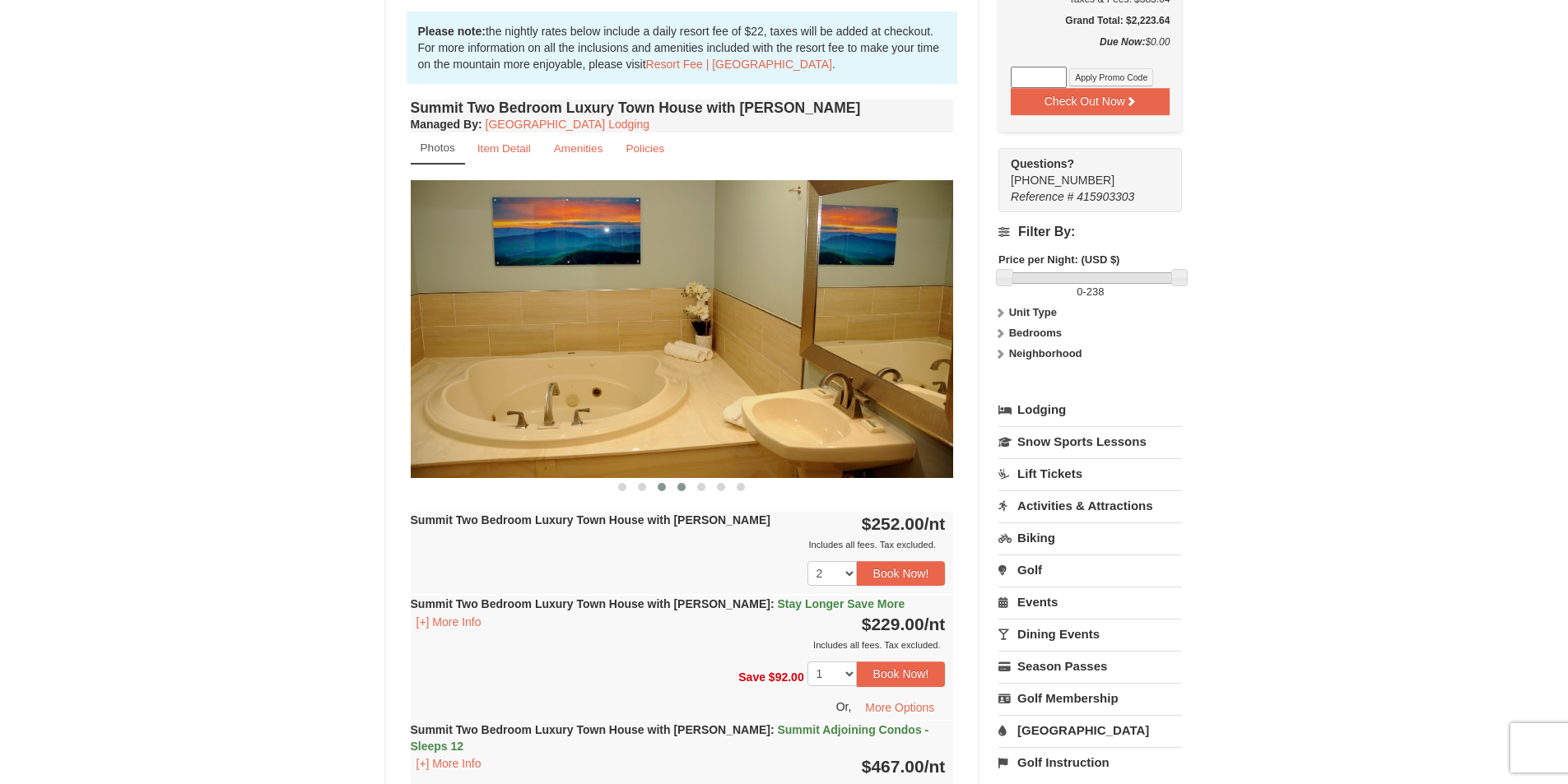
drag, startPoint x: 683, startPoint y: 490, endPoint x: 693, endPoint y: 487, distance: 10.4
click at [683, 489] on span at bounding box center [682, 487] width 8 height 8
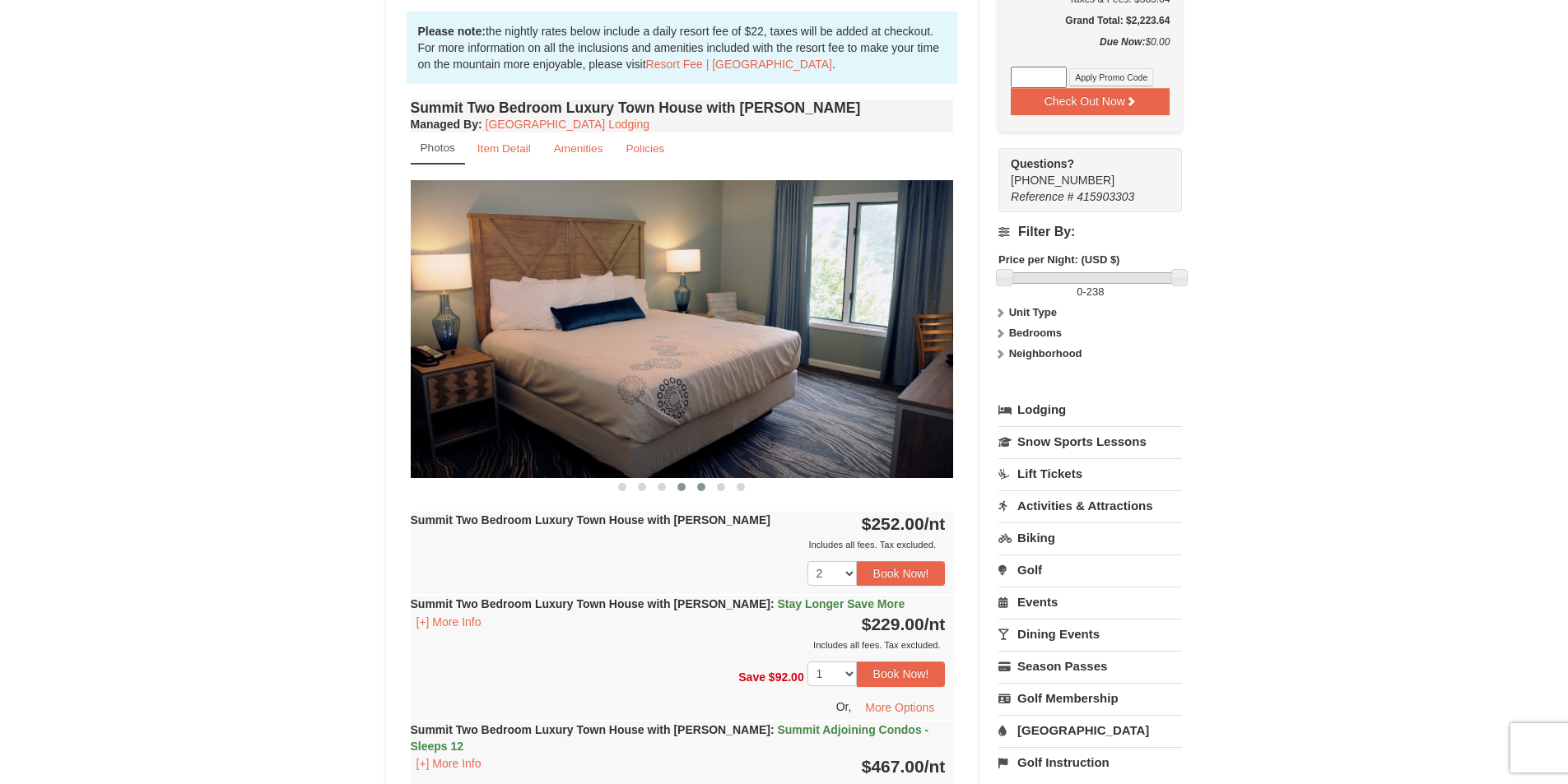
click at [704, 487] on span at bounding box center [701, 487] width 8 height 8
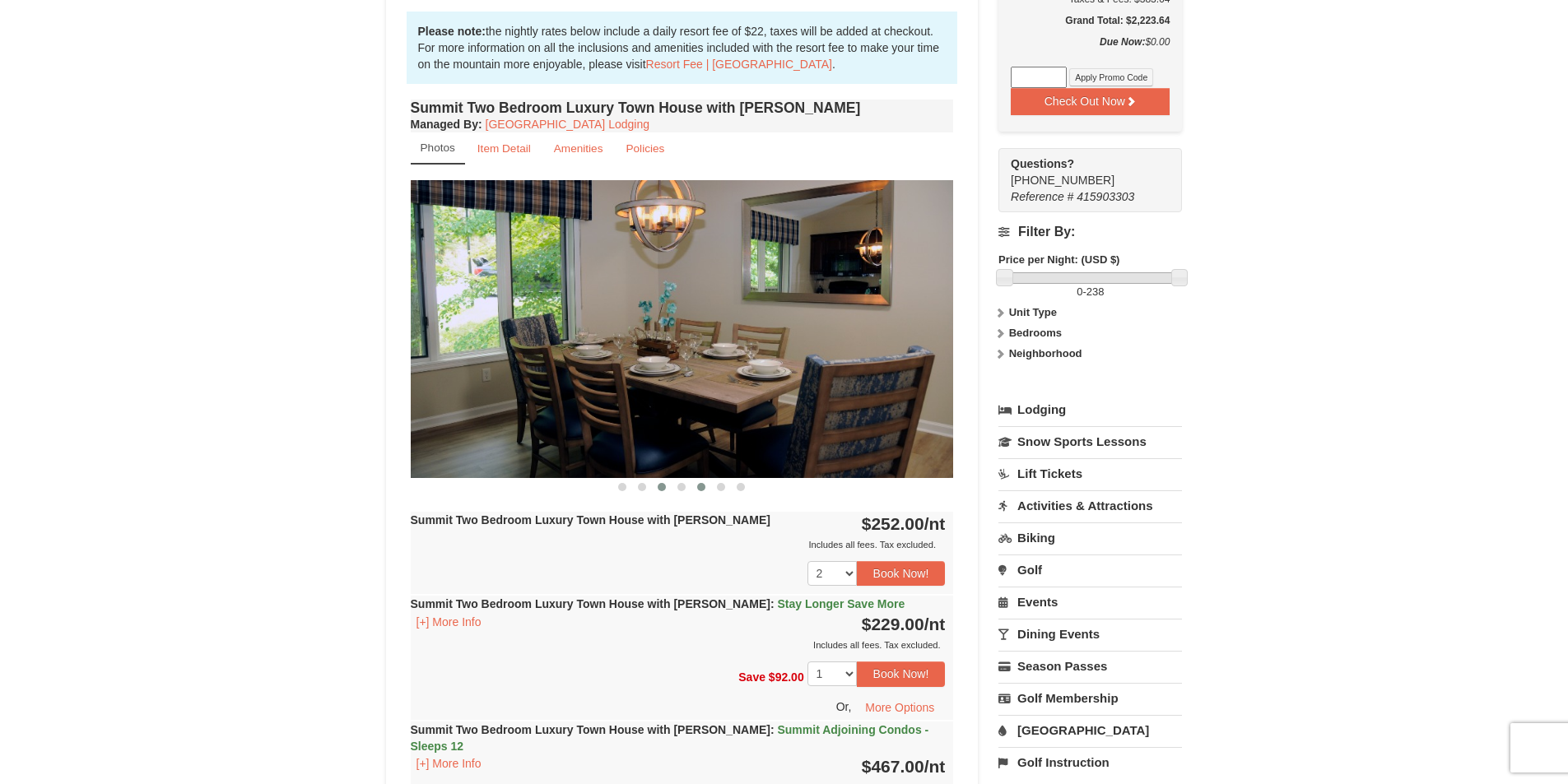
click at [664, 486] on span at bounding box center [662, 487] width 8 height 8
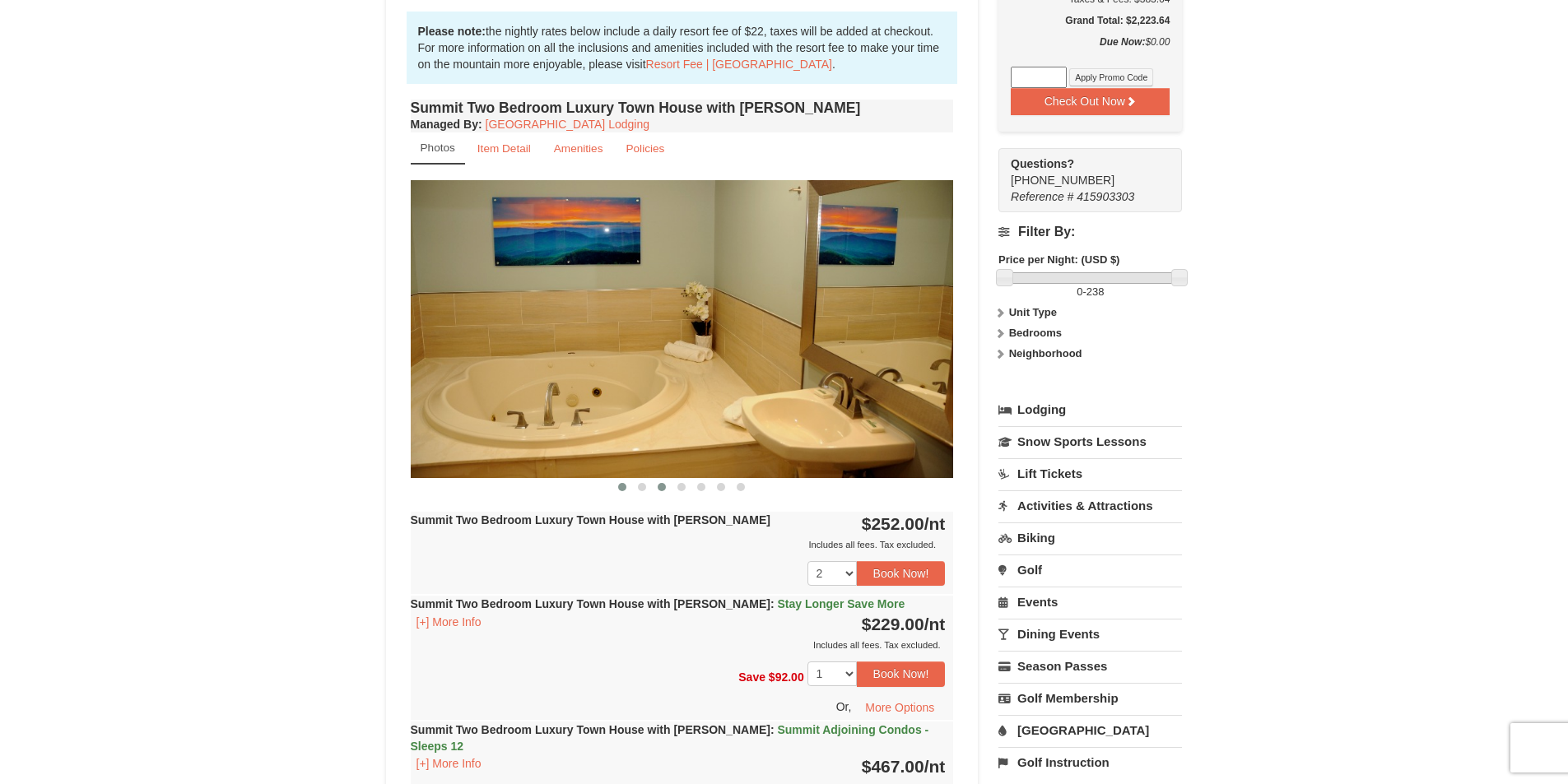
click at [627, 487] on button at bounding box center [623, 487] width 20 height 17
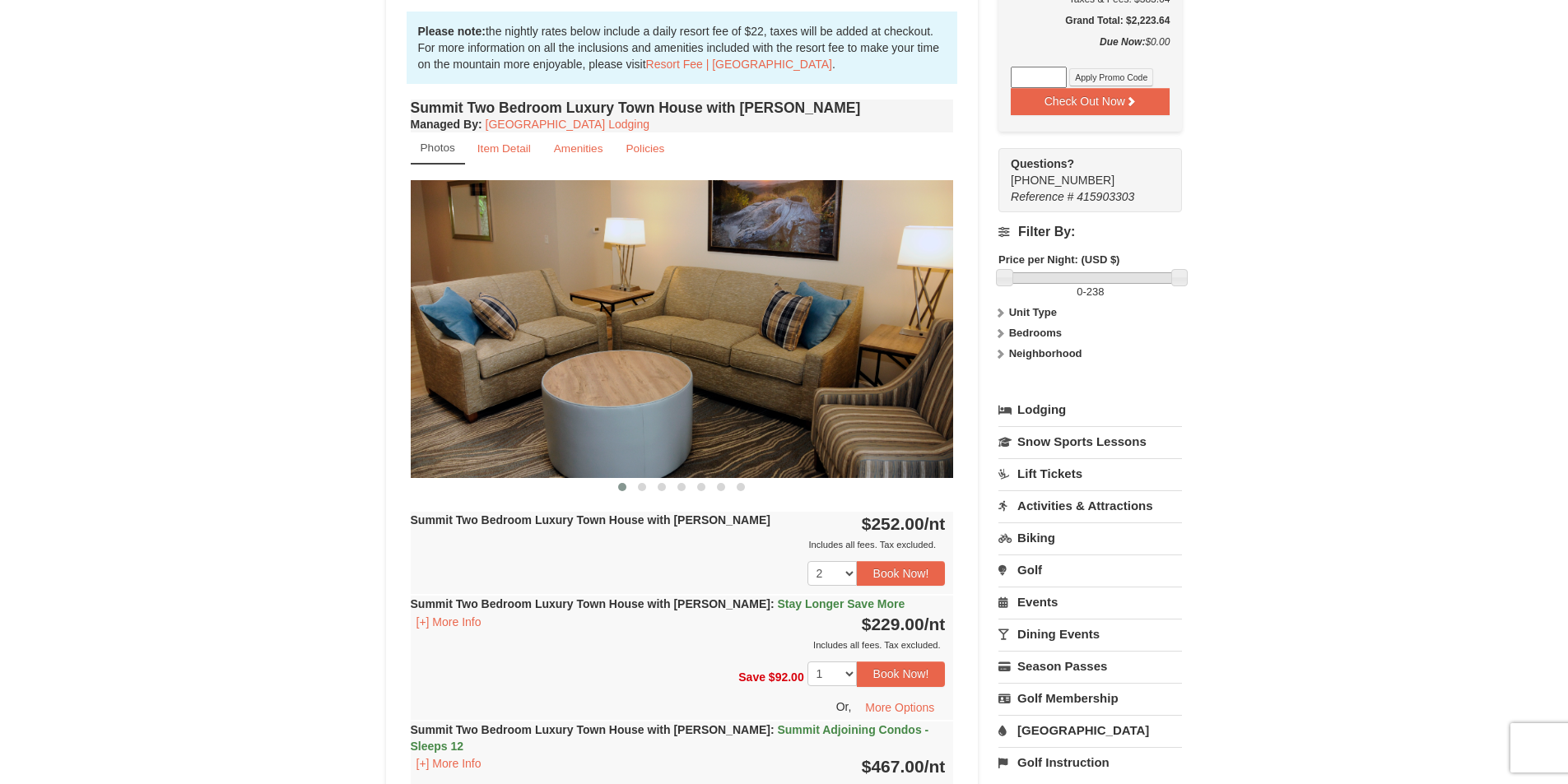
click at [597, 495] on div at bounding box center [683, 487] width 544 height 17
click at [646, 483] on button at bounding box center [642, 487] width 20 height 17
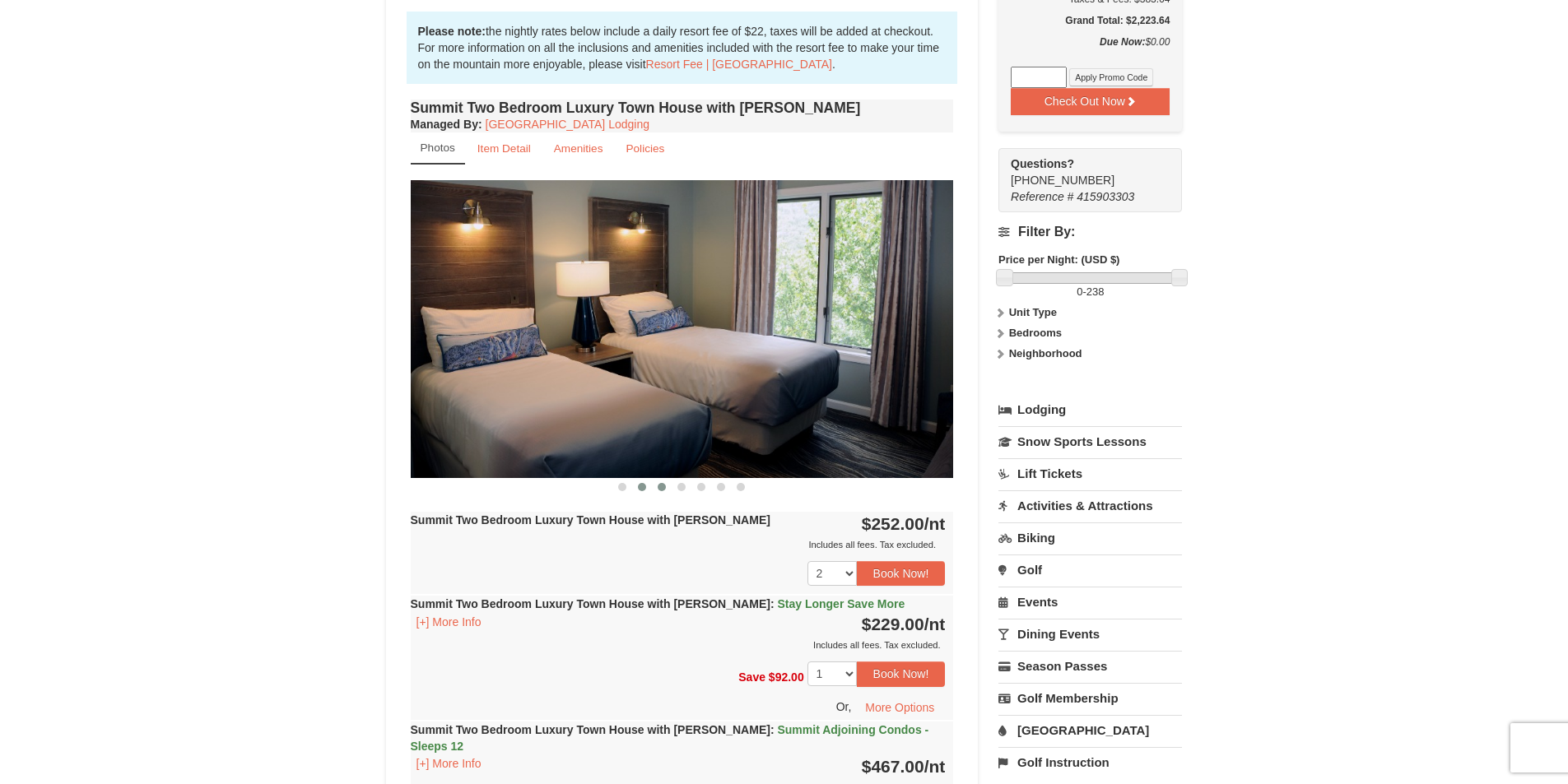
click at [659, 486] on span at bounding box center [662, 487] width 8 height 8
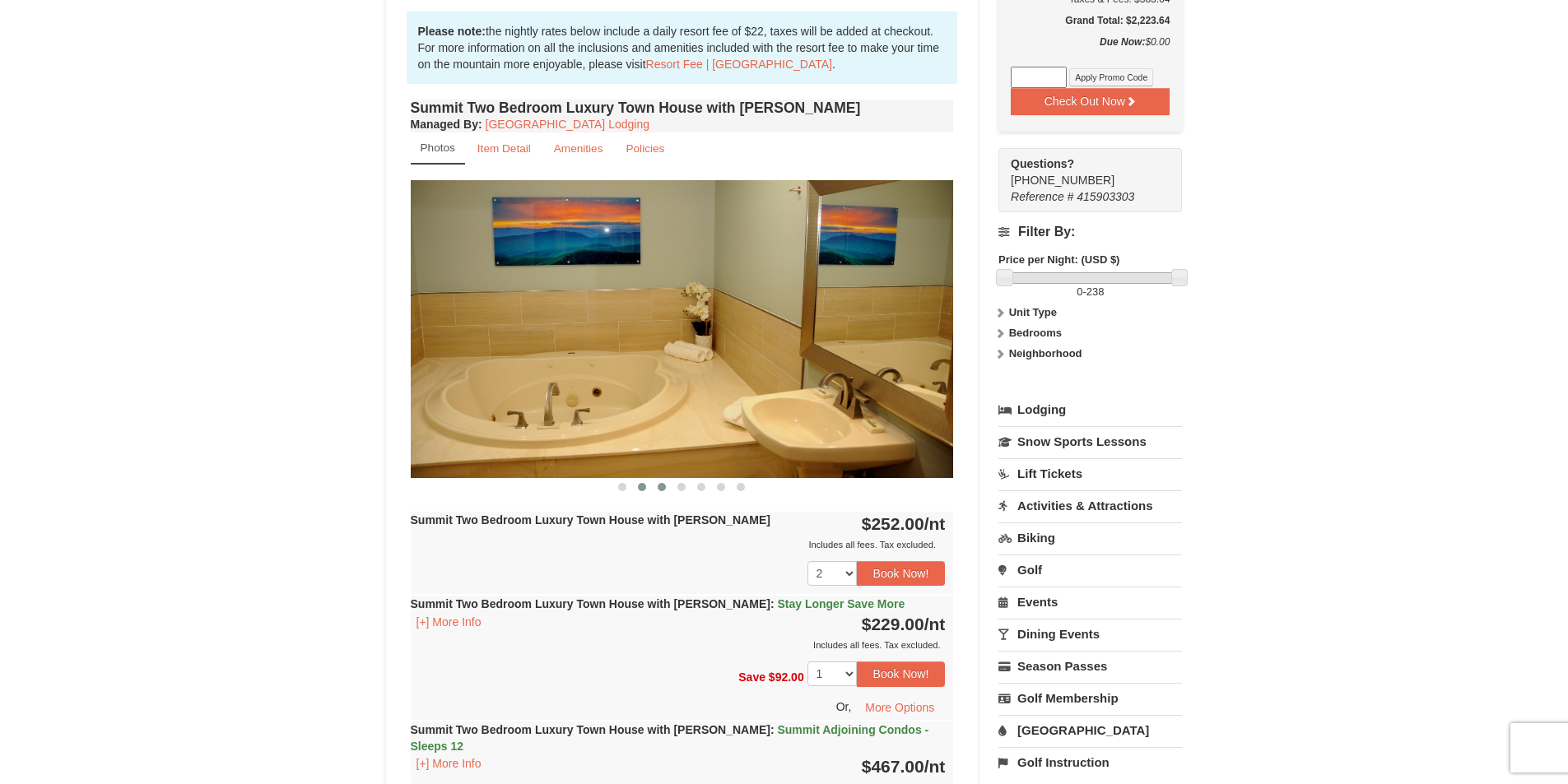
click at [643, 489] on span at bounding box center [642, 487] width 8 height 8
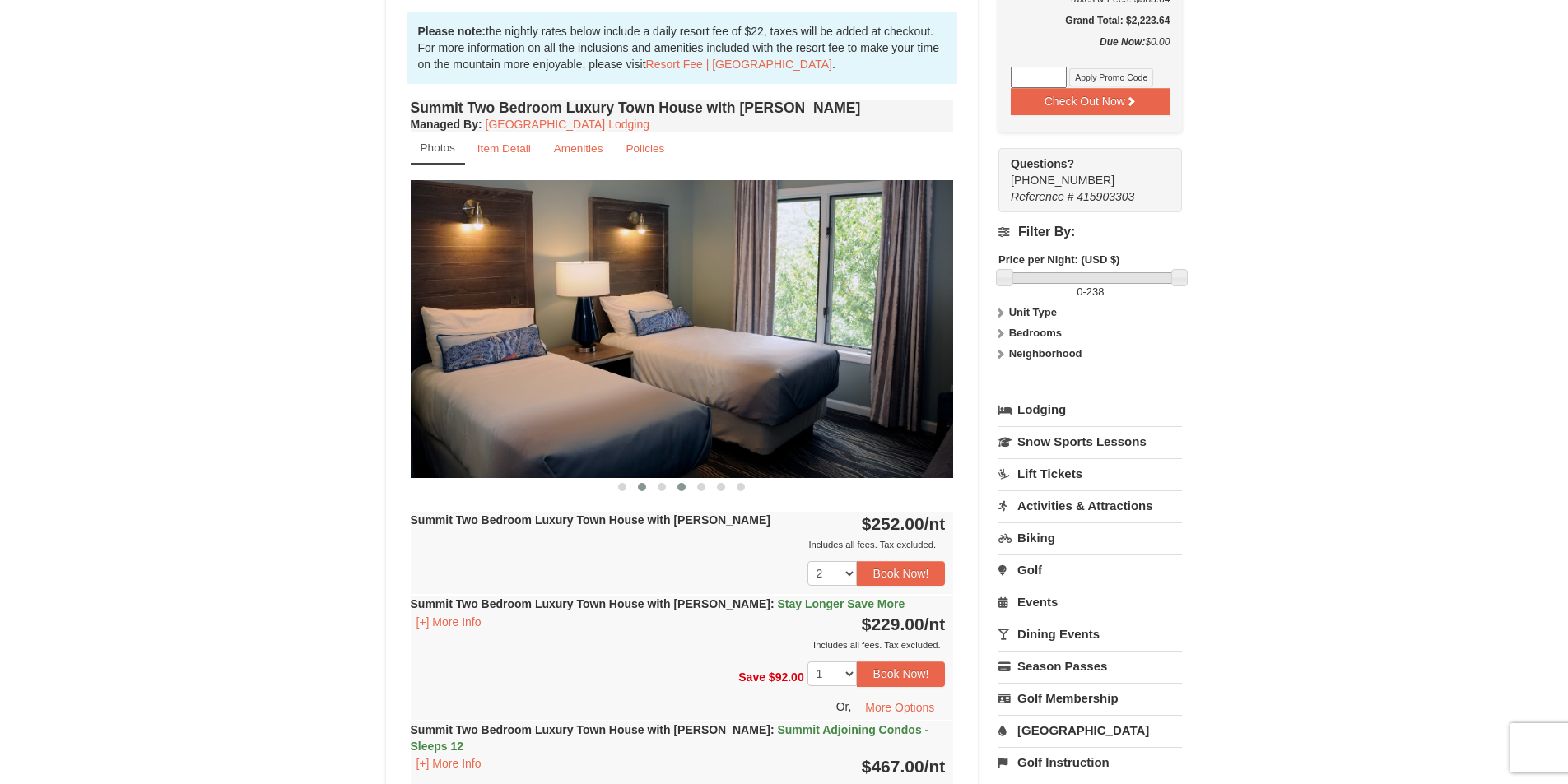
click at [689, 485] on button at bounding box center [682, 487] width 20 height 17
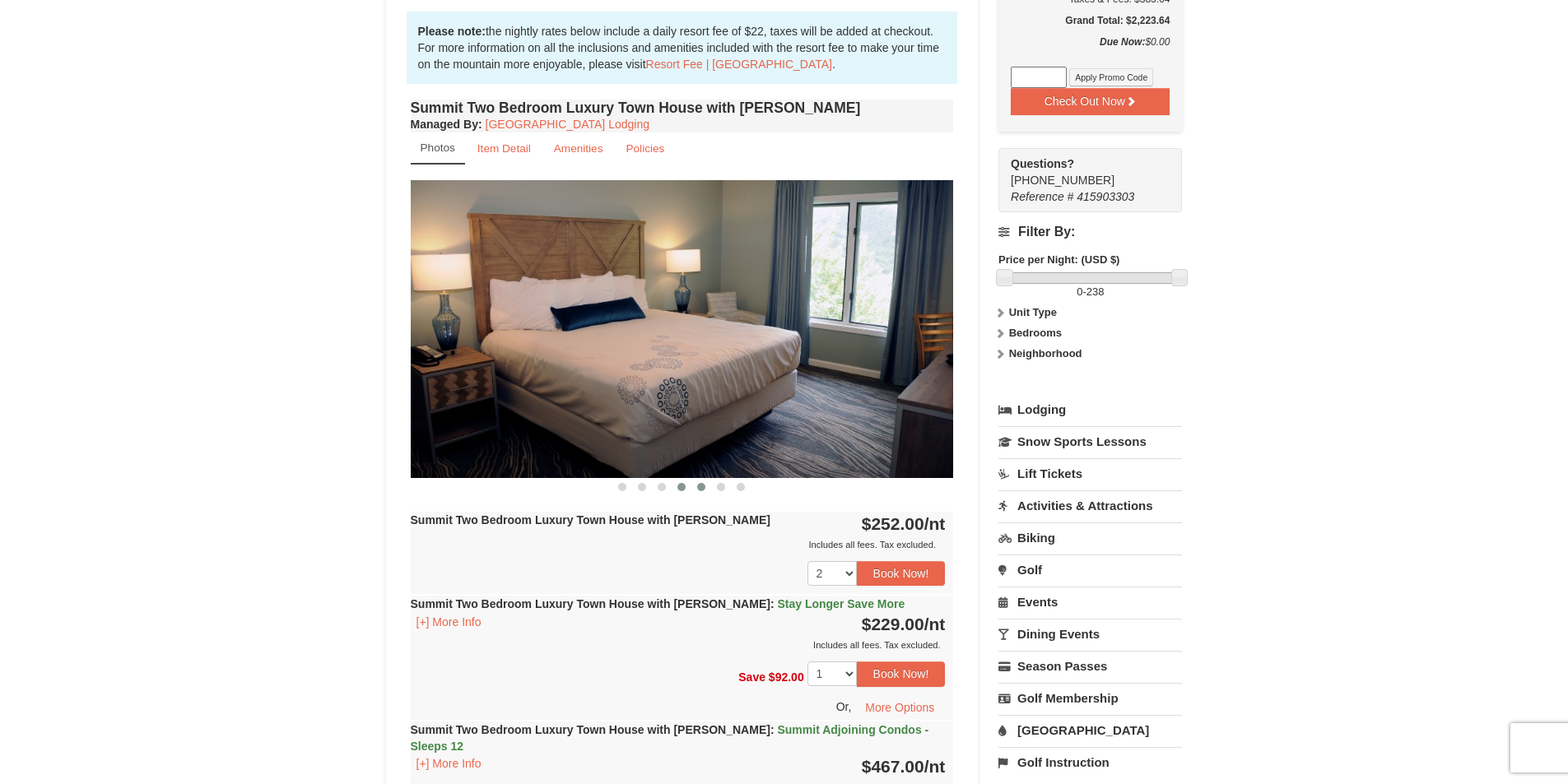
click at [701, 487] on span at bounding box center [701, 487] width 8 height 8
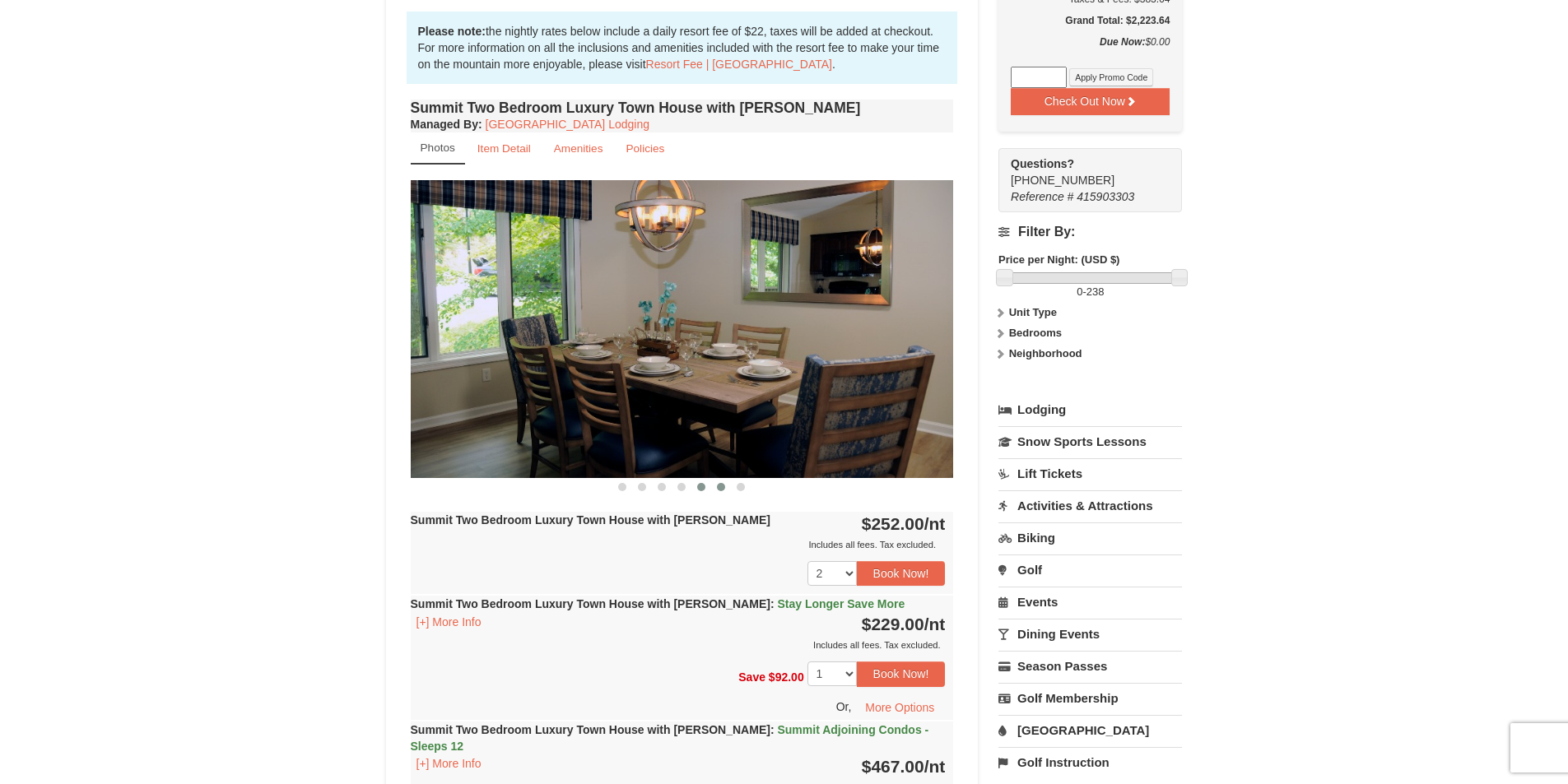
click at [723, 488] on span at bounding box center [721, 487] width 8 height 8
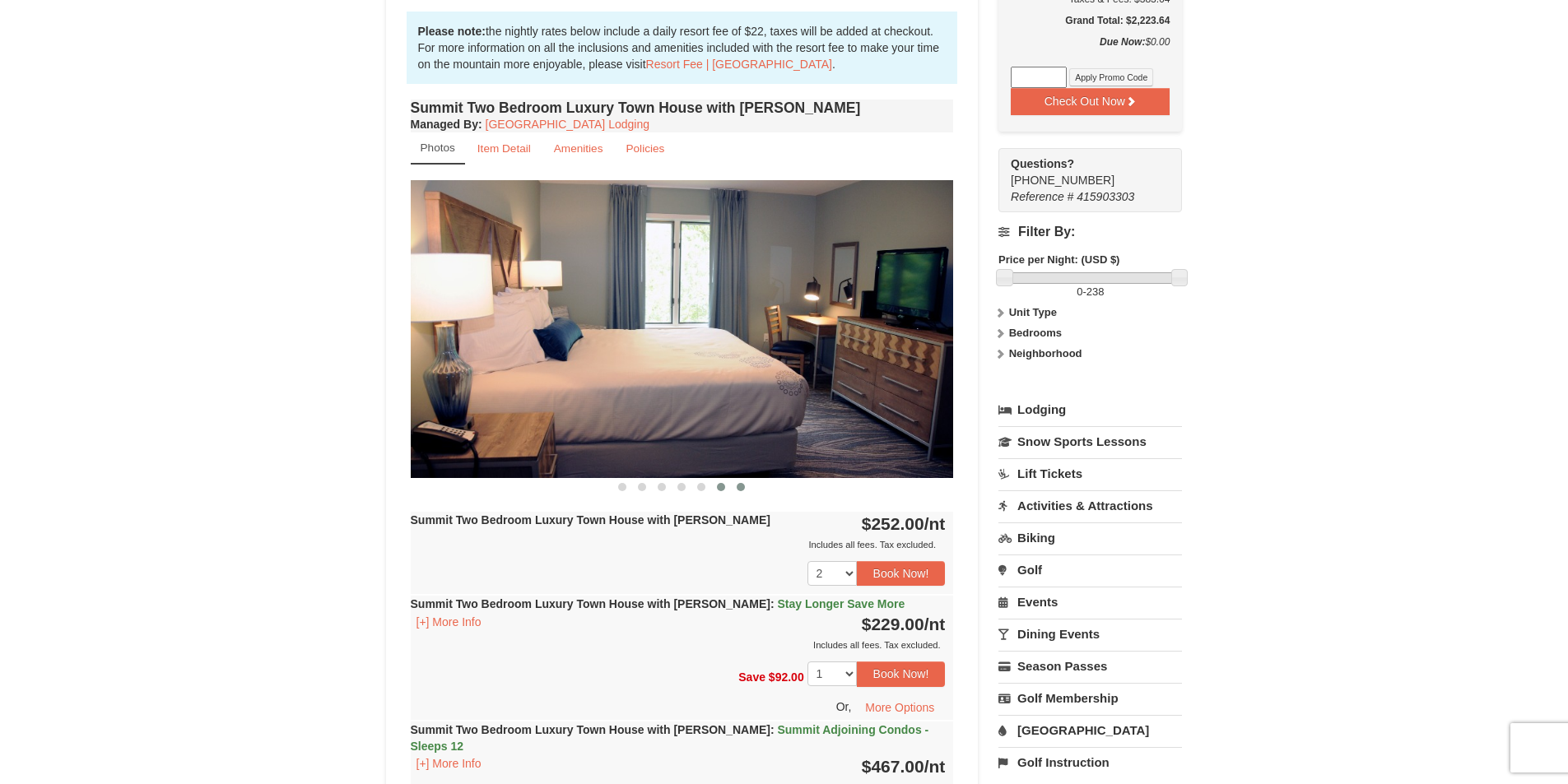
click at [747, 494] on button at bounding box center [741, 487] width 20 height 17
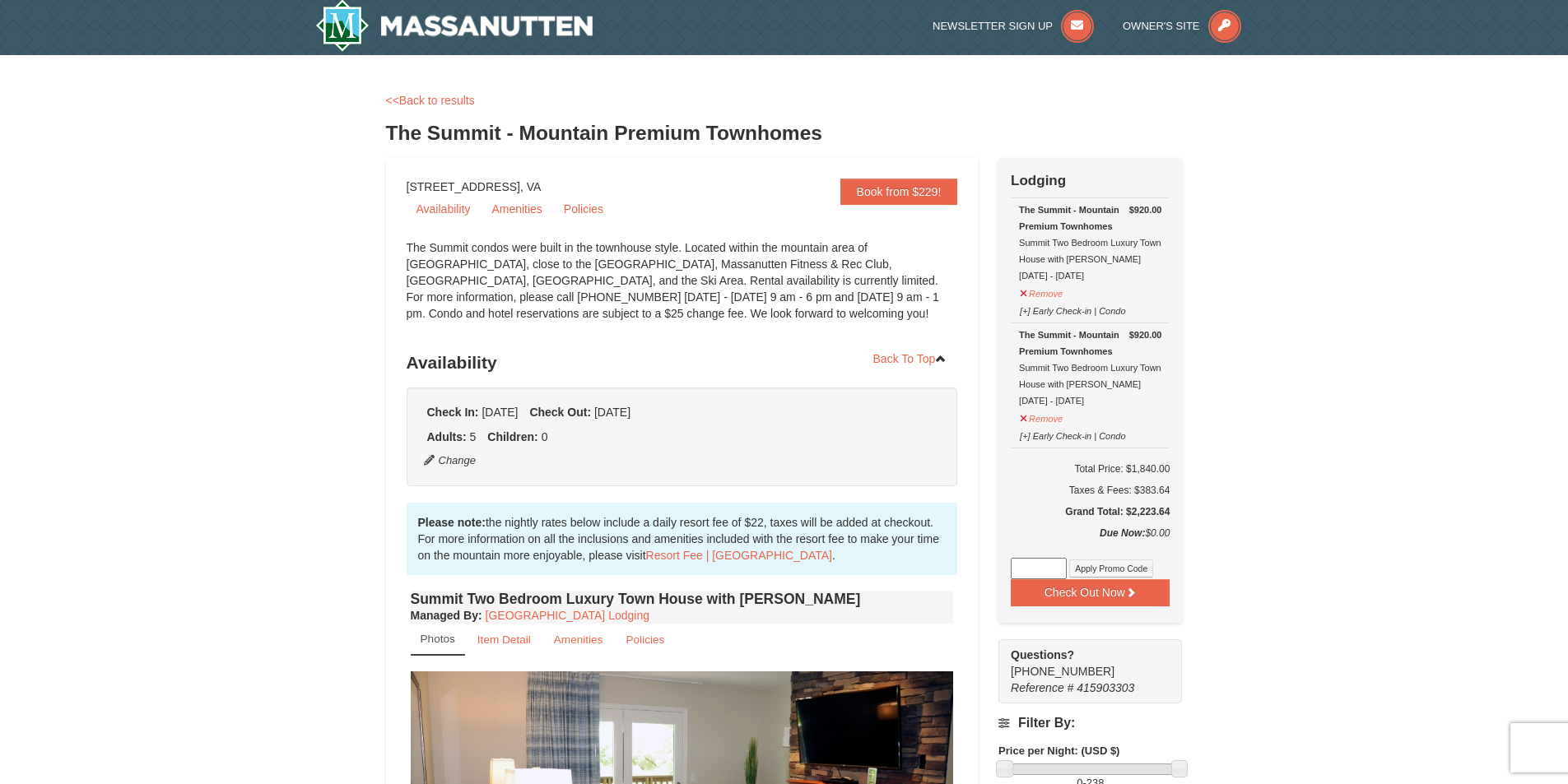
scroll to position [0, 0]
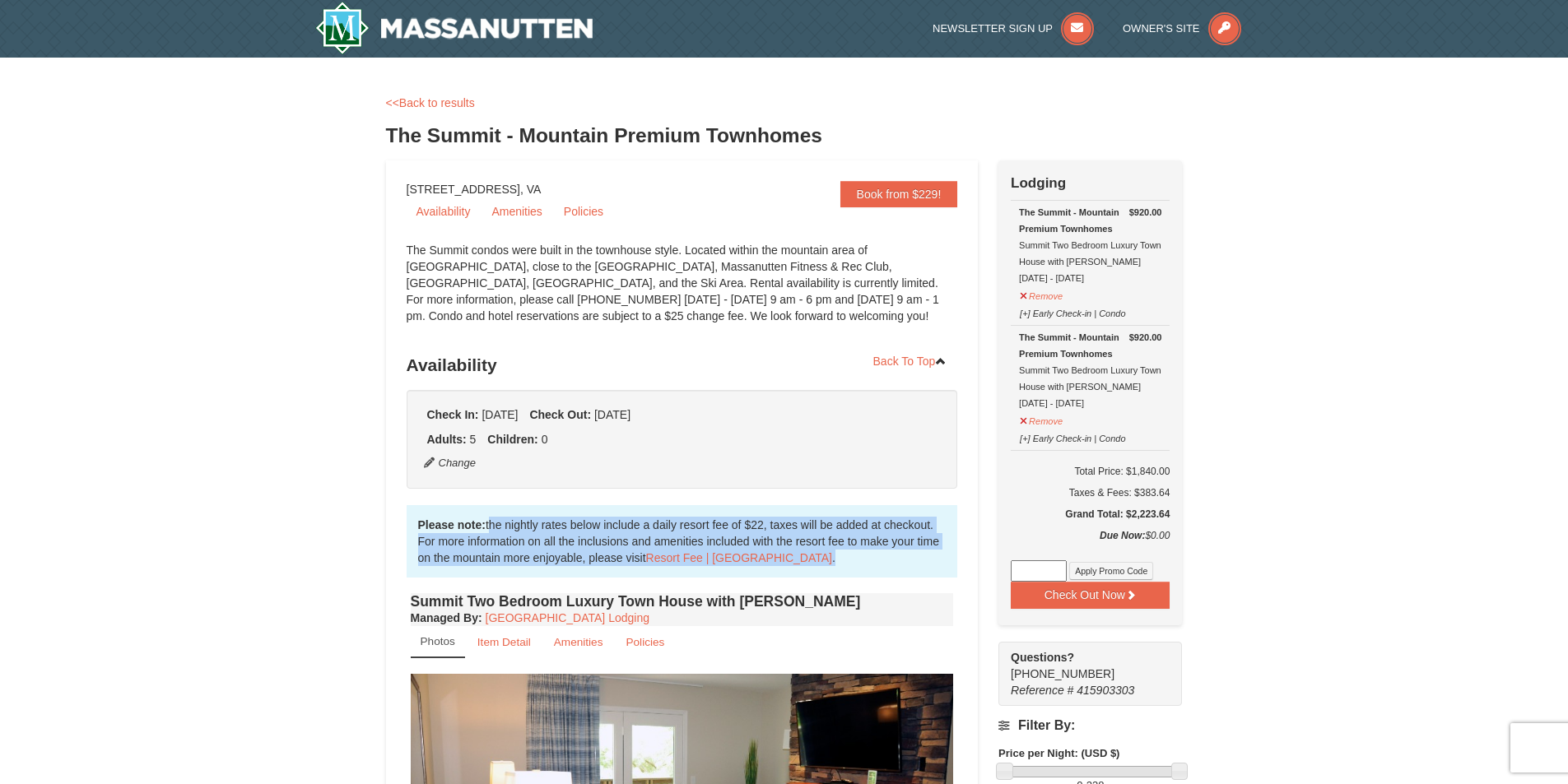
drag, startPoint x: 488, startPoint y: 528, endPoint x: 865, endPoint y: 573, distance: 379.7
click at [865, 573] on div "Please note: the nightly rates below include a daily resort fee of $22, taxes w…" at bounding box center [683, 541] width 552 height 72
click at [869, 573] on div "Please note: the nightly rates below include a daily resort fee of $22, taxes w…" at bounding box center [683, 541] width 552 height 72
